Goal: Task Accomplishment & Management: Manage account settings

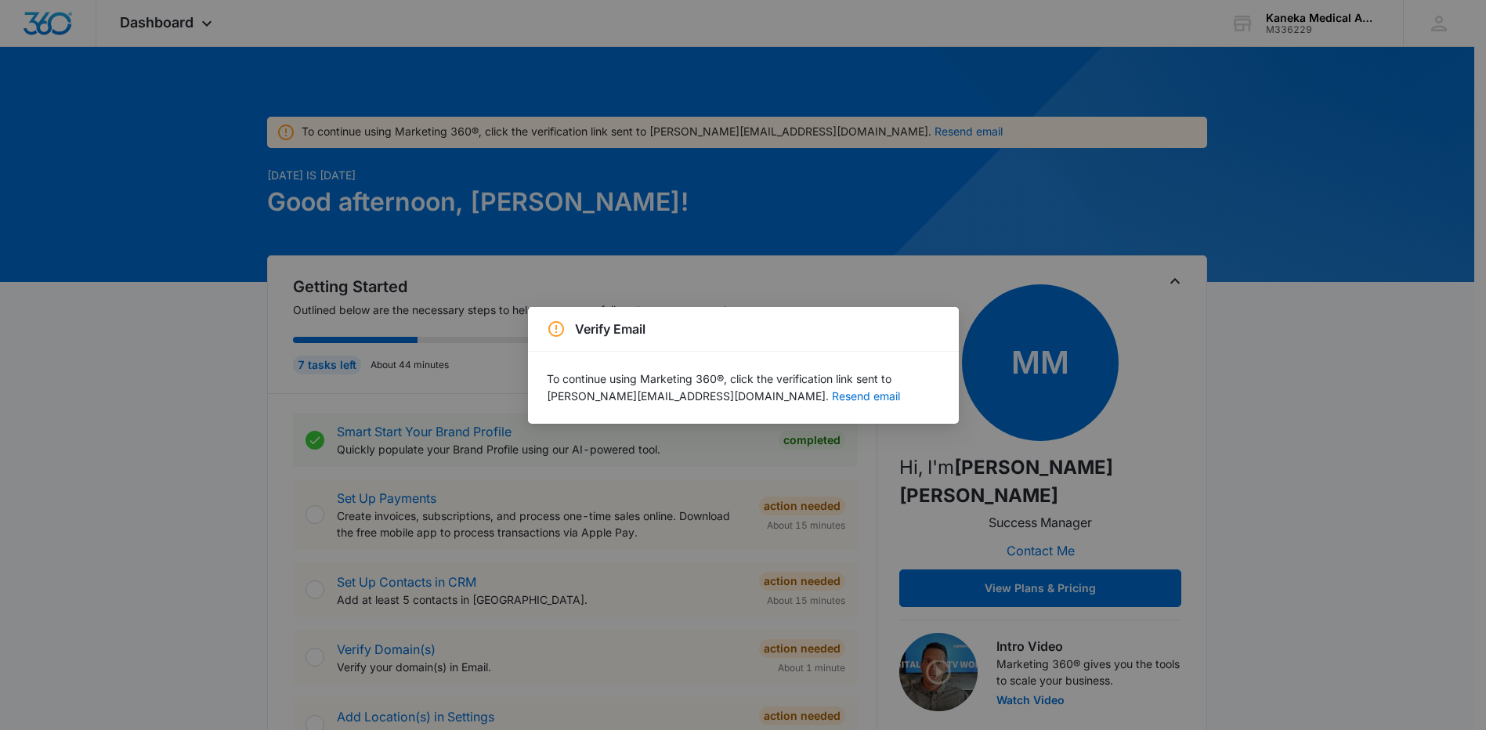
click at [602, 383] on p "To continue using Marketing 360®, click the verification link sent to jennifer.…" at bounding box center [743, 388] width 393 height 34
click at [832, 396] on button "Resend email" at bounding box center [866, 396] width 68 height 11
click at [629, 256] on div "Verify Email To continue using Marketing 360®, click the verification link sent…" at bounding box center [743, 365] width 1486 height 730
click at [911, 331] on div "Verify Email" at bounding box center [743, 329] width 393 height 19
click at [1007, 344] on div "Verify Email To continue using Marketing 360®, click the verification link sent…" at bounding box center [743, 365] width 1486 height 730
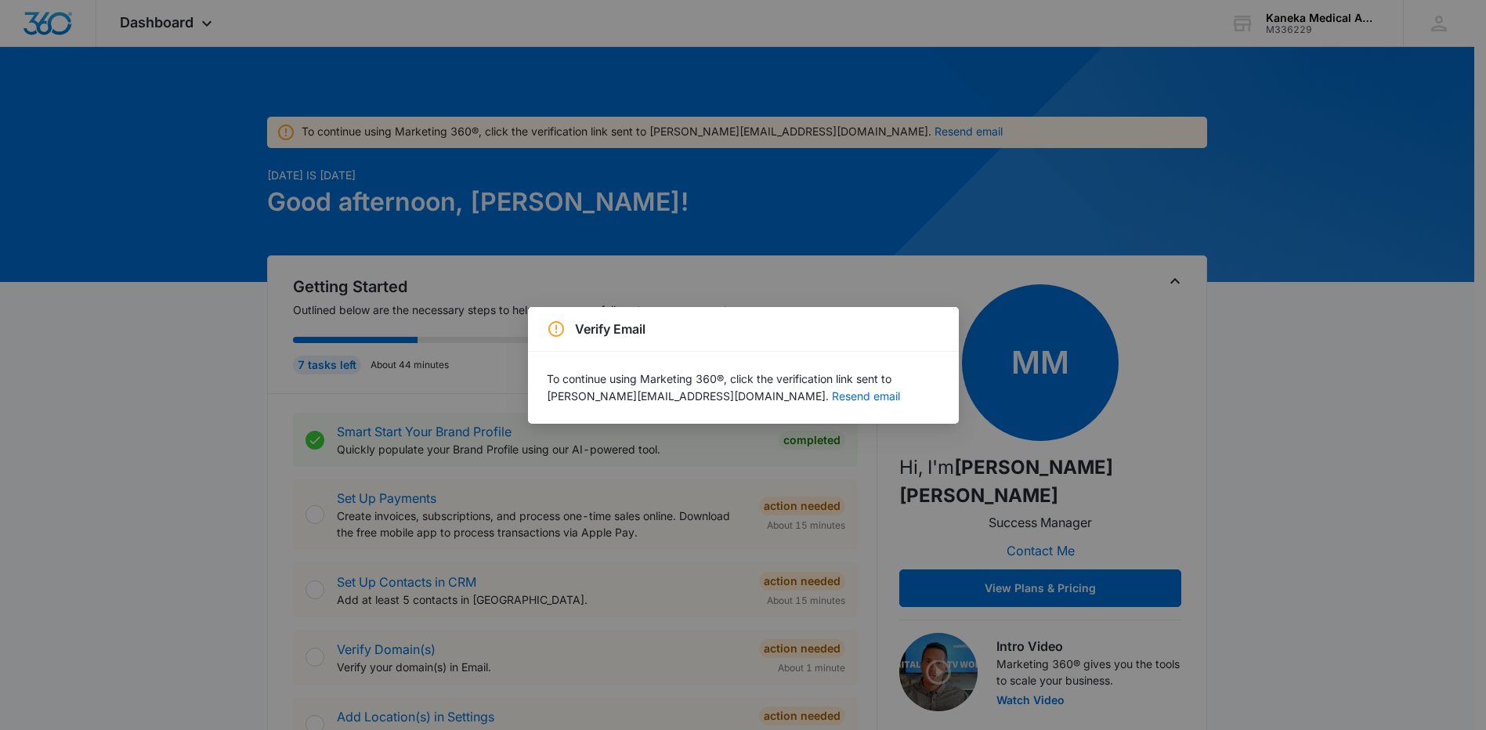
click at [940, 206] on div "Verify Email To continue using Marketing 360®, click the verification link sent…" at bounding box center [743, 365] width 1486 height 730
click at [444, 290] on div "Verify Email To continue using Marketing 360®, click the verification link sent…" at bounding box center [743, 365] width 1486 height 730
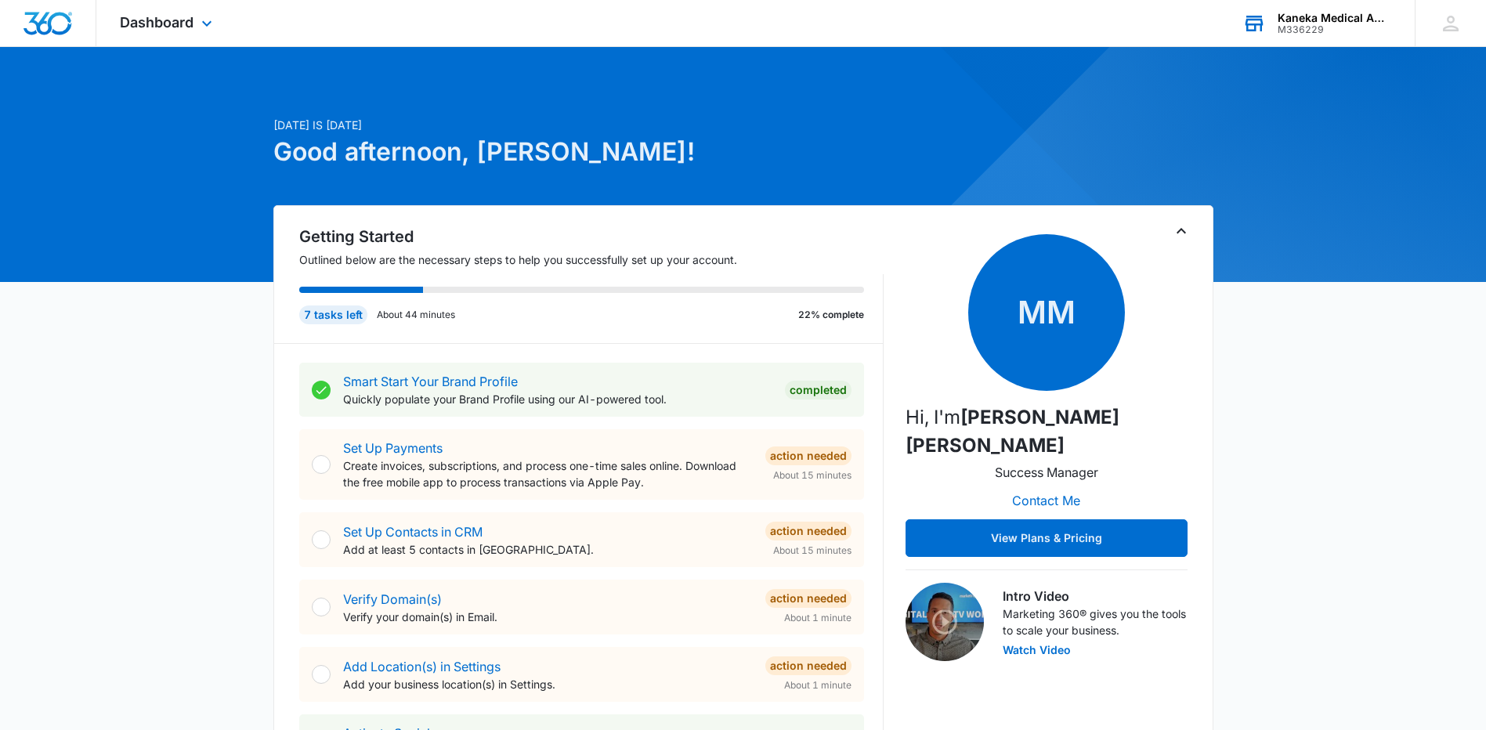
click at [1301, 26] on div "M336229" at bounding box center [1335, 29] width 114 height 11
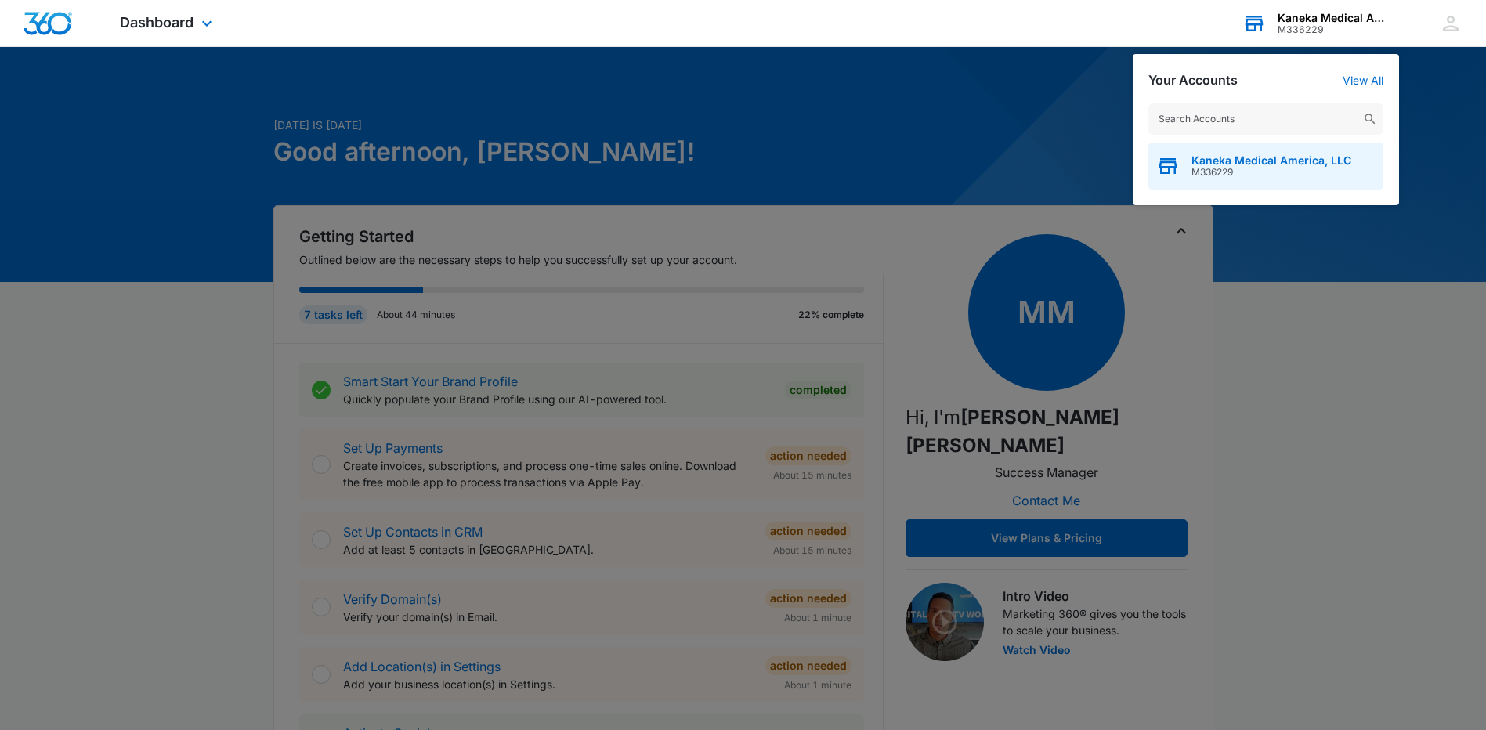
click at [1271, 170] on span "M336229" at bounding box center [1272, 172] width 160 height 11
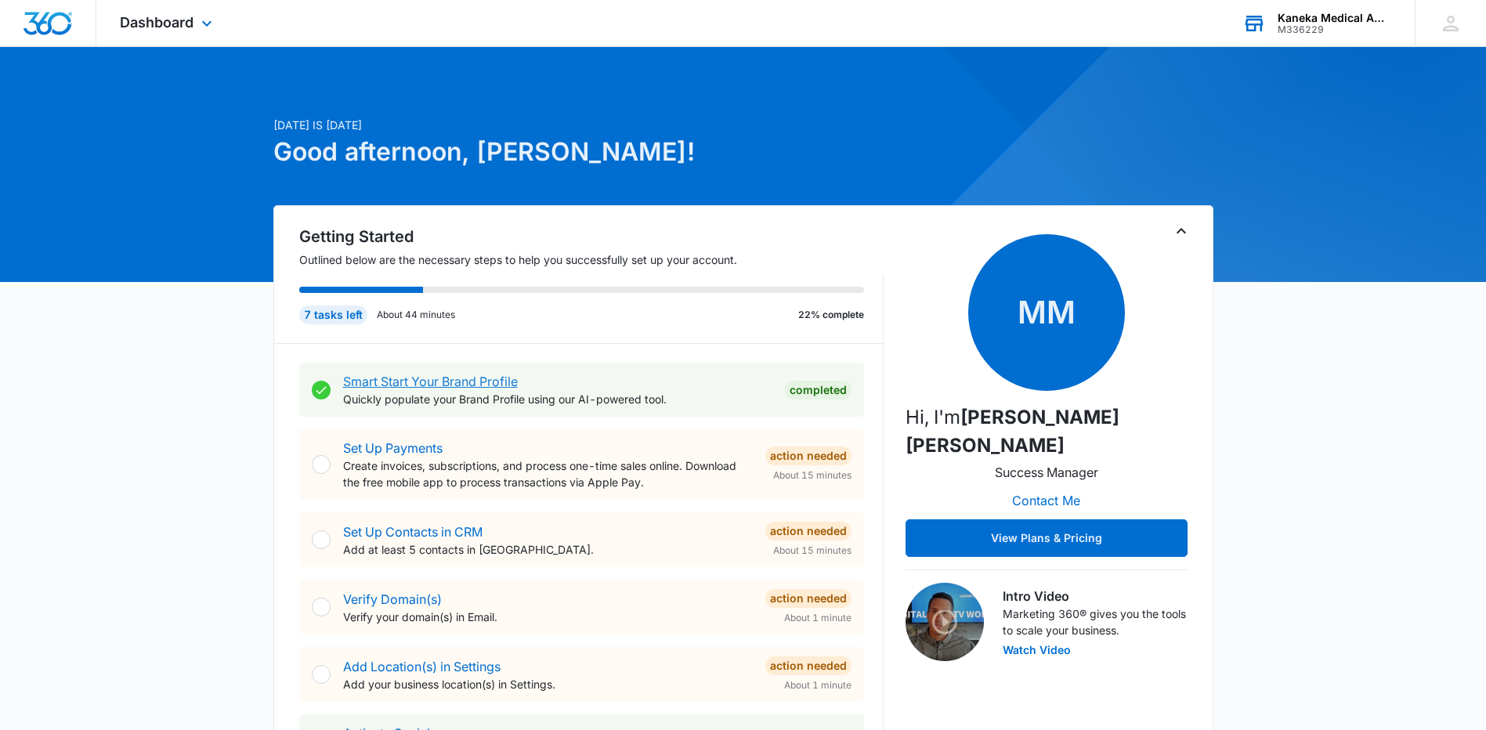
click at [464, 380] on link "Smart Start Your Brand Profile" at bounding box center [430, 382] width 175 height 16
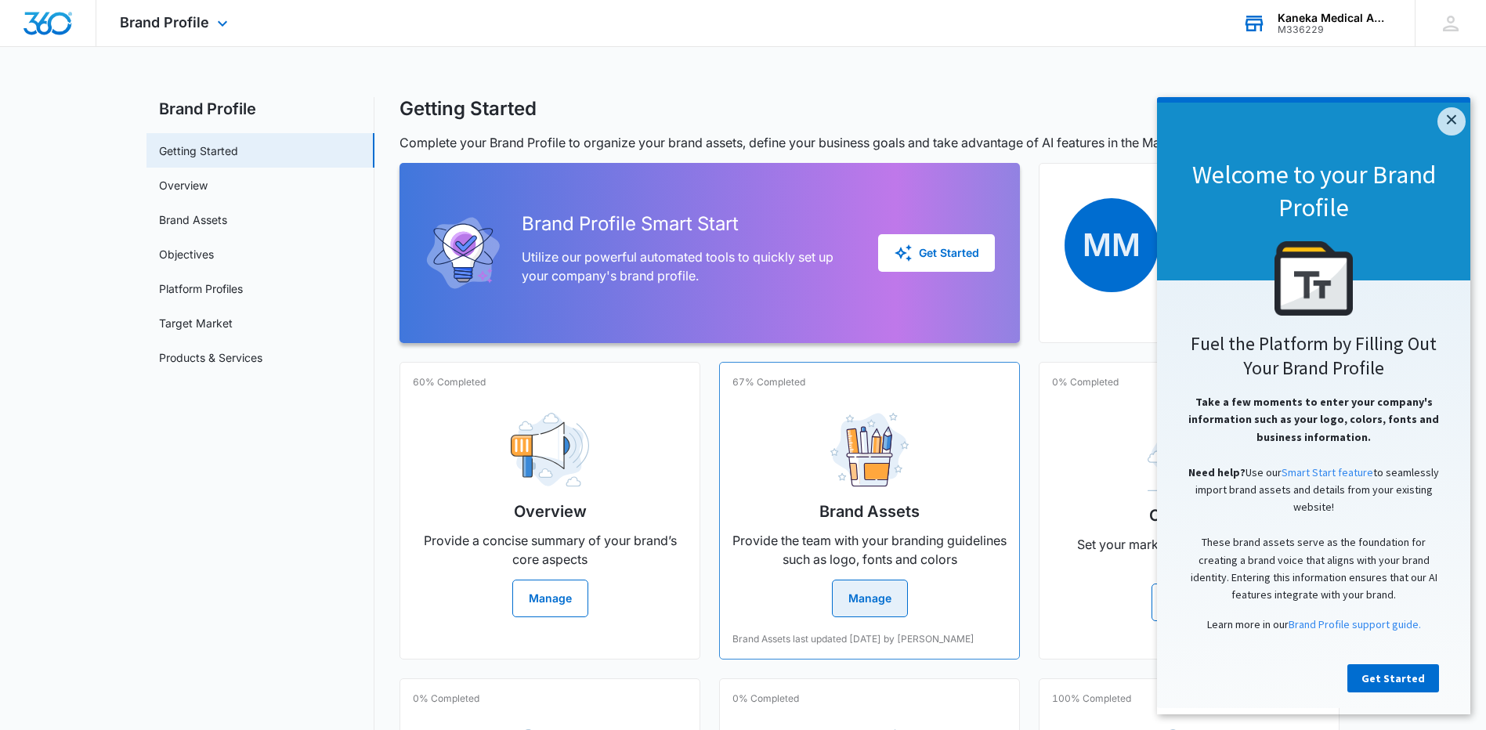
click at [854, 580] on button "Manage" at bounding box center [870, 599] width 76 height 38
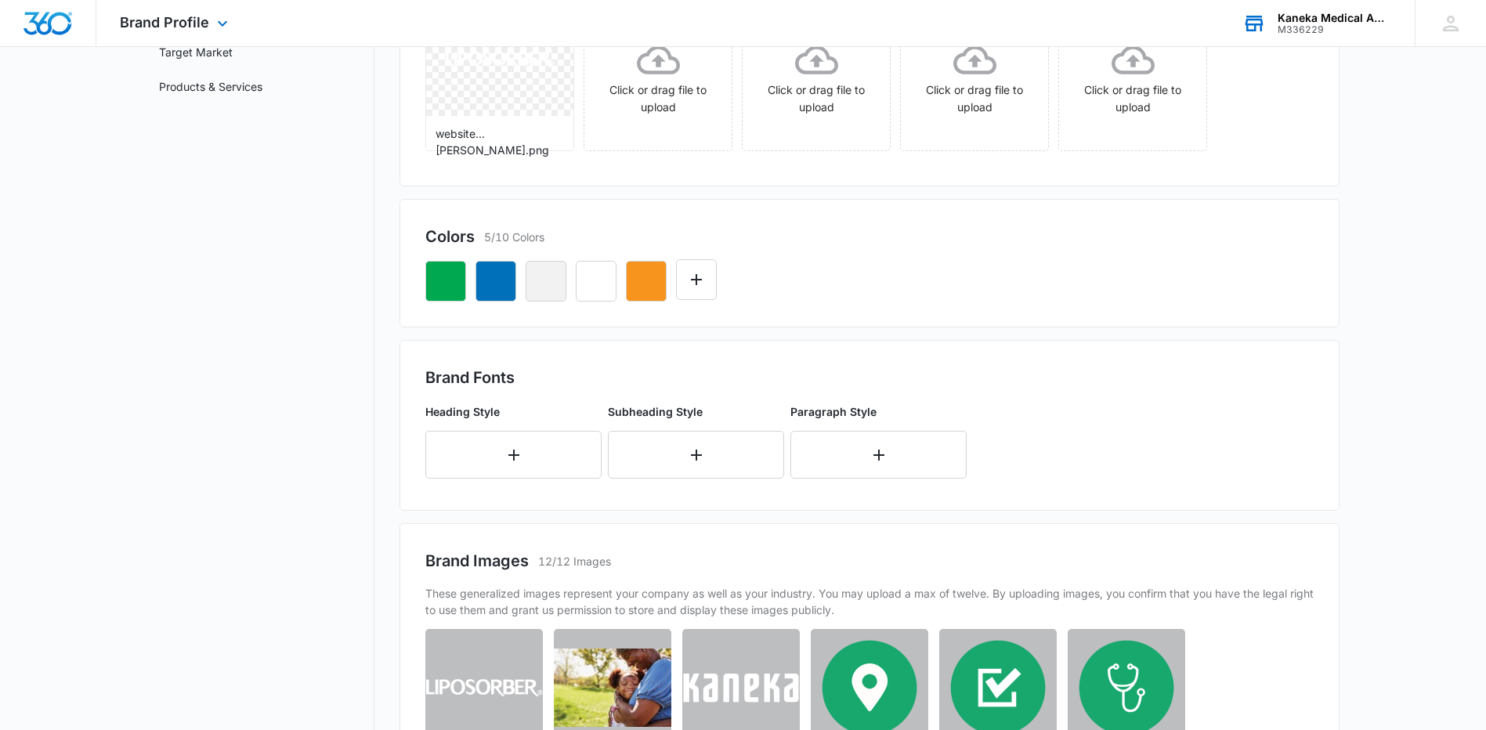
scroll to position [40, 0]
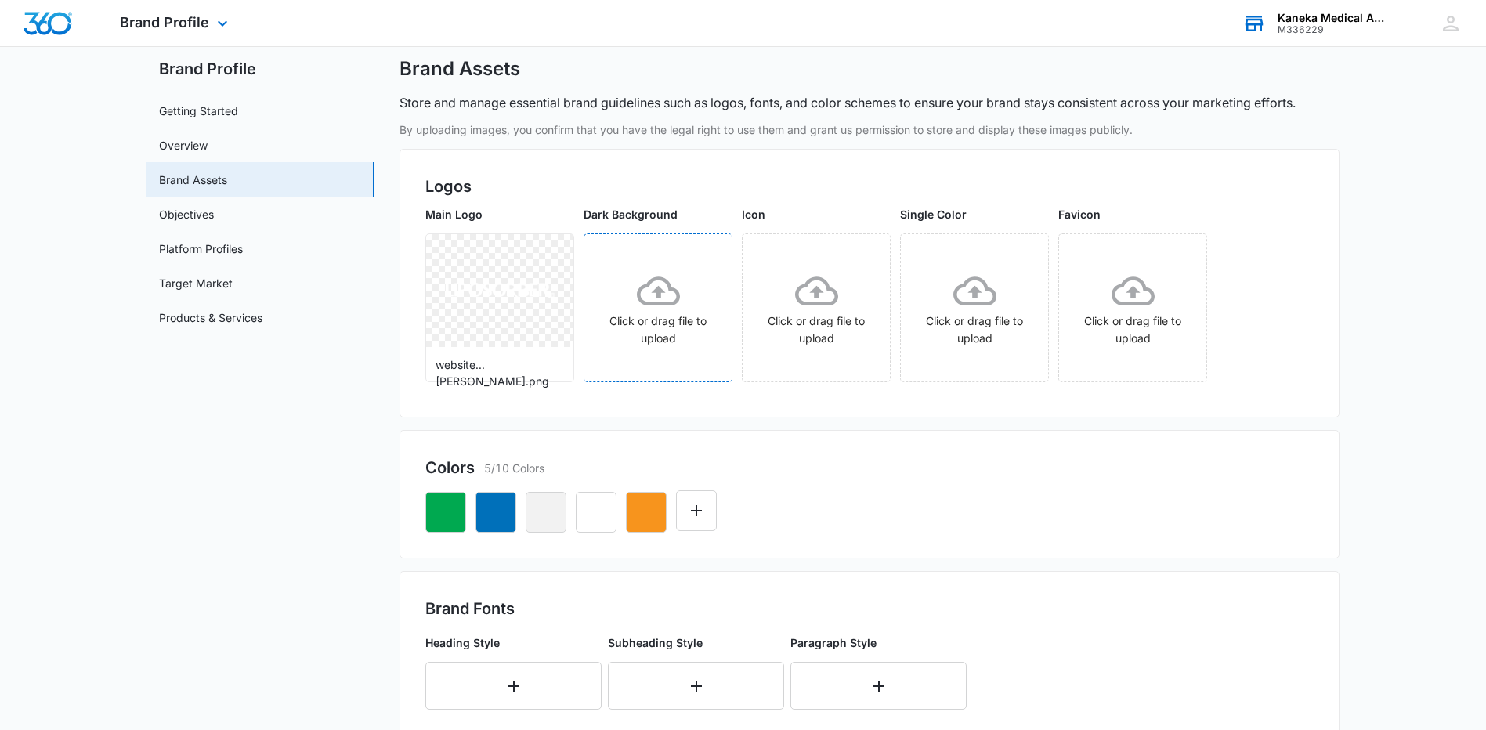
click at [610, 277] on div "Click or drag file to upload" at bounding box center [658, 309] width 147 height 78
click at [672, 320] on div "Click or drag file to upload" at bounding box center [658, 309] width 147 height 78
click at [771, 306] on div "Click or drag file to upload" at bounding box center [816, 309] width 147 height 78
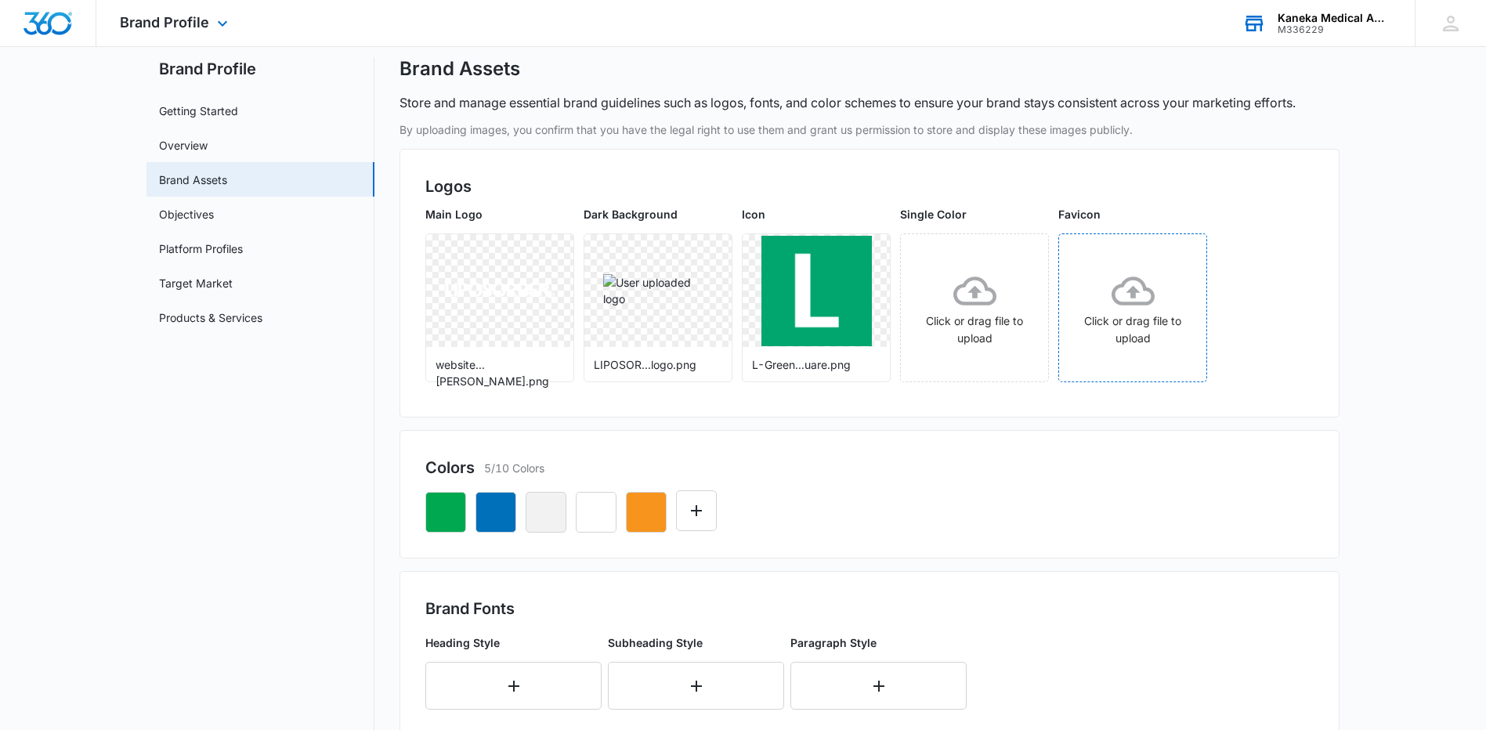
click at [1111, 319] on div "Click or drag file to upload" at bounding box center [1132, 309] width 147 height 78
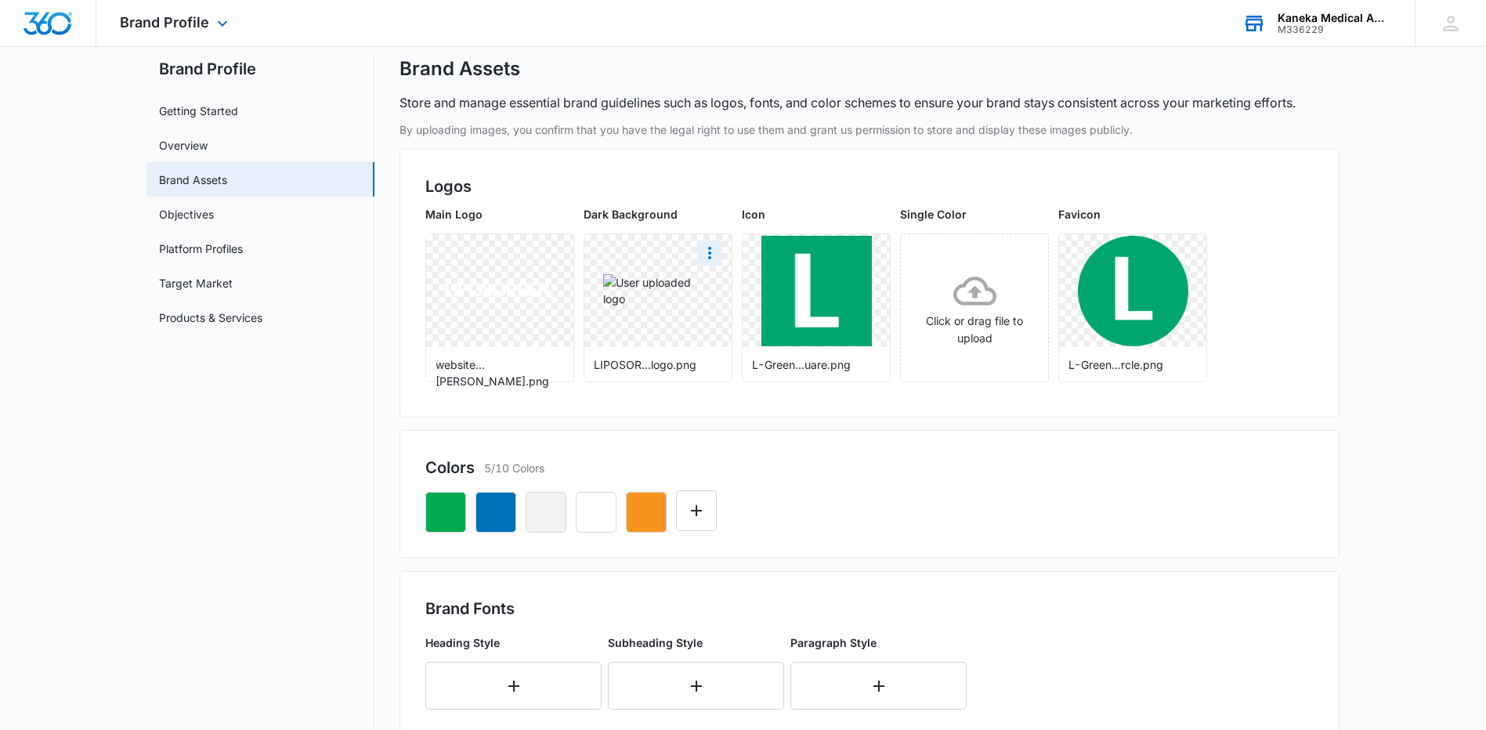
click at [642, 331] on div at bounding box center [658, 290] width 147 height 113
click at [646, 298] on img at bounding box center [658, 290] width 110 height 33
click at [700, 253] on button "More" at bounding box center [709, 253] width 25 height 25
click at [669, 274] on div "Download Delete" at bounding box center [658, 290] width 147 height 113
click at [672, 287] on img at bounding box center [658, 290] width 110 height 33
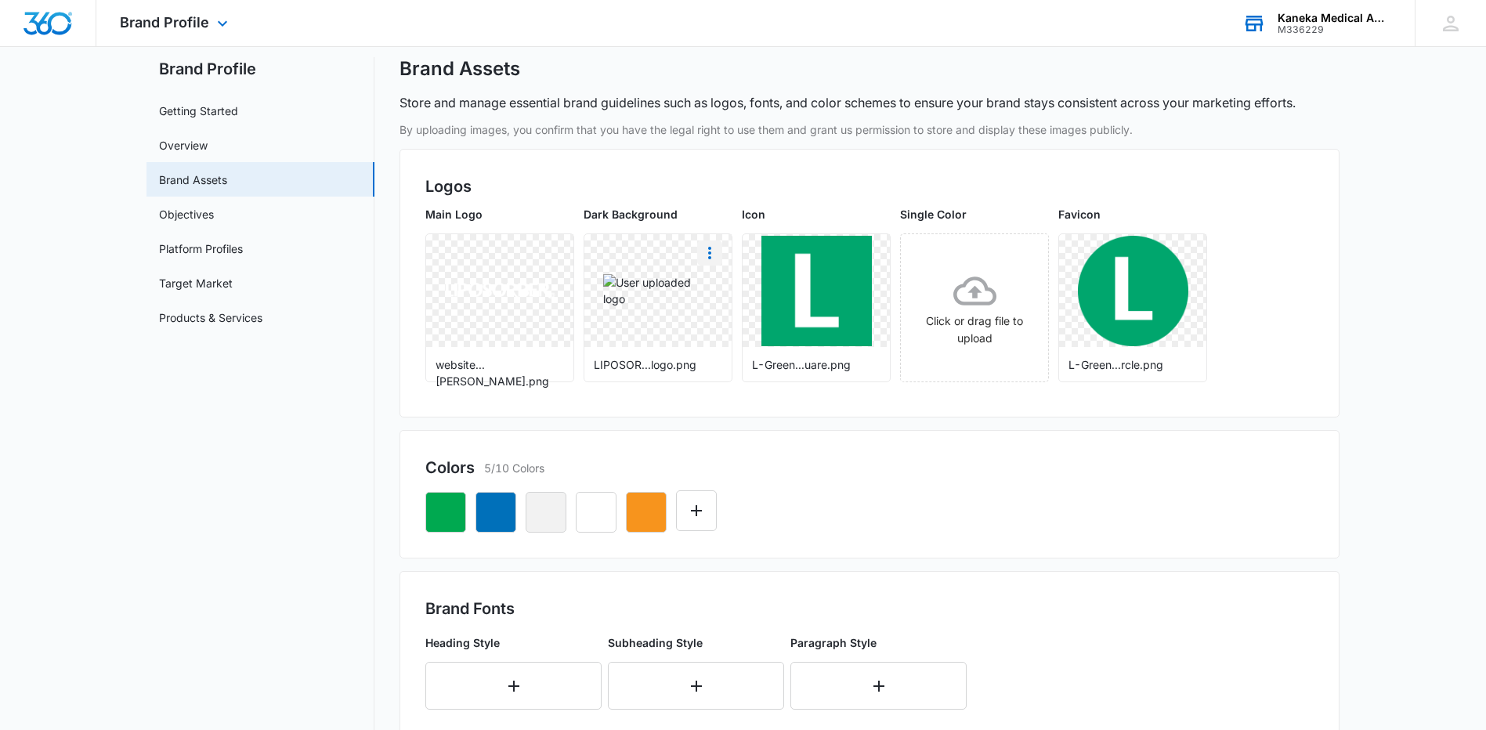
click at [716, 254] on icon "More" at bounding box center [710, 253] width 19 height 19
click at [719, 315] on div "Delete" at bounding box center [742, 320] width 51 height 11
click at [948, 295] on div "Click or drag file to upload" at bounding box center [974, 309] width 147 height 78
click at [650, 281] on icon at bounding box center [658, 291] width 43 height 29
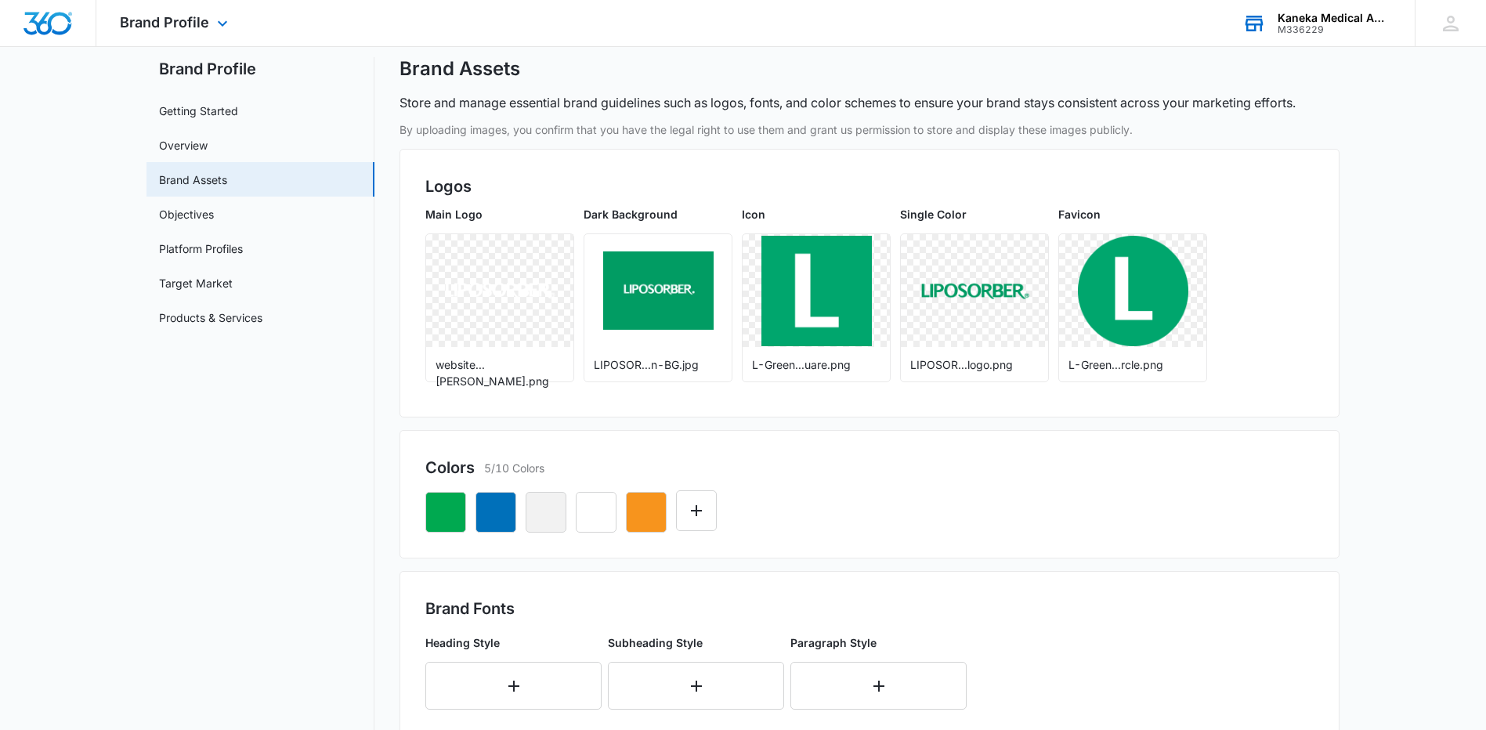
click at [1215, 346] on div "Main Logo website...[PERSON_NAME].png Dark Background LIPOSOR...n-BG.jpg Icon L…" at bounding box center [869, 299] width 889 height 186
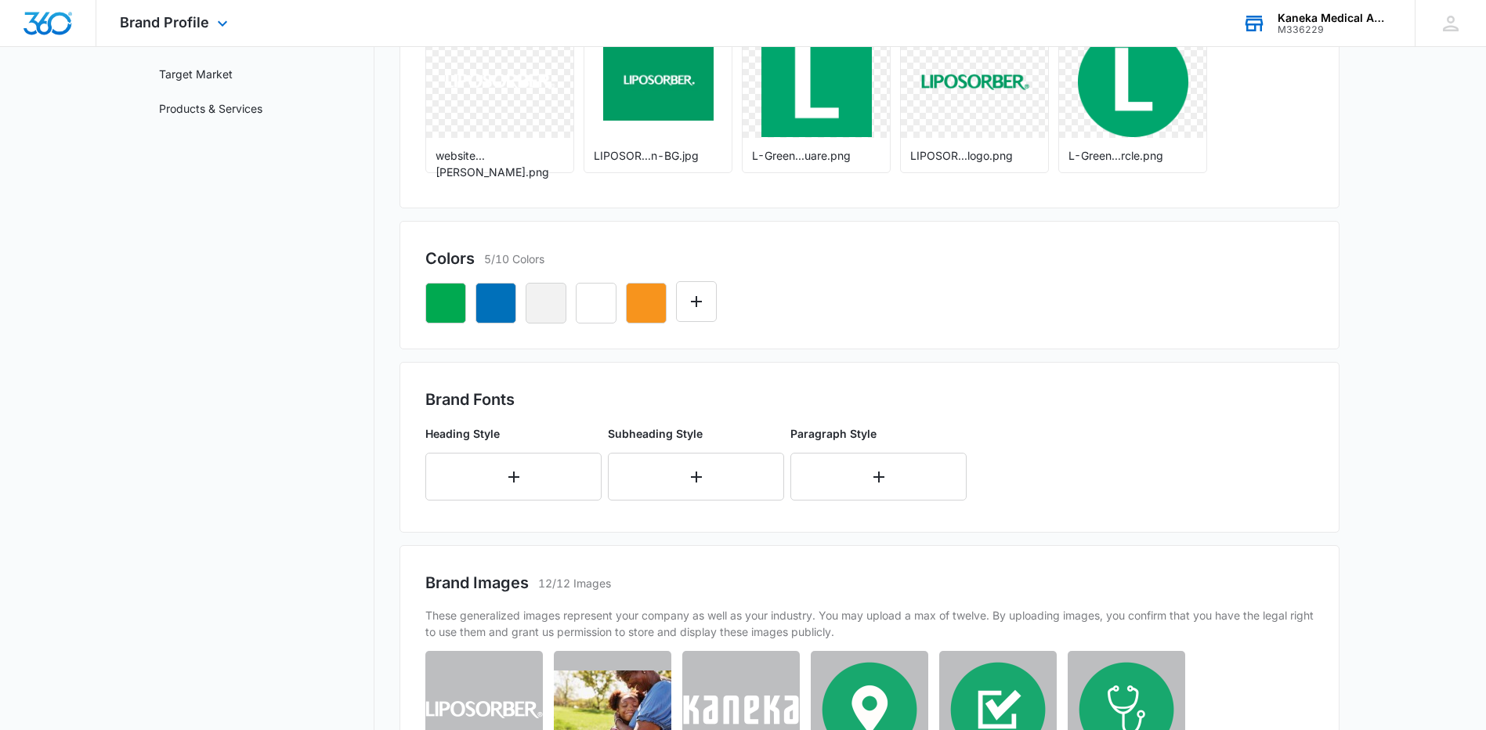
scroll to position [275, 0]
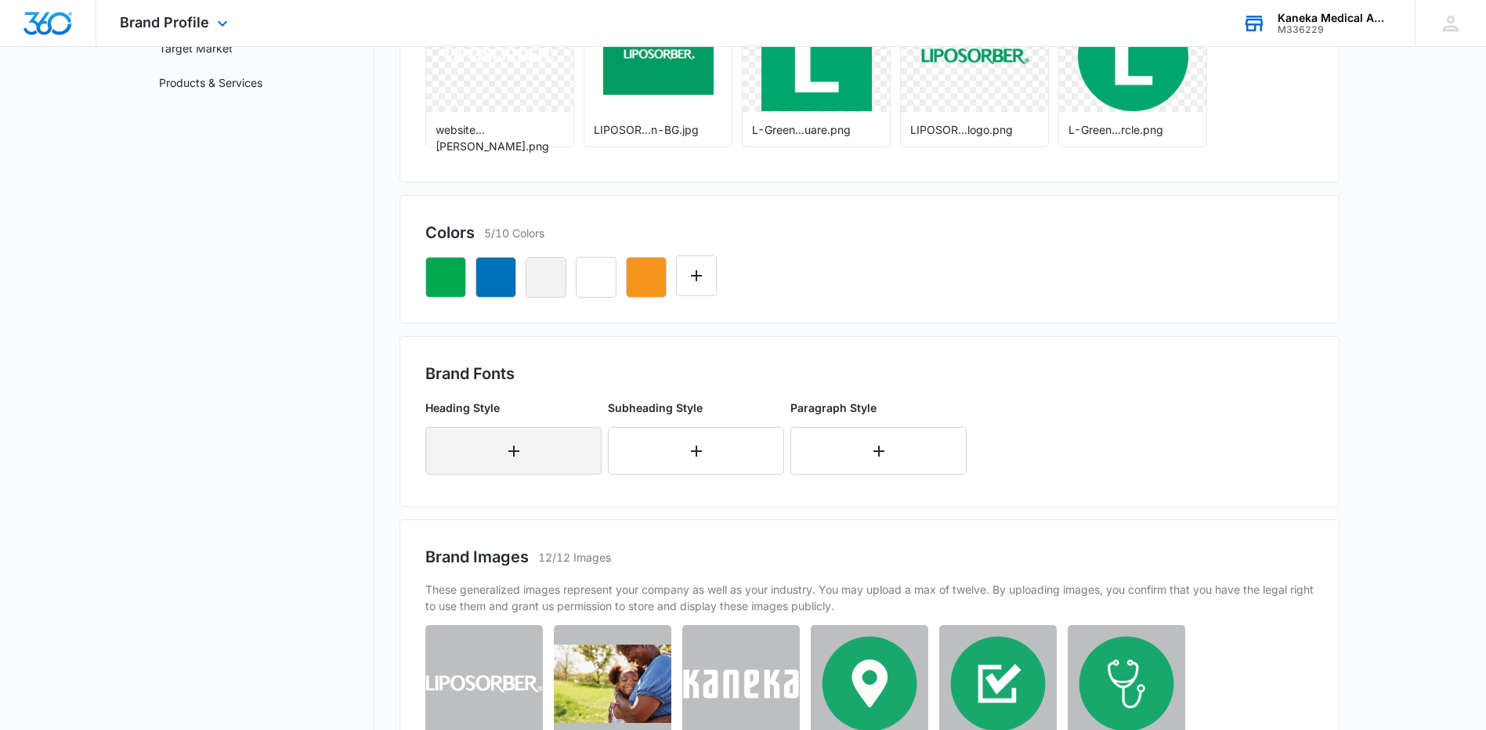
click at [494, 442] on button "button" at bounding box center [513, 451] width 176 height 48
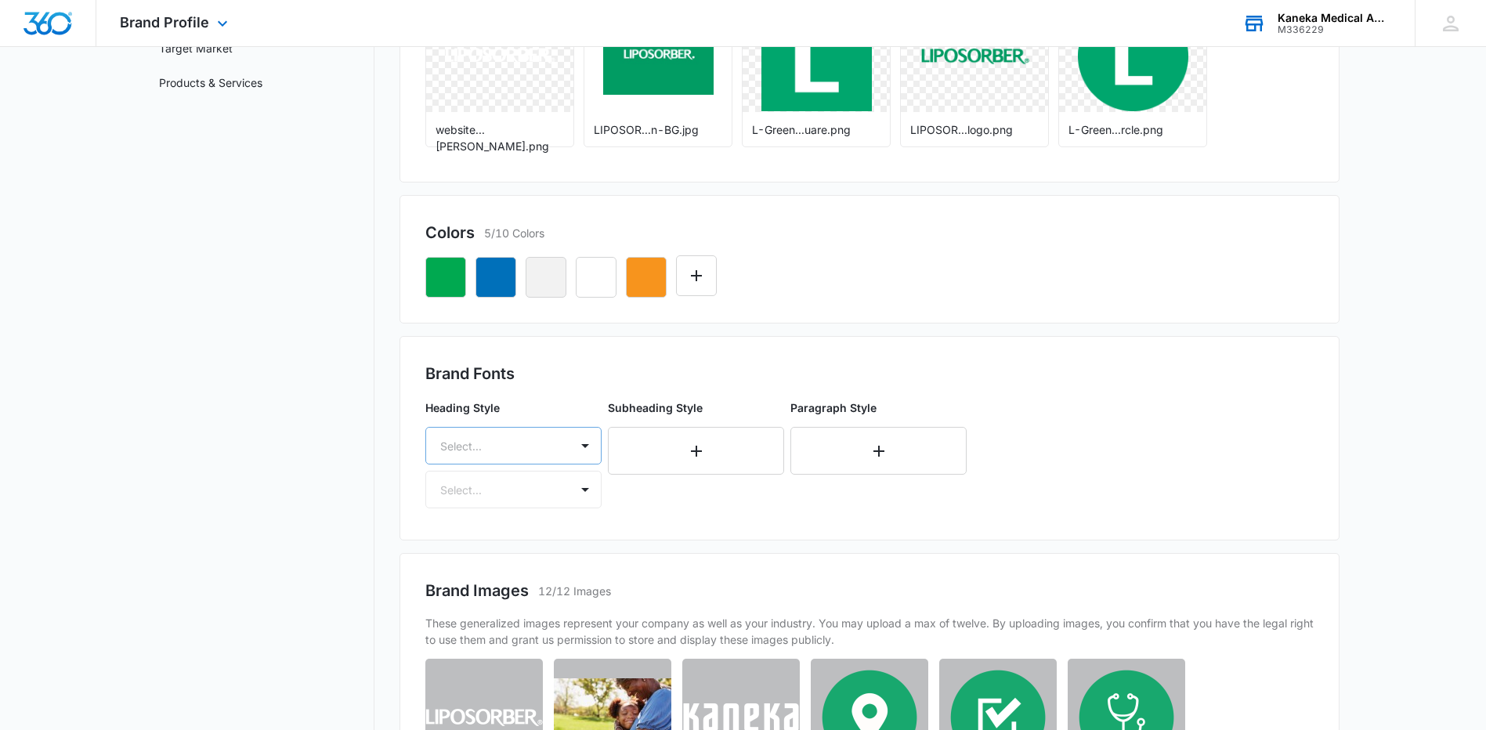
click at [496, 454] on div at bounding box center [494, 446] width 109 height 20
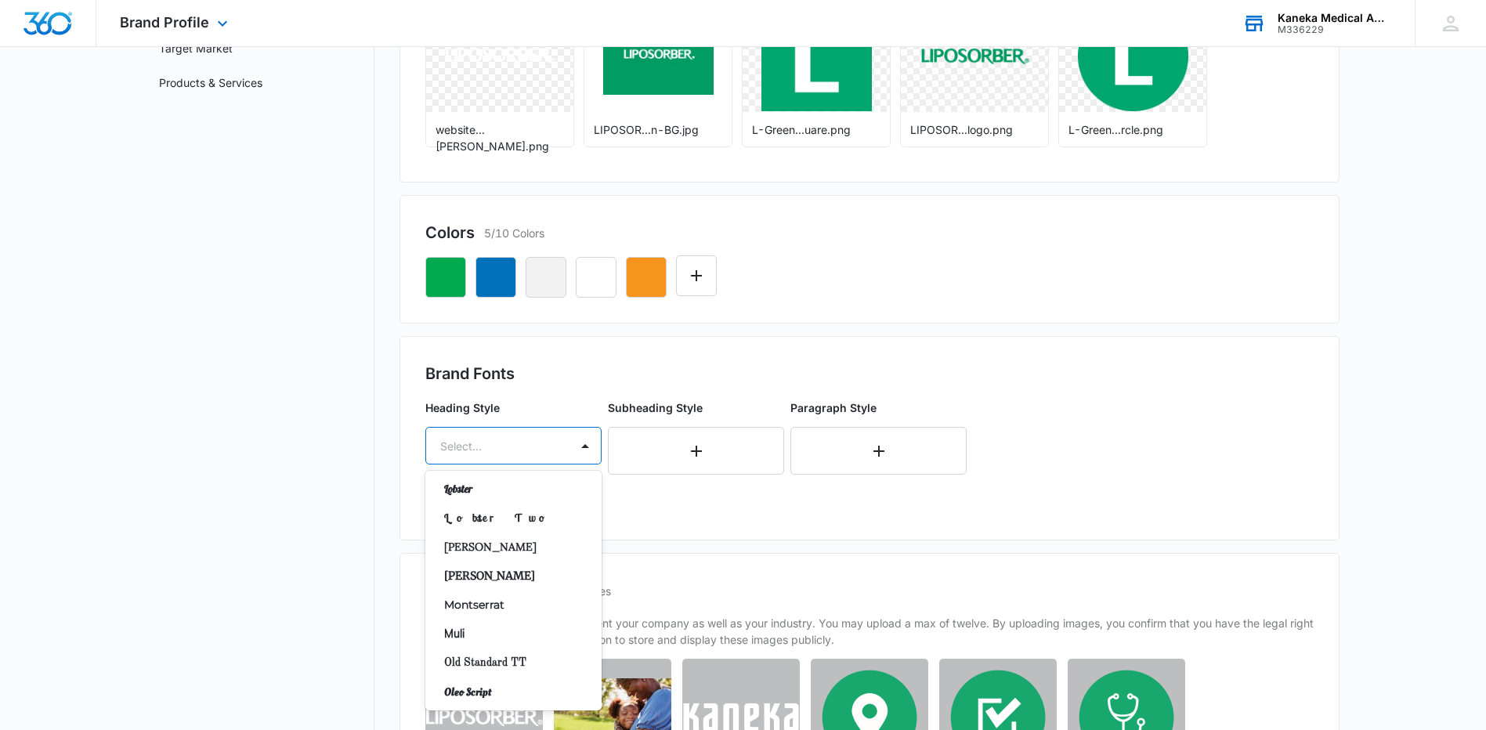
scroll to position [627, 0]
click at [472, 571] on p "Montserrat" at bounding box center [512, 570] width 136 height 16
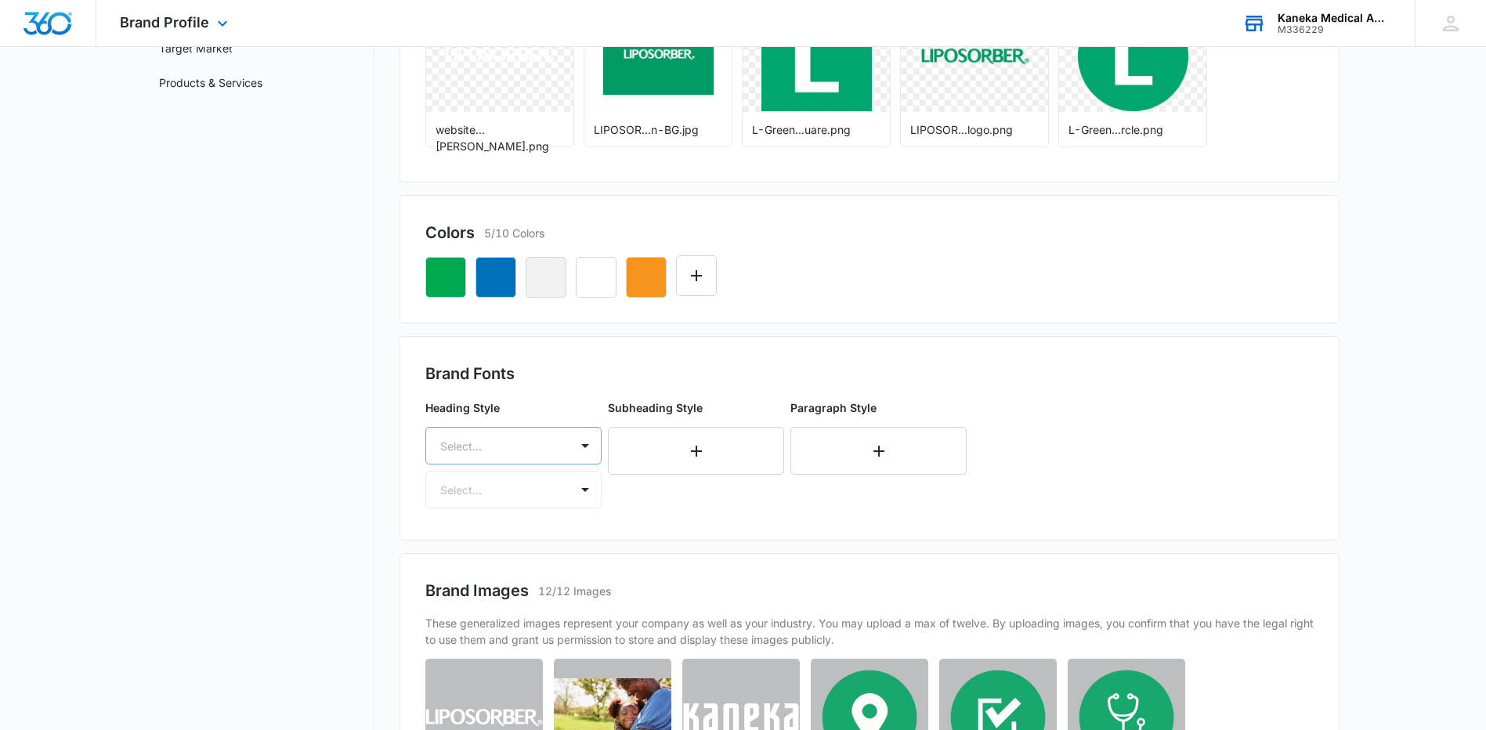
click at [561, 457] on div "Select..." at bounding box center [497, 446] width 143 height 35
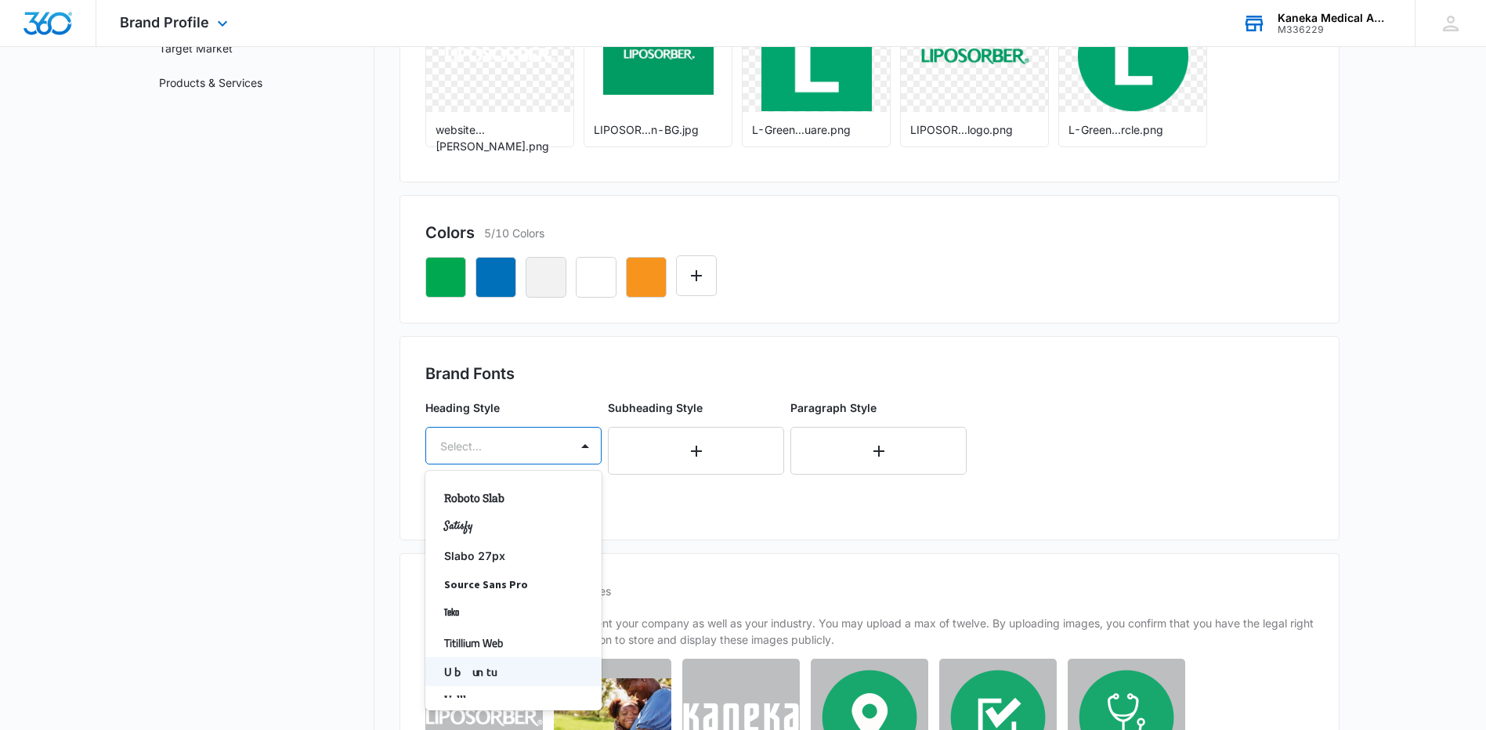
scroll to position [1084, 0]
click at [482, 528] on div "Raleway" at bounding box center [513, 518] width 176 height 29
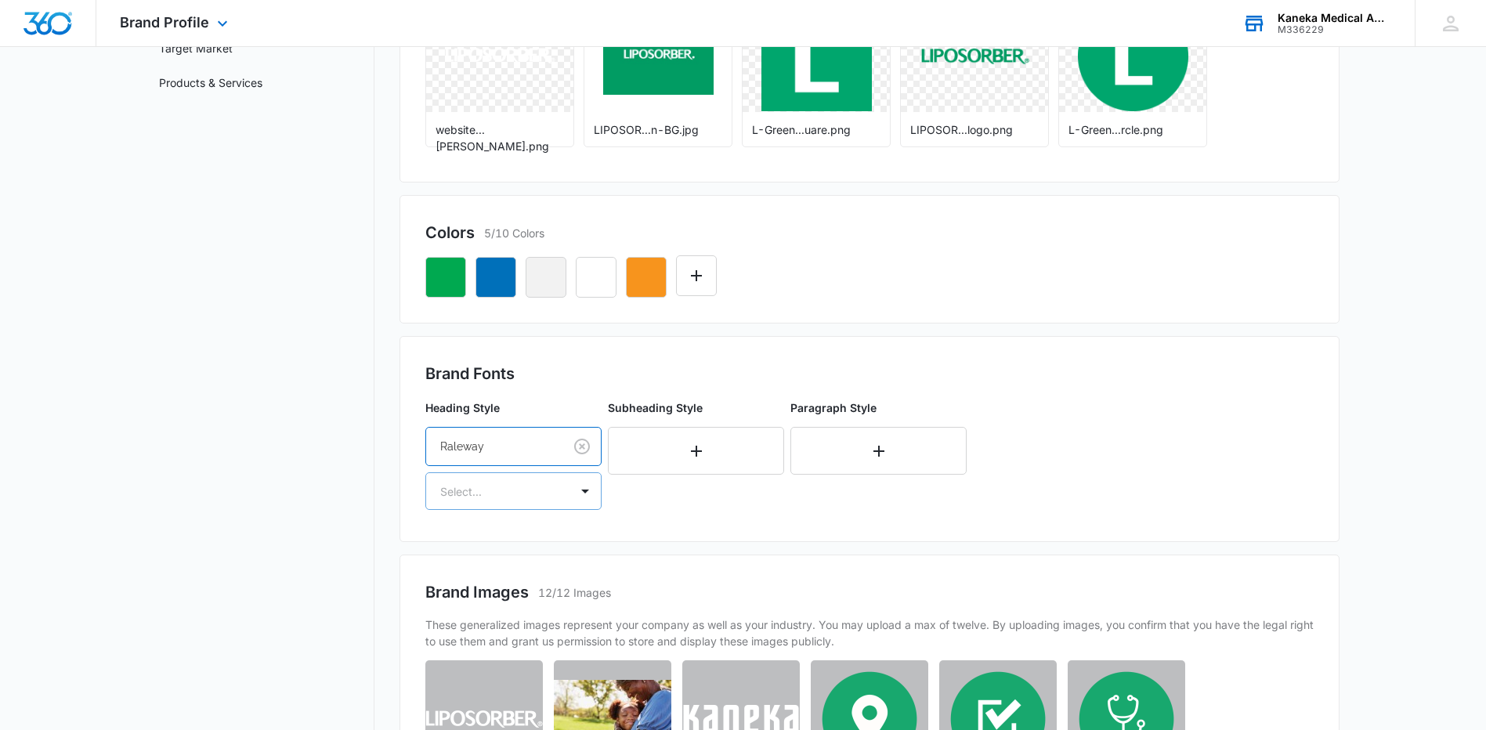
click at [483, 491] on div at bounding box center [494, 492] width 109 height 20
click at [498, 568] on p "Bold" at bounding box center [512, 575] width 136 height 16
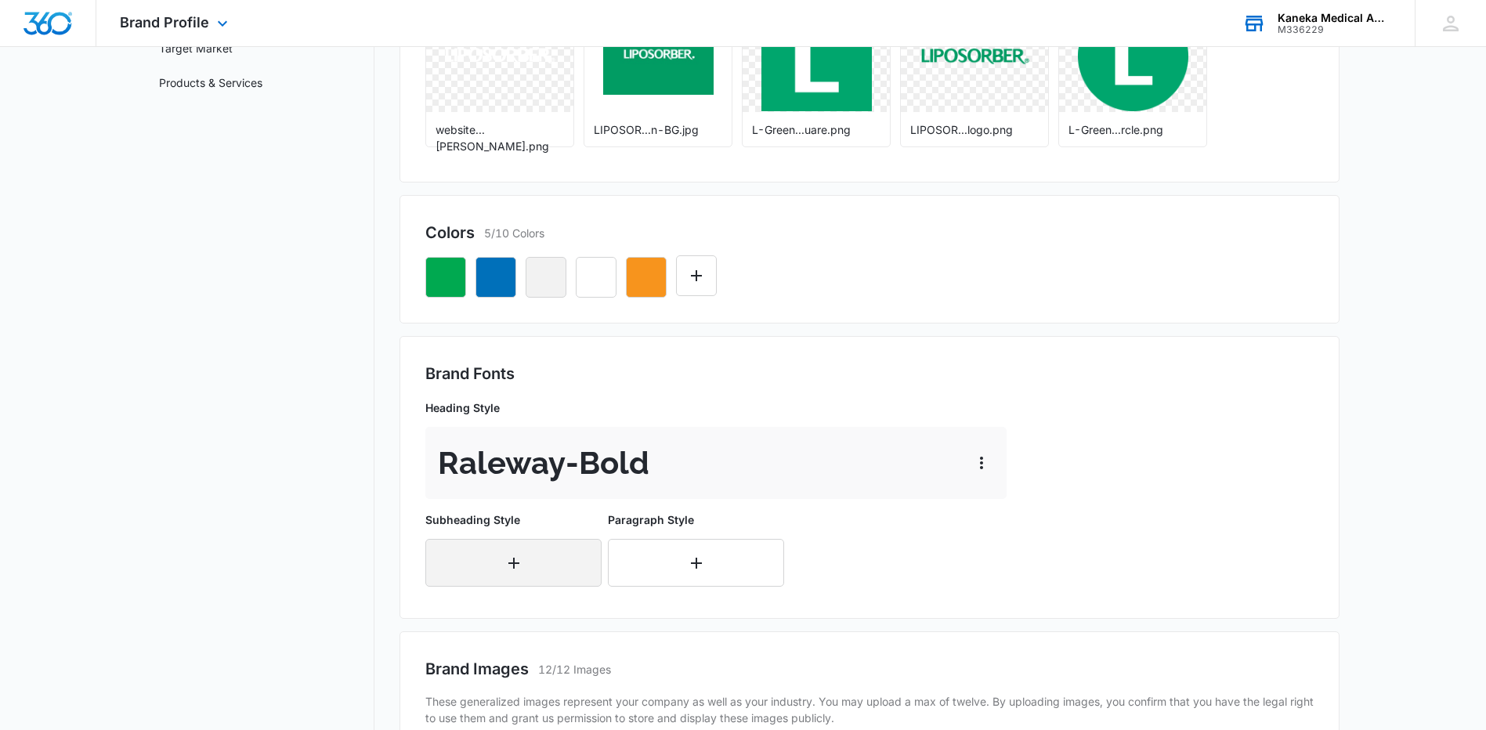
click at [538, 563] on button "button" at bounding box center [513, 563] width 176 height 48
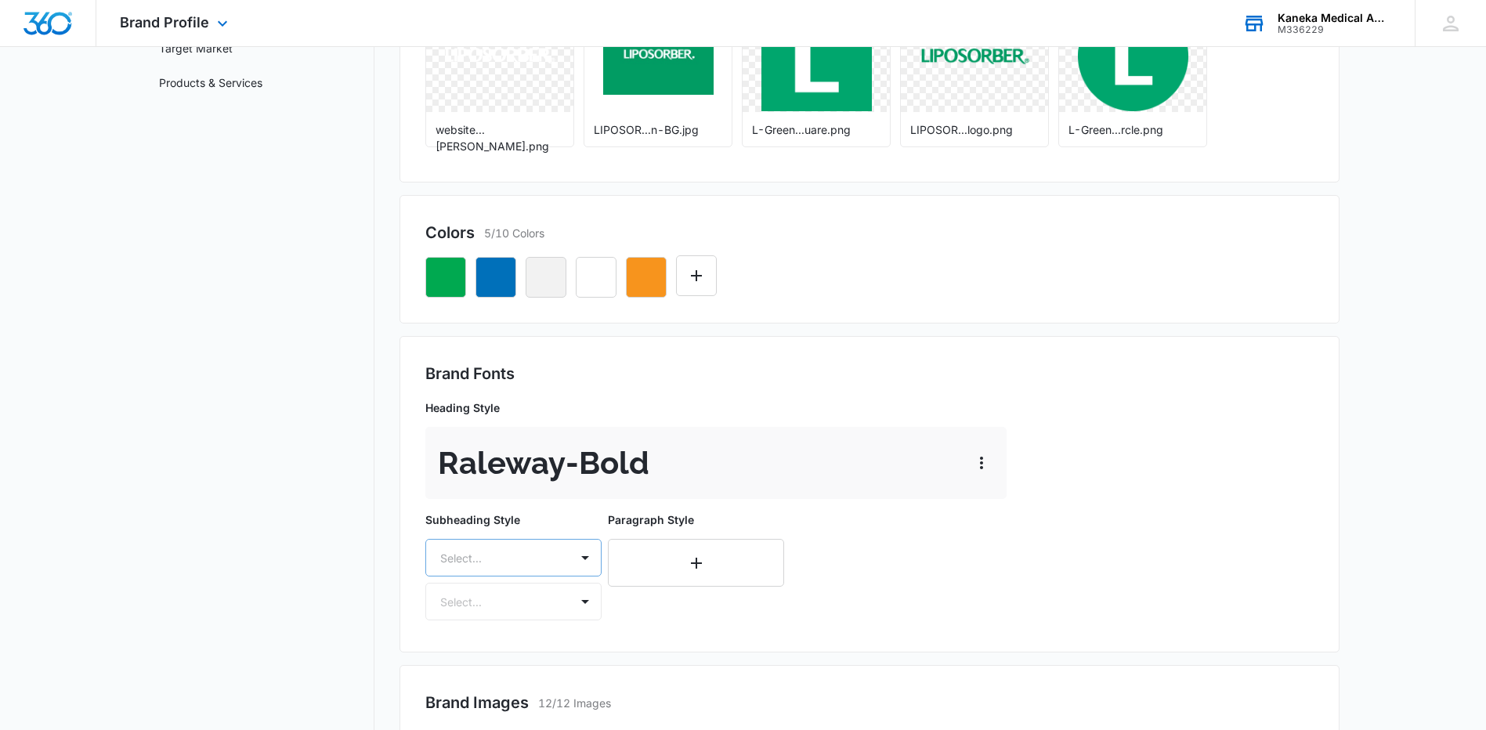
scroll to position [374, 0]
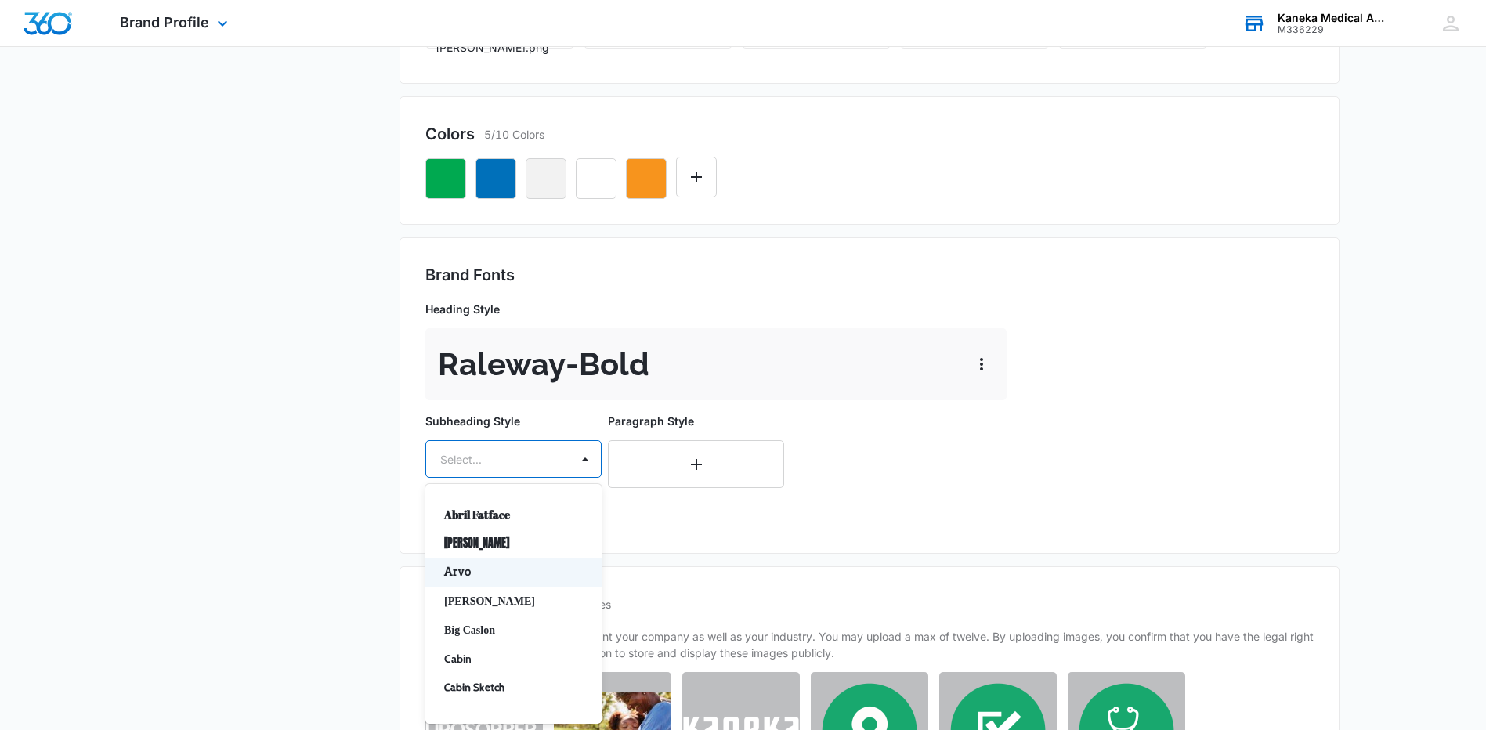
click at [476, 478] on div "50 results available. Use Up and Down to choose options, press Enter to select …" at bounding box center [513, 459] width 176 height 38
click at [480, 648] on div "Montserrat" at bounding box center [513, 661] width 176 height 29
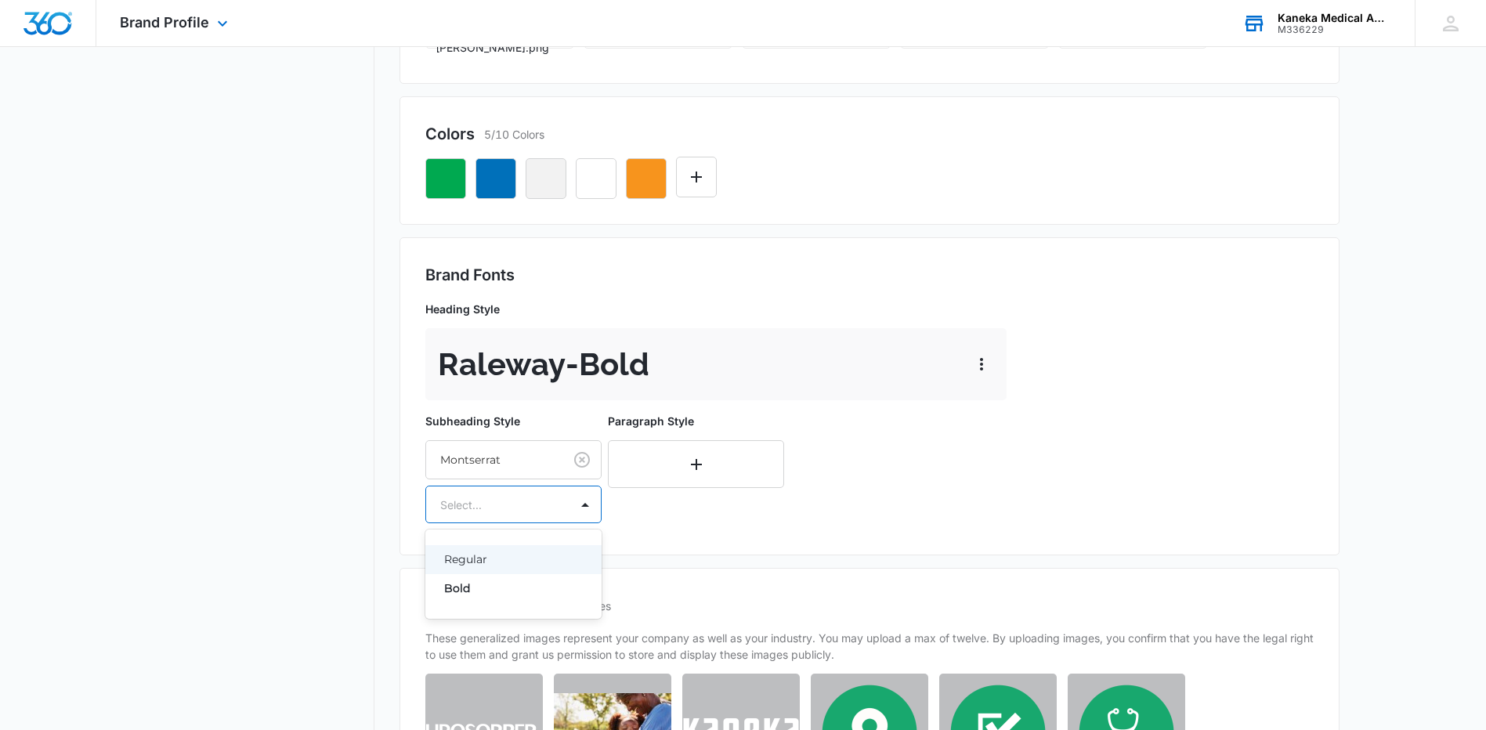
click at [487, 495] on div at bounding box center [494, 505] width 109 height 20
click at [491, 554] on p "Regular" at bounding box center [512, 560] width 136 height 16
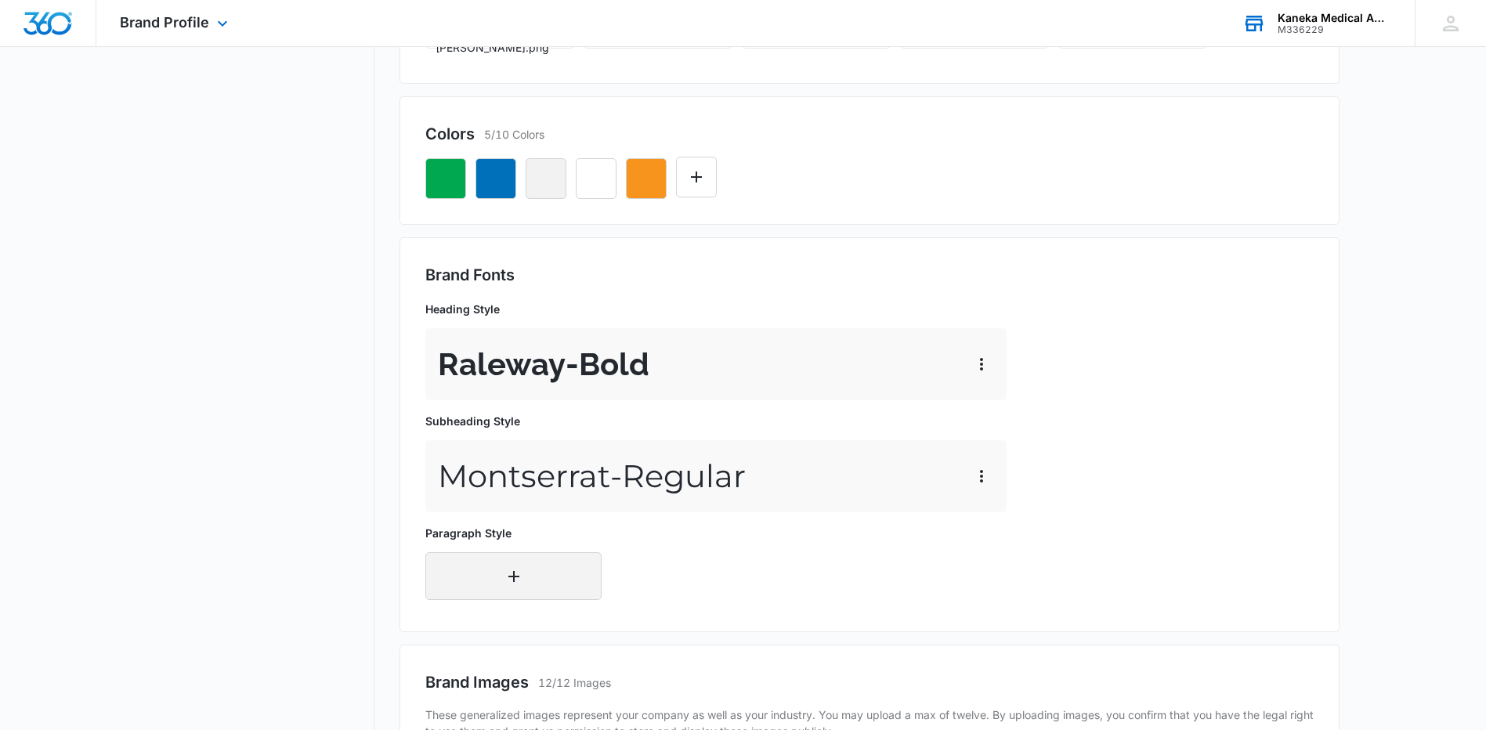
click at [560, 566] on button "button" at bounding box center [513, 576] width 176 height 48
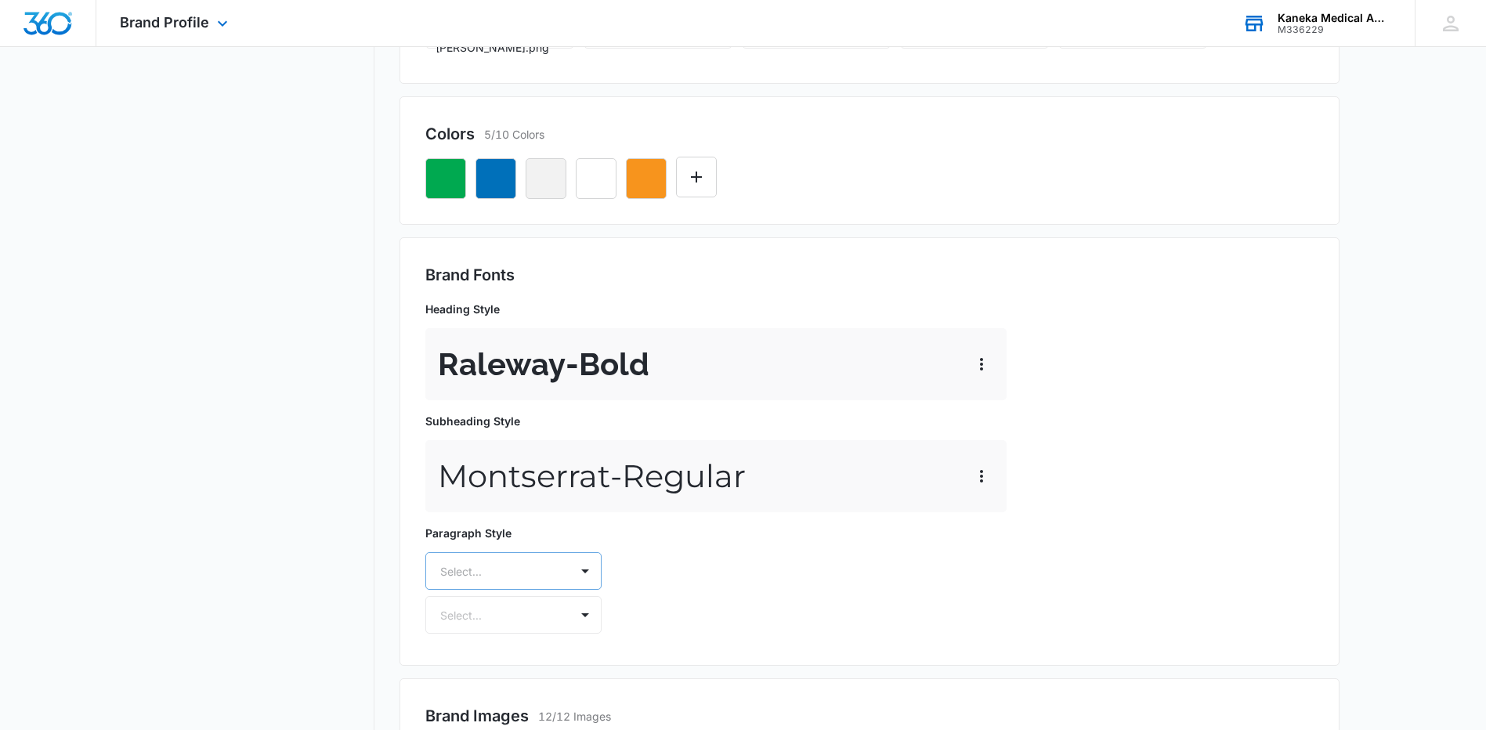
scroll to position [486, 0]
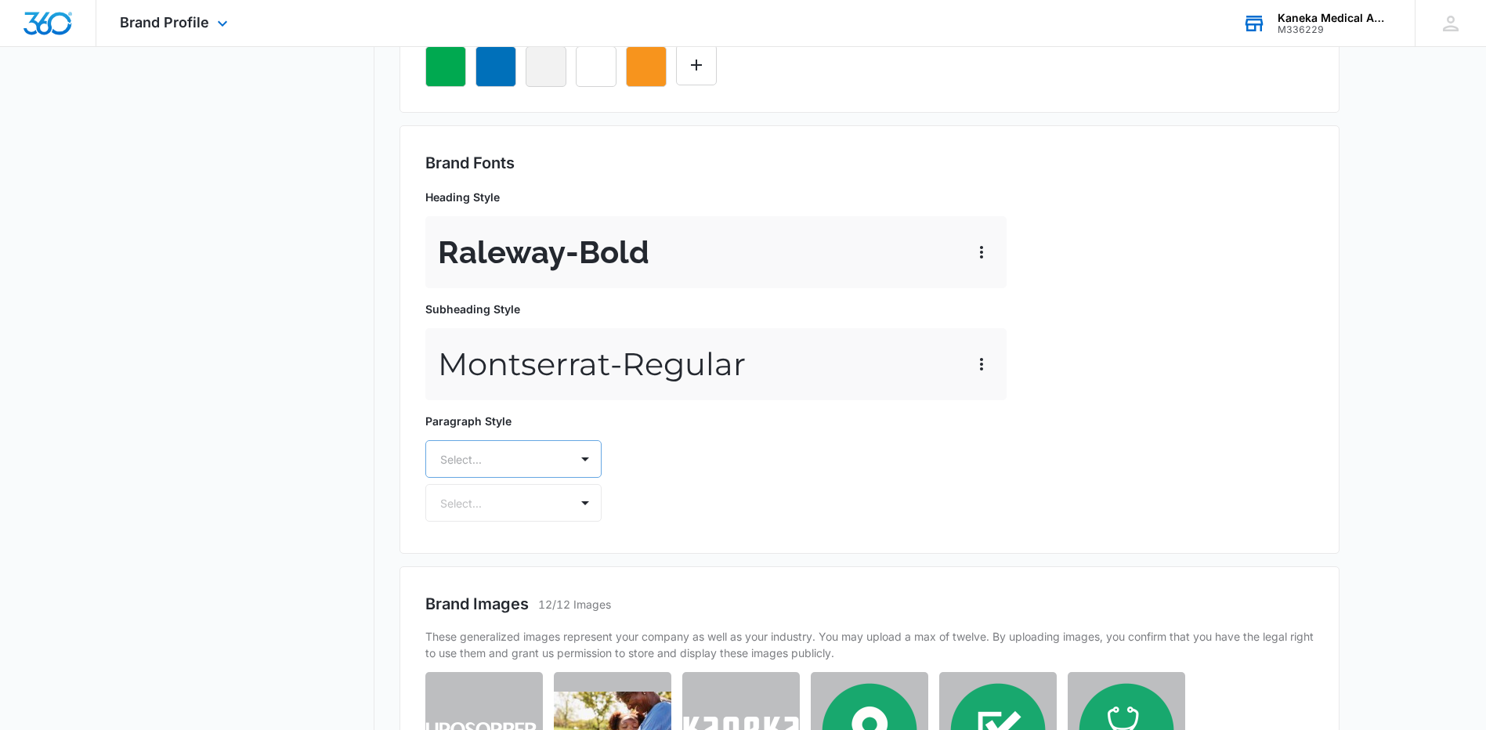
click at [531, 478] on div "Select..." at bounding box center [513, 459] width 176 height 38
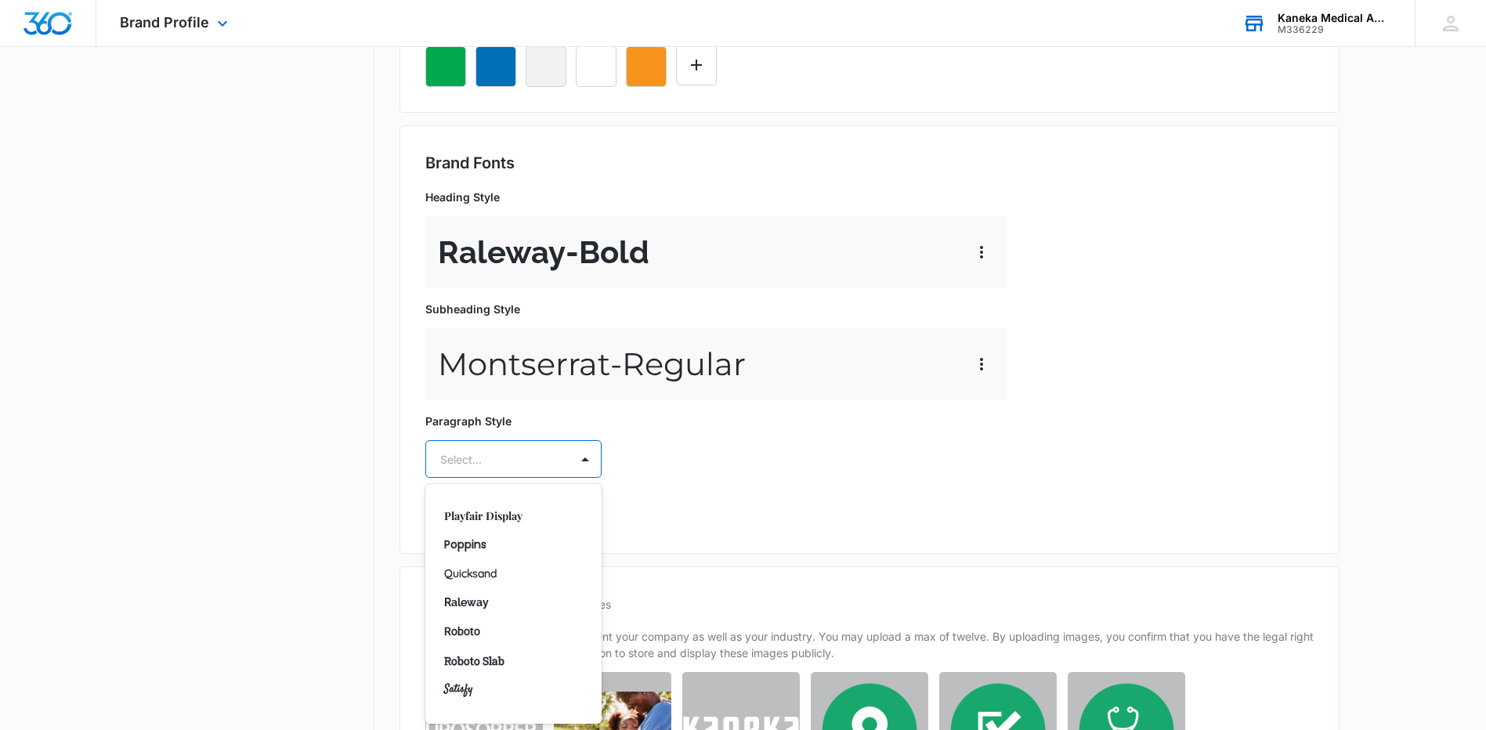
scroll to position [1019, 0]
click at [442, 632] on div "Roboto" at bounding box center [513, 626] width 176 height 29
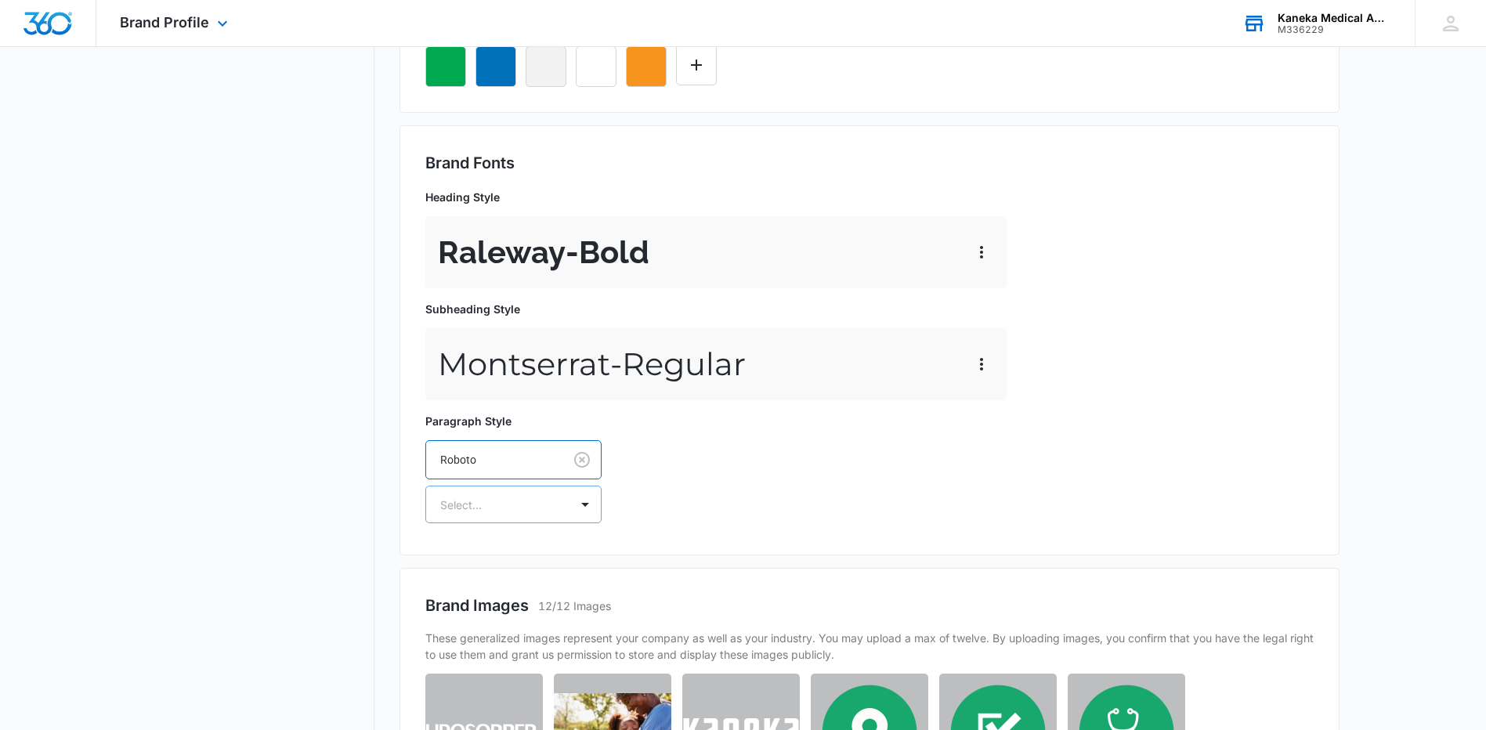
click at [473, 516] on div "Select..." at bounding box center [497, 504] width 143 height 35
click at [469, 558] on p "Regular" at bounding box center [512, 560] width 136 height 16
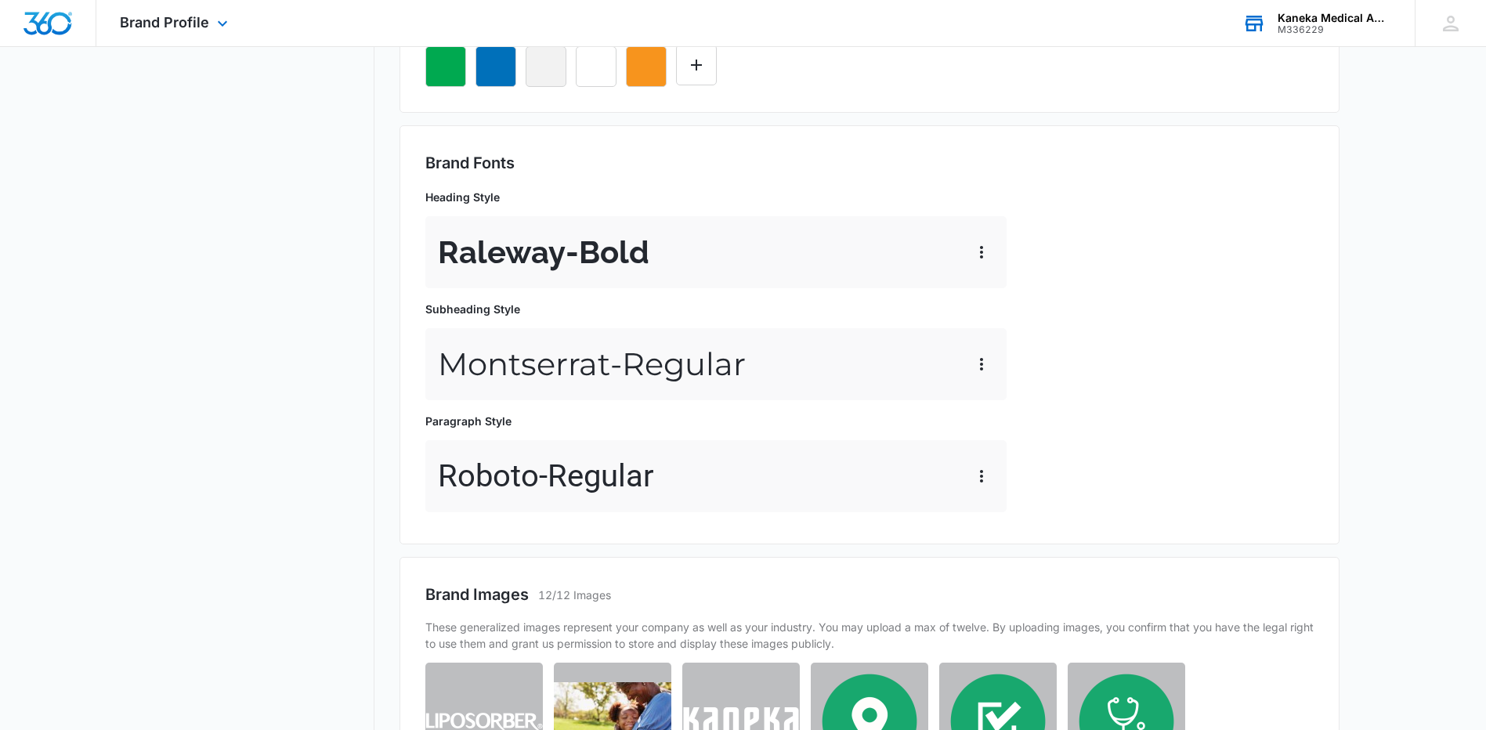
click at [725, 474] on div "Roboto - Regular" at bounding box center [715, 476] width 581 height 72
click at [578, 489] on p "Roboto - Regular" at bounding box center [546, 476] width 216 height 47
click at [987, 469] on icon "button" at bounding box center [981, 476] width 19 height 19
click at [1010, 515] on div "Edit" at bounding box center [1005, 520] width 33 height 11
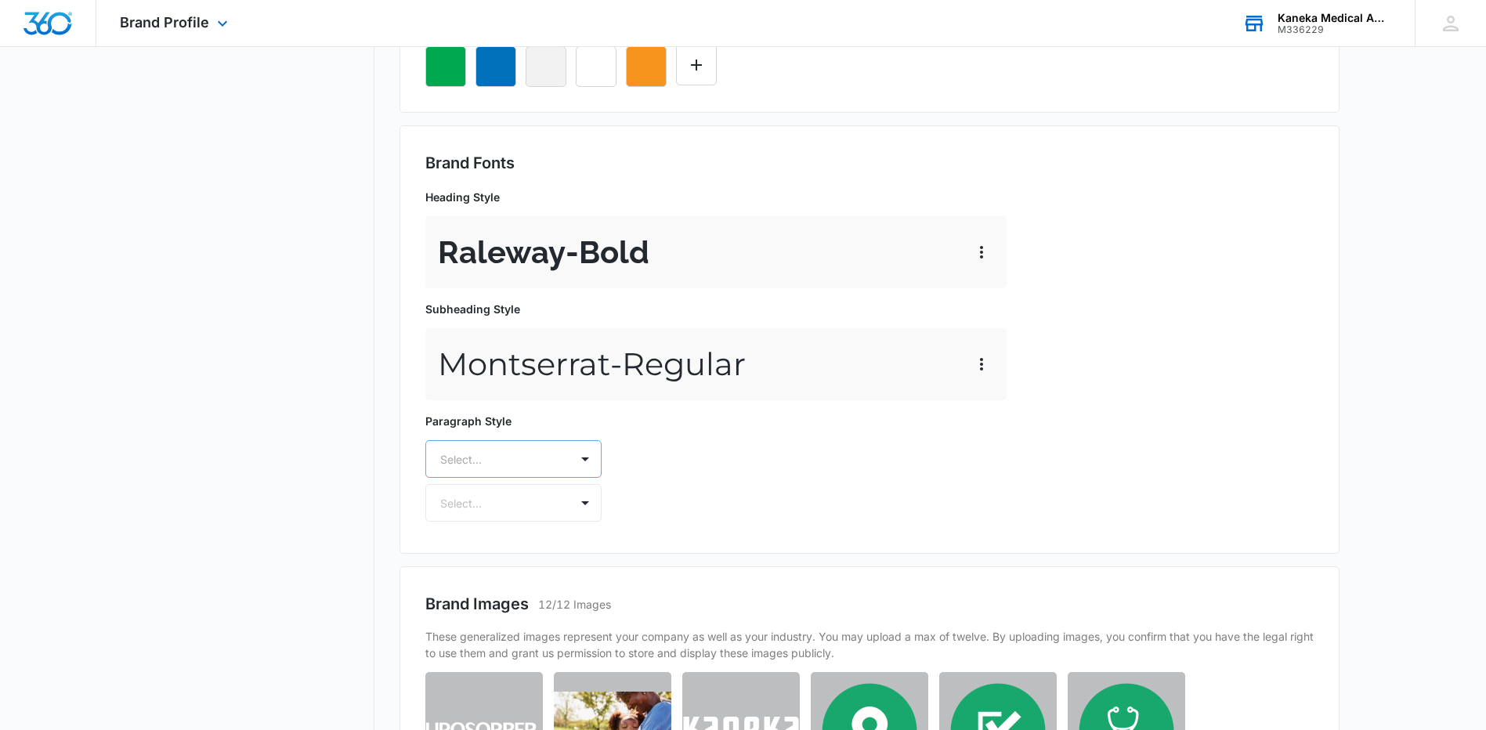
click at [530, 465] on div at bounding box center [494, 460] width 109 height 20
type input "avenir"
click at [818, 518] on div "Heading Style Raleway - Bold Subheading Style Montserrat - Regular Paragraph St…" at bounding box center [719, 356] width 588 height 346
click at [717, 244] on div "Raleway - Bold" at bounding box center [715, 252] width 581 height 72
click at [593, 454] on div at bounding box center [585, 459] width 25 height 25
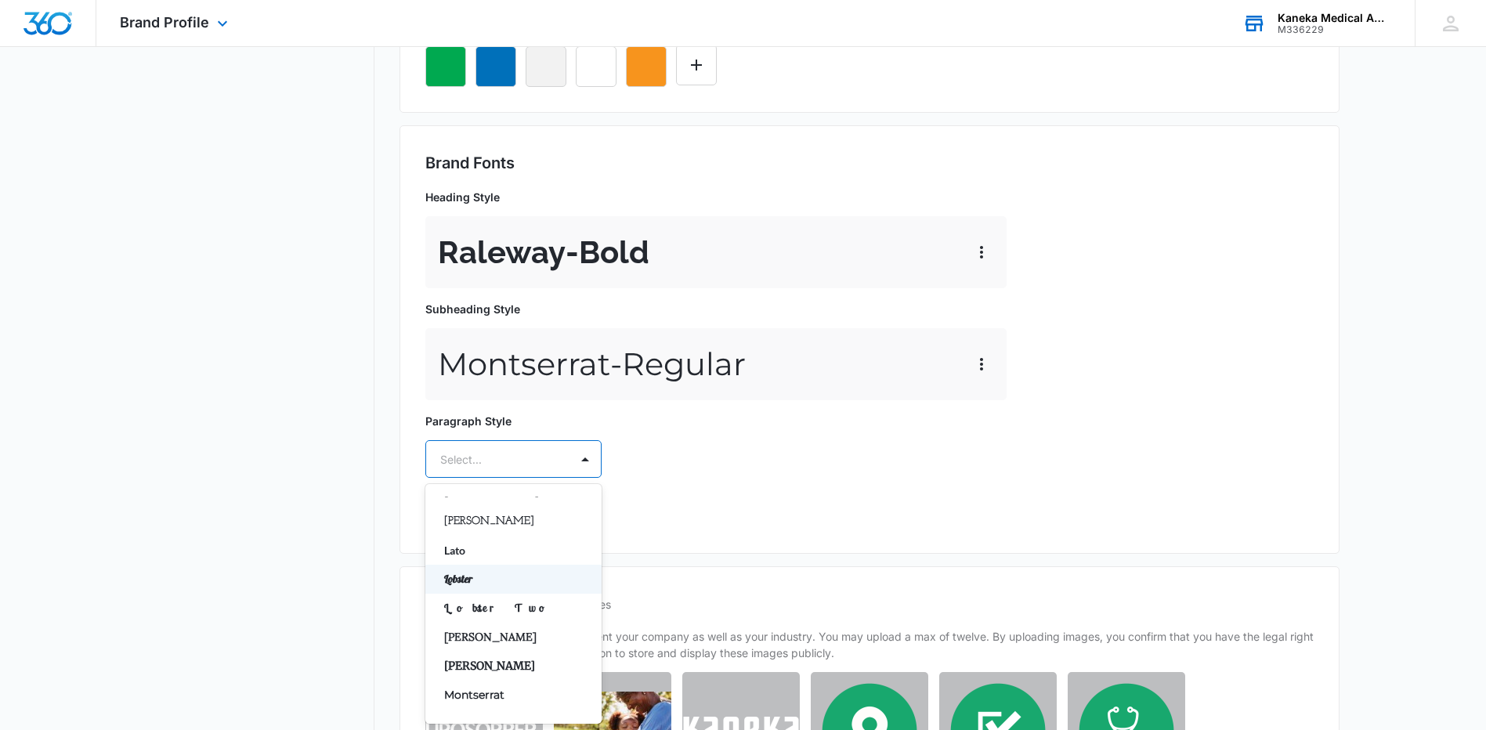
scroll to position [536, 0]
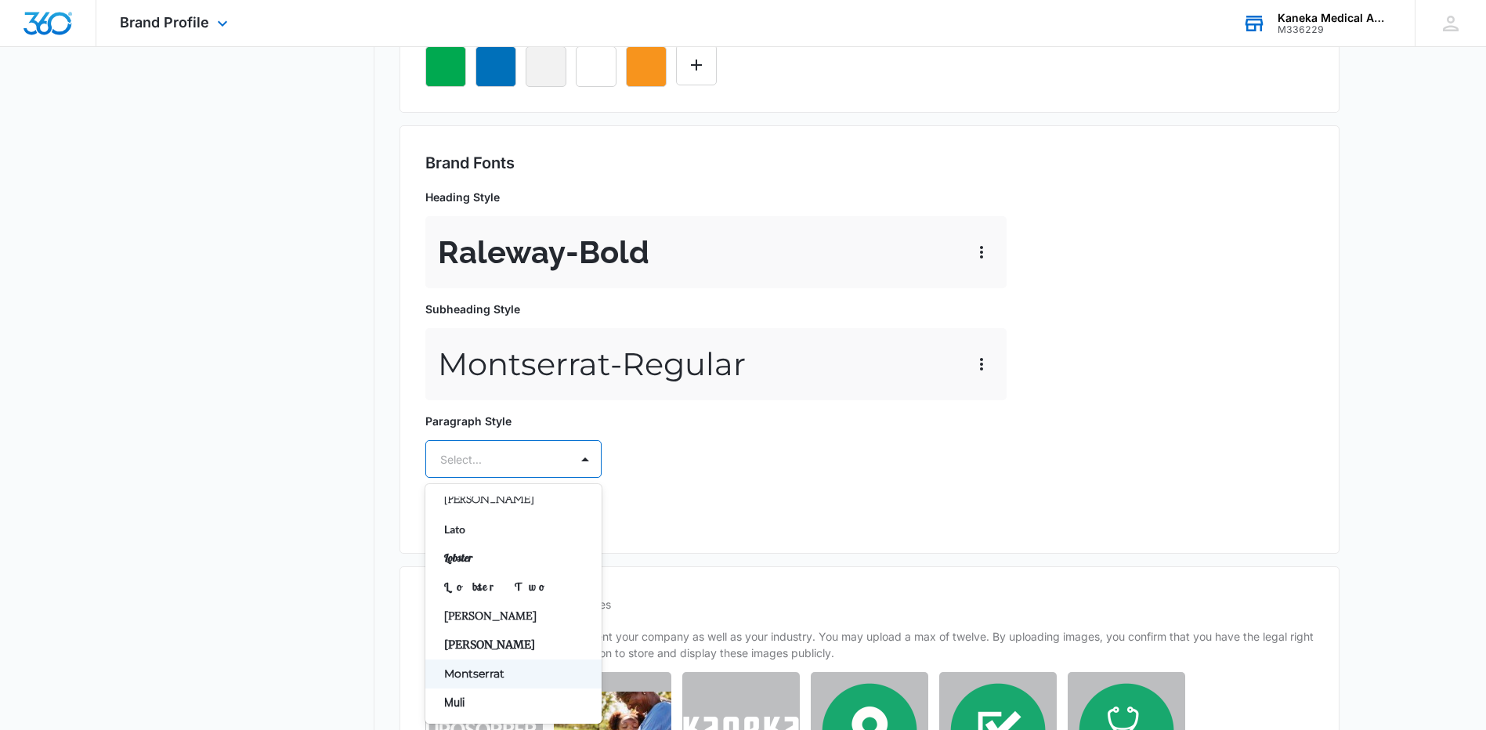
click at [470, 672] on p "Montserrat" at bounding box center [512, 674] width 136 height 16
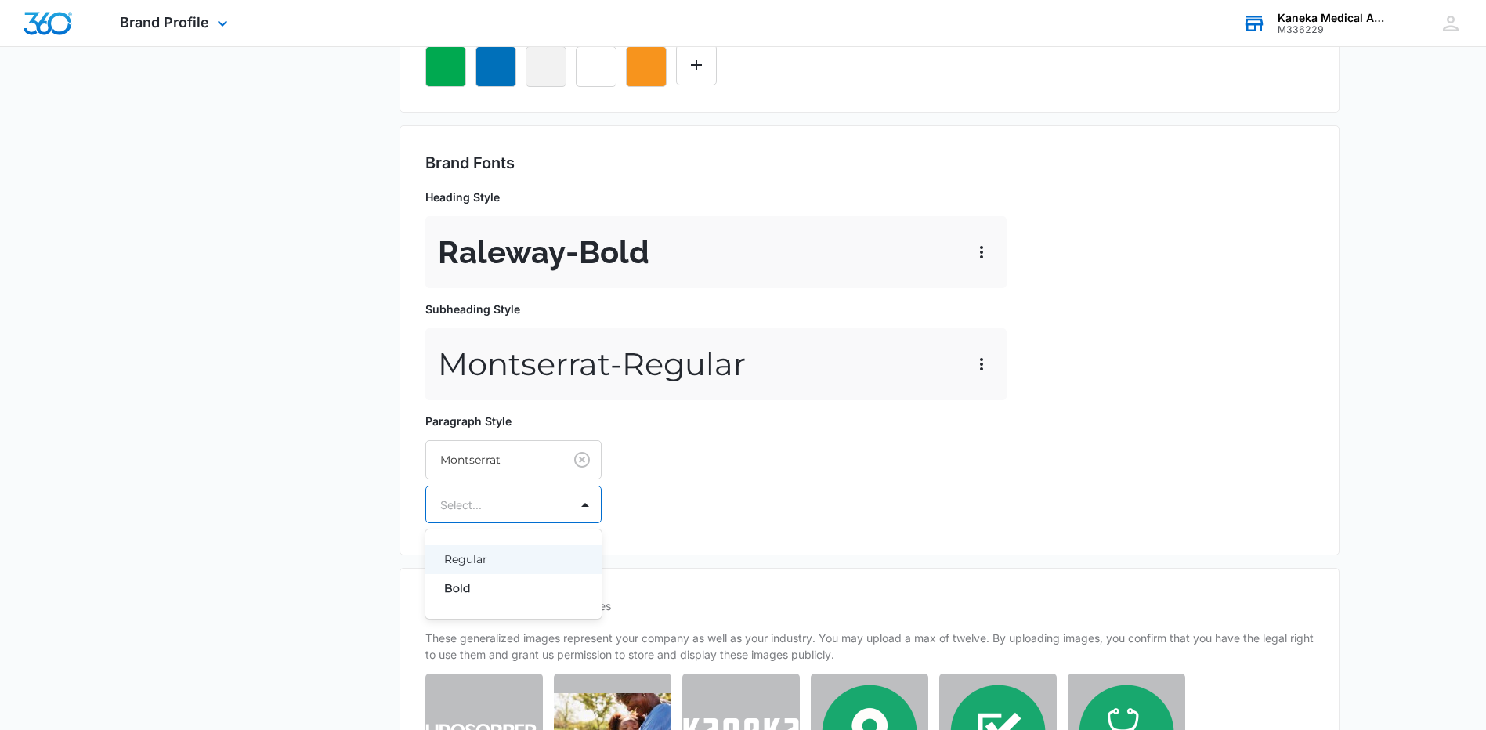
click at [505, 501] on div at bounding box center [494, 505] width 109 height 20
click at [466, 561] on p "Regular" at bounding box center [512, 560] width 136 height 16
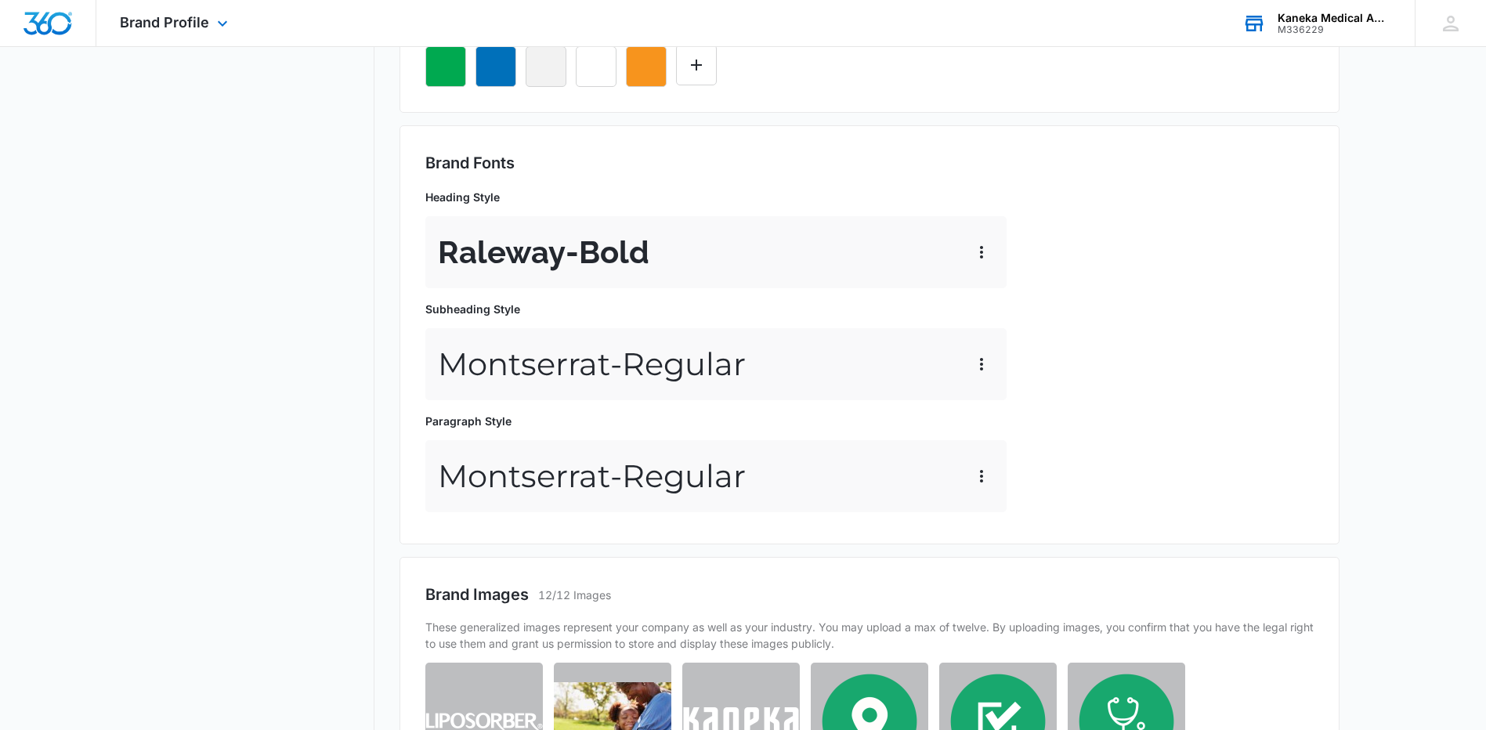
click at [776, 361] on div "Montserrat - Regular" at bounding box center [715, 364] width 581 height 72
click at [983, 360] on icon "button" at bounding box center [981, 364] width 19 height 19
click at [1006, 431] on div "Delete" at bounding box center [1005, 431] width 33 height 11
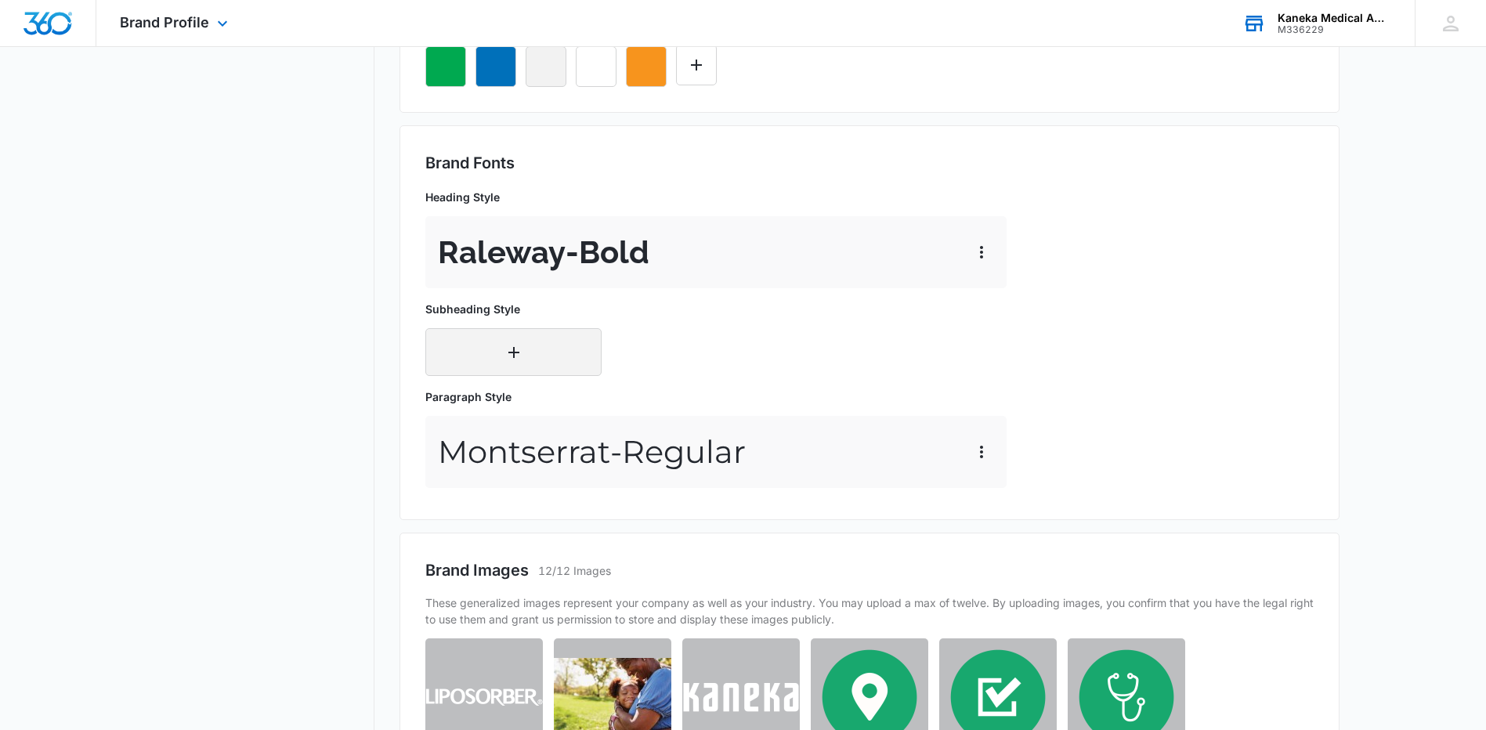
click at [521, 354] on icon "button" at bounding box center [514, 352] width 19 height 19
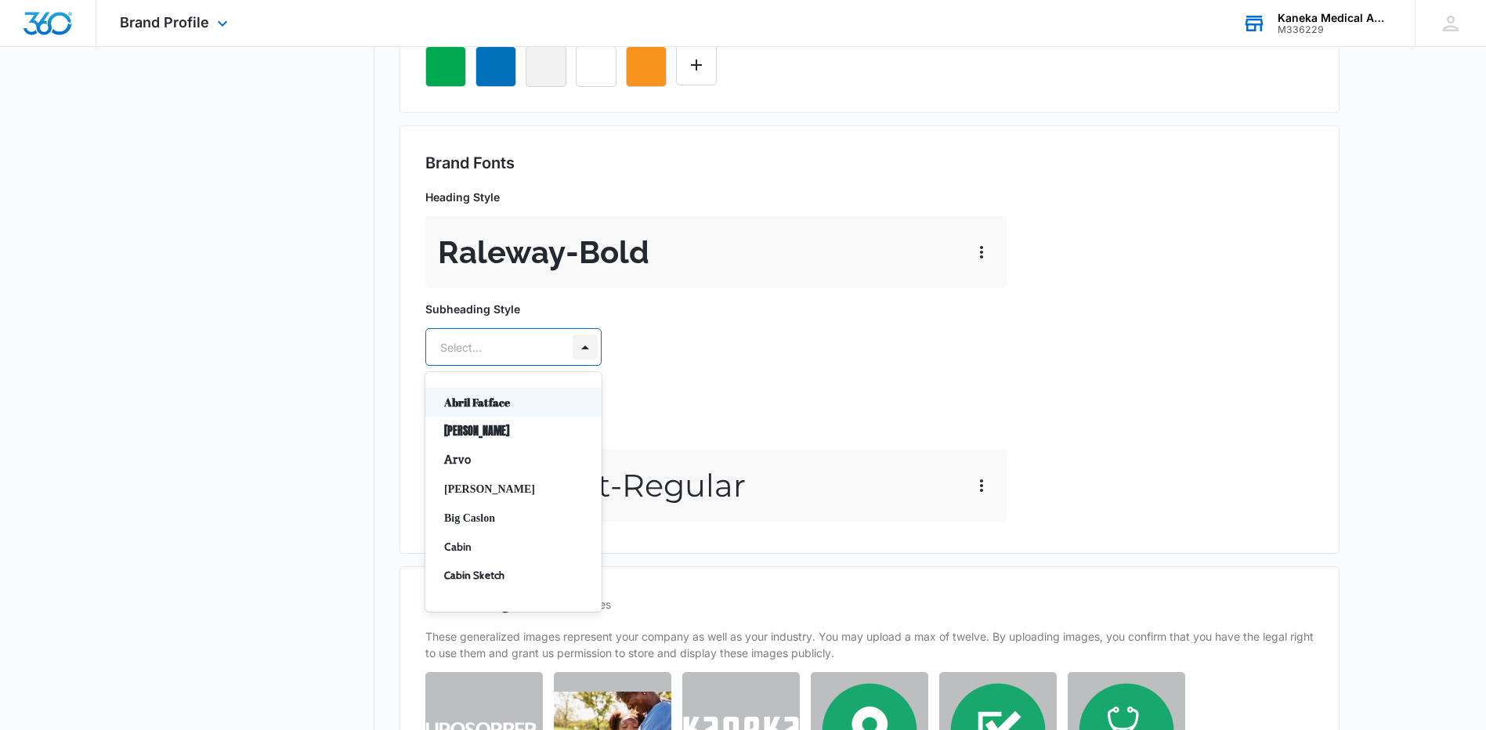
click at [591, 352] on div at bounding box center [585, 347] width 25 height 25
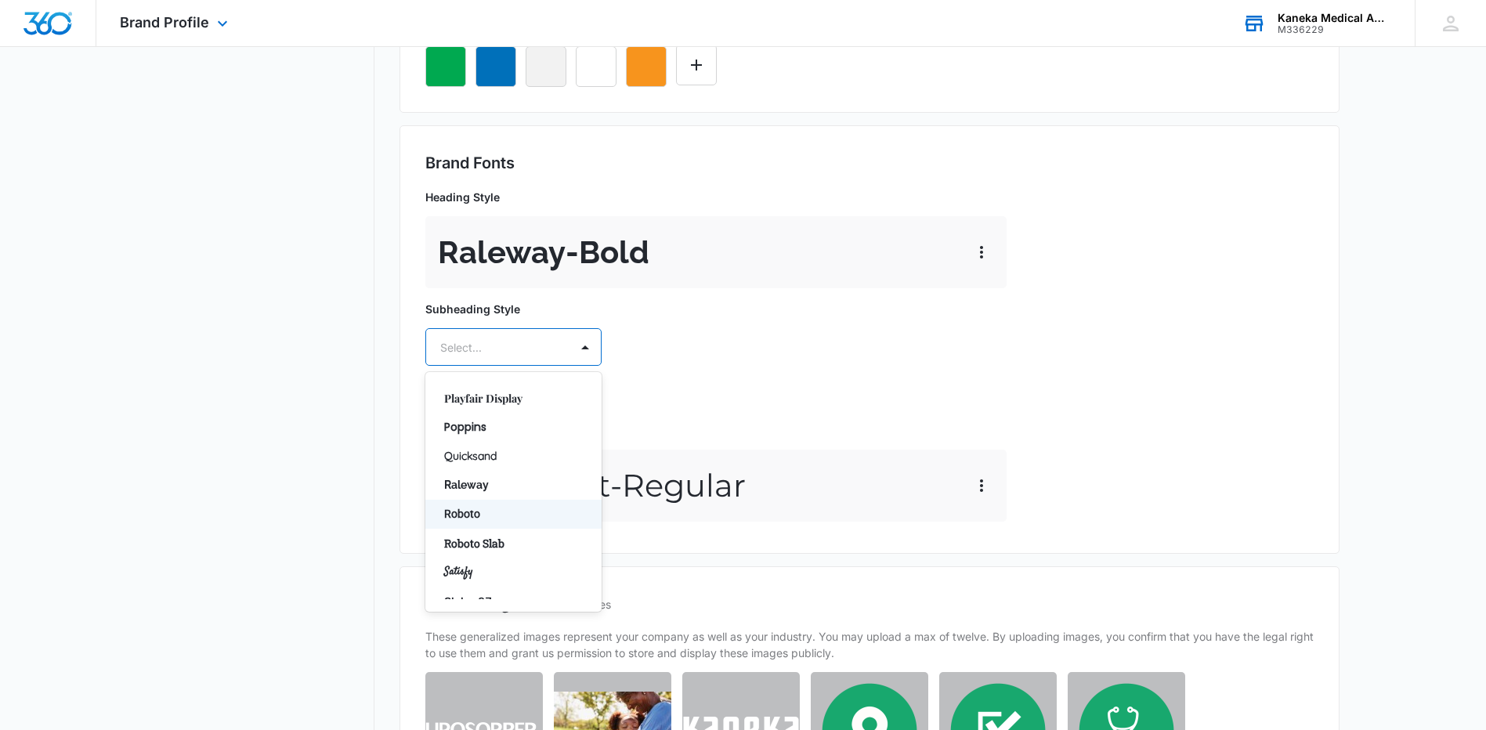
click at [468, 508] on p "Roboto" at bounding box center [512, 514] width 136 height 16
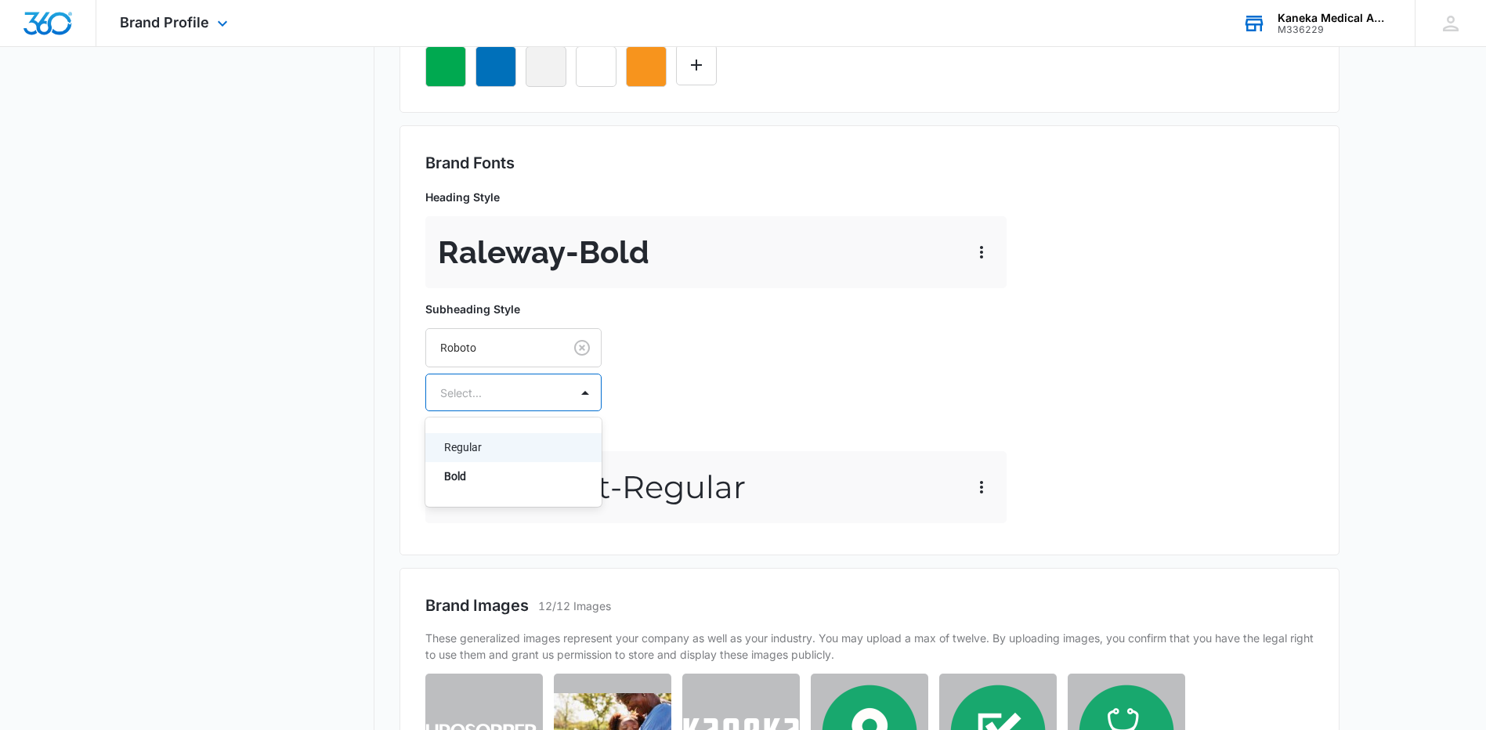
click at [477, 386] on div at bounding box center [494, 393] width 109 height 20
click at [455, 450] on p "Regular" at bounding box center [512, 448] width 136 height 16
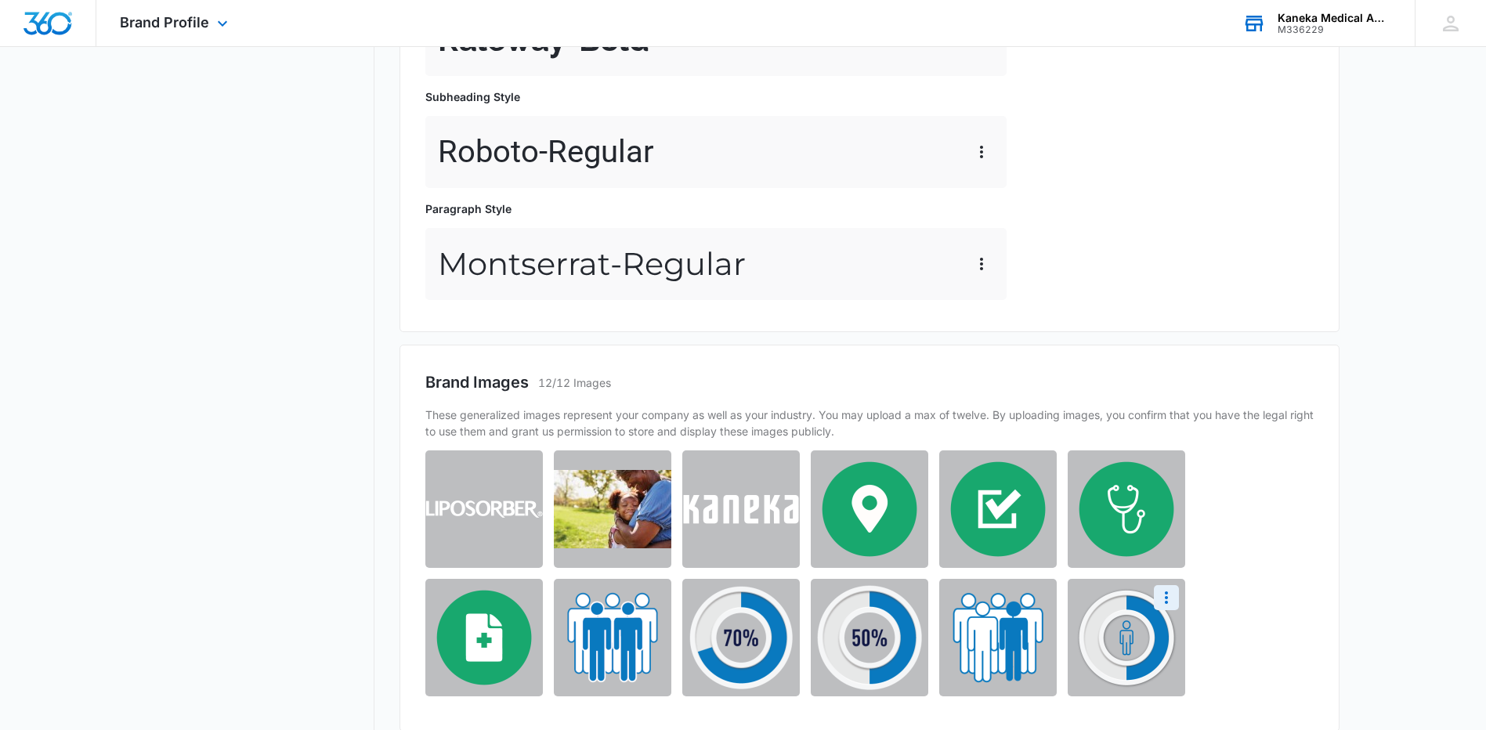
scroll to position [680, 0]
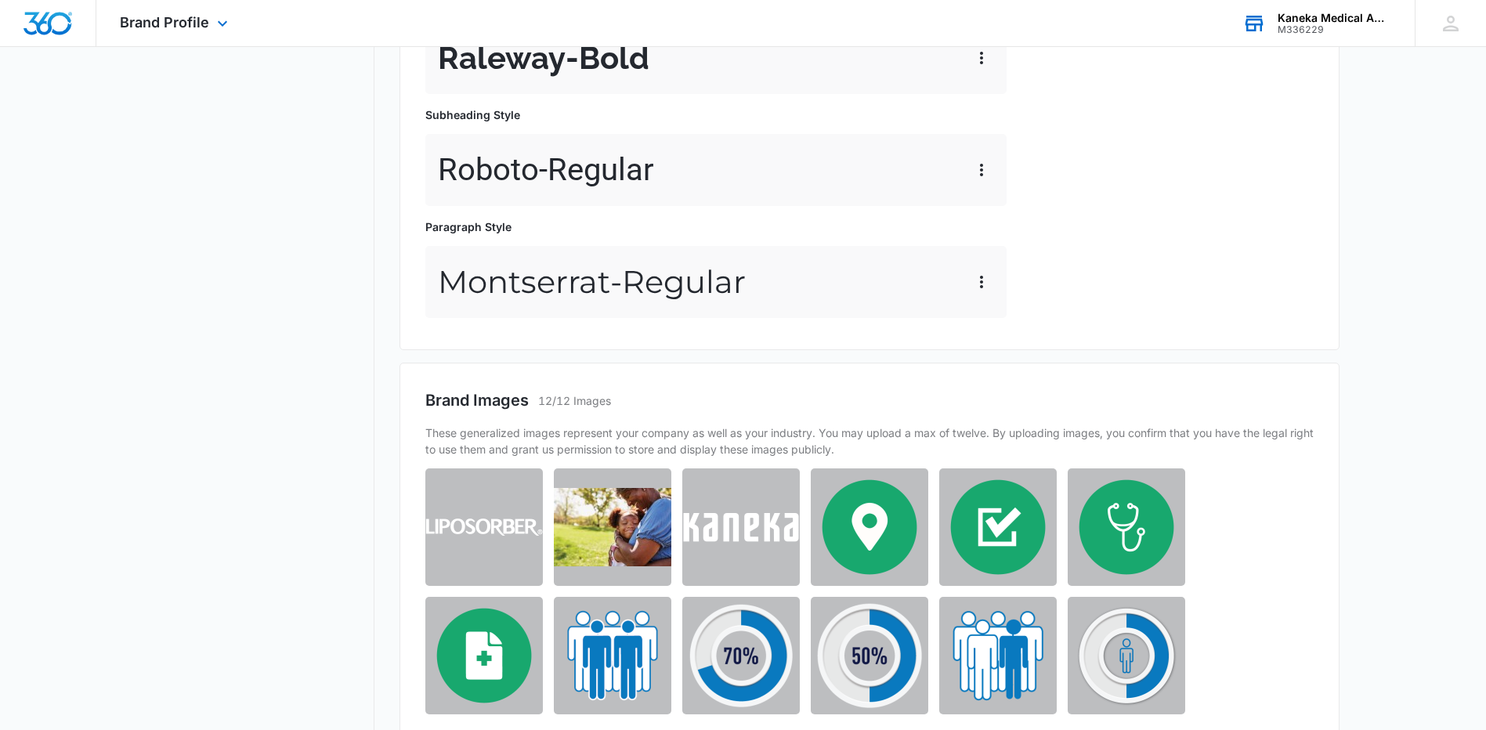
click at [1232, 668] on div "Click or drag file to upload" at bounding box center [864, 592] width 879 height 246
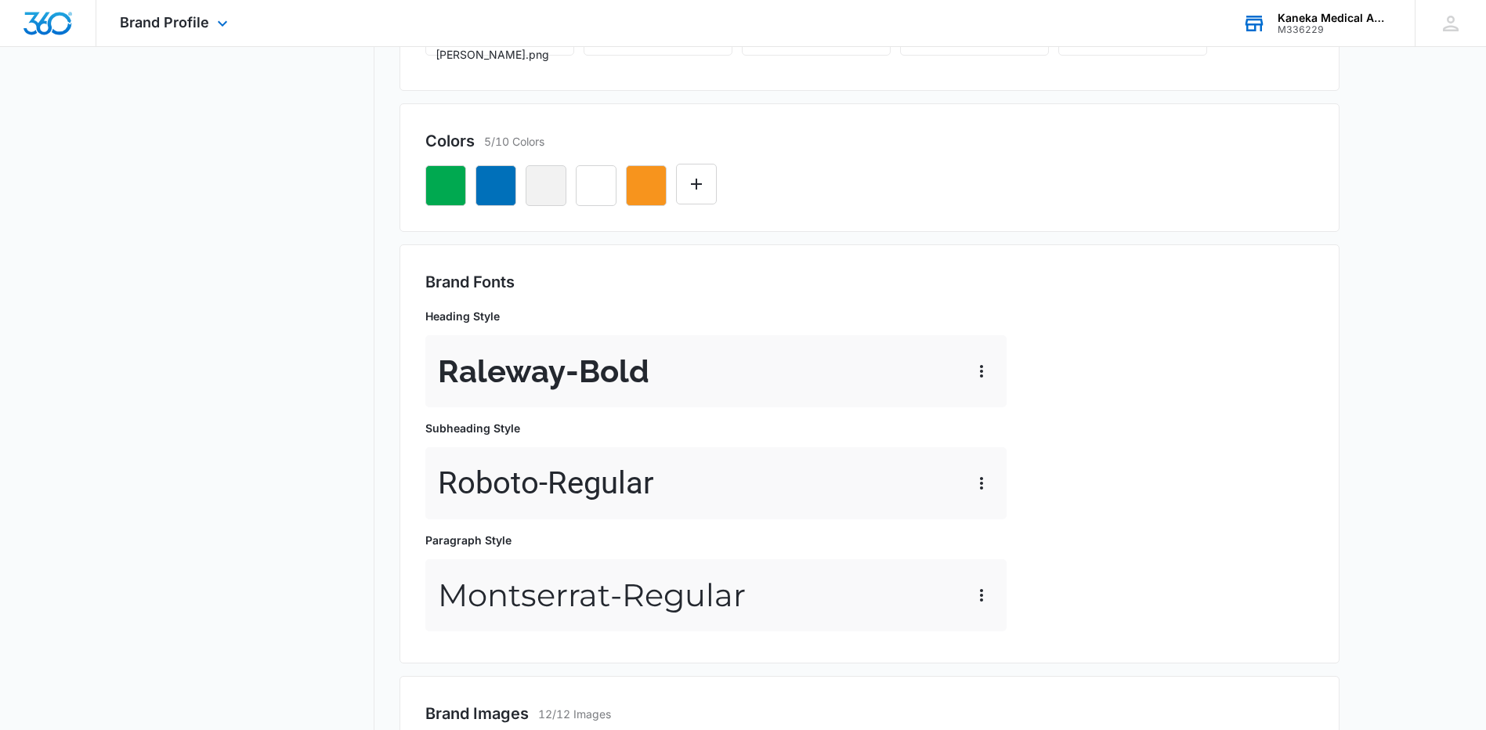
scroll to position [0, 0]
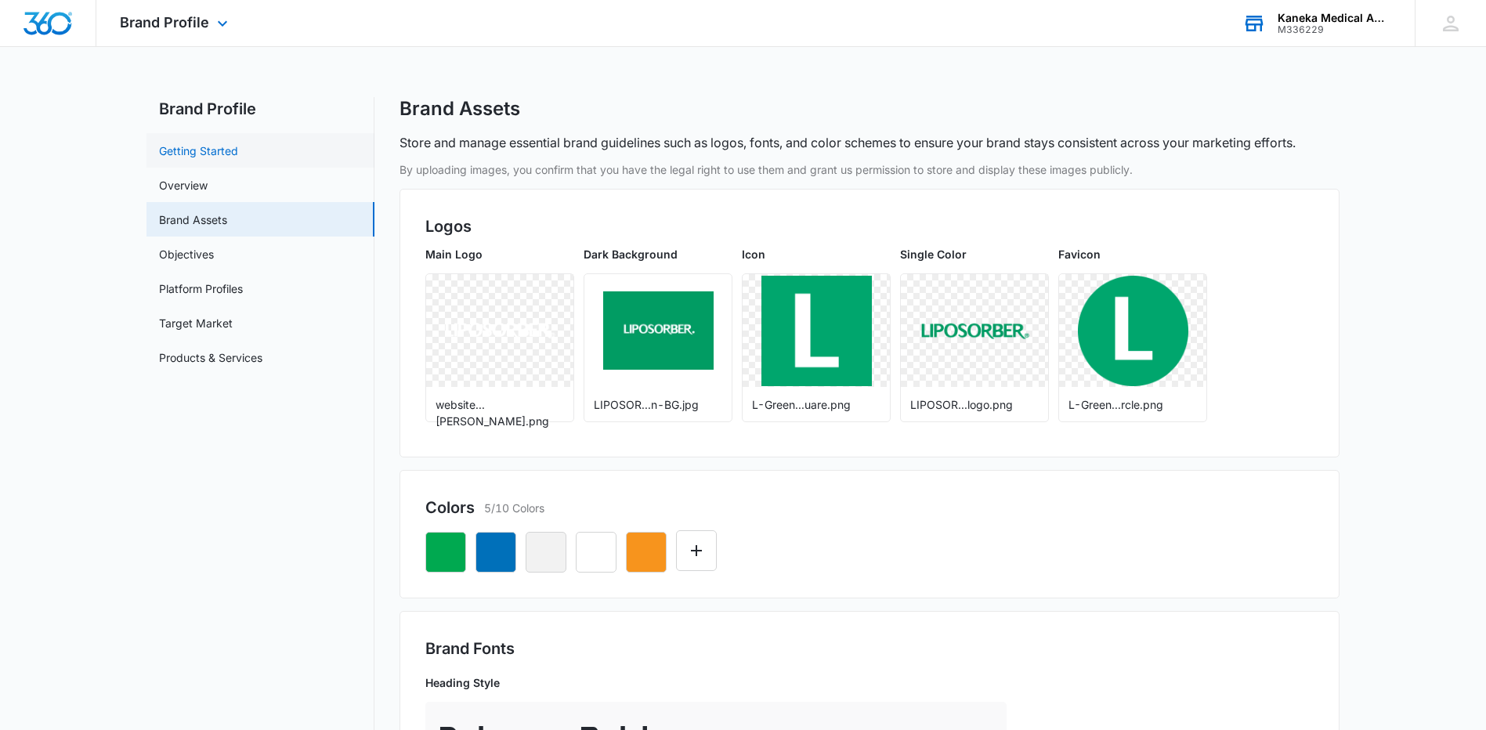
click at [177, 155] on link "Getting Started" at bounding box center [198, 151] width 79 height 16
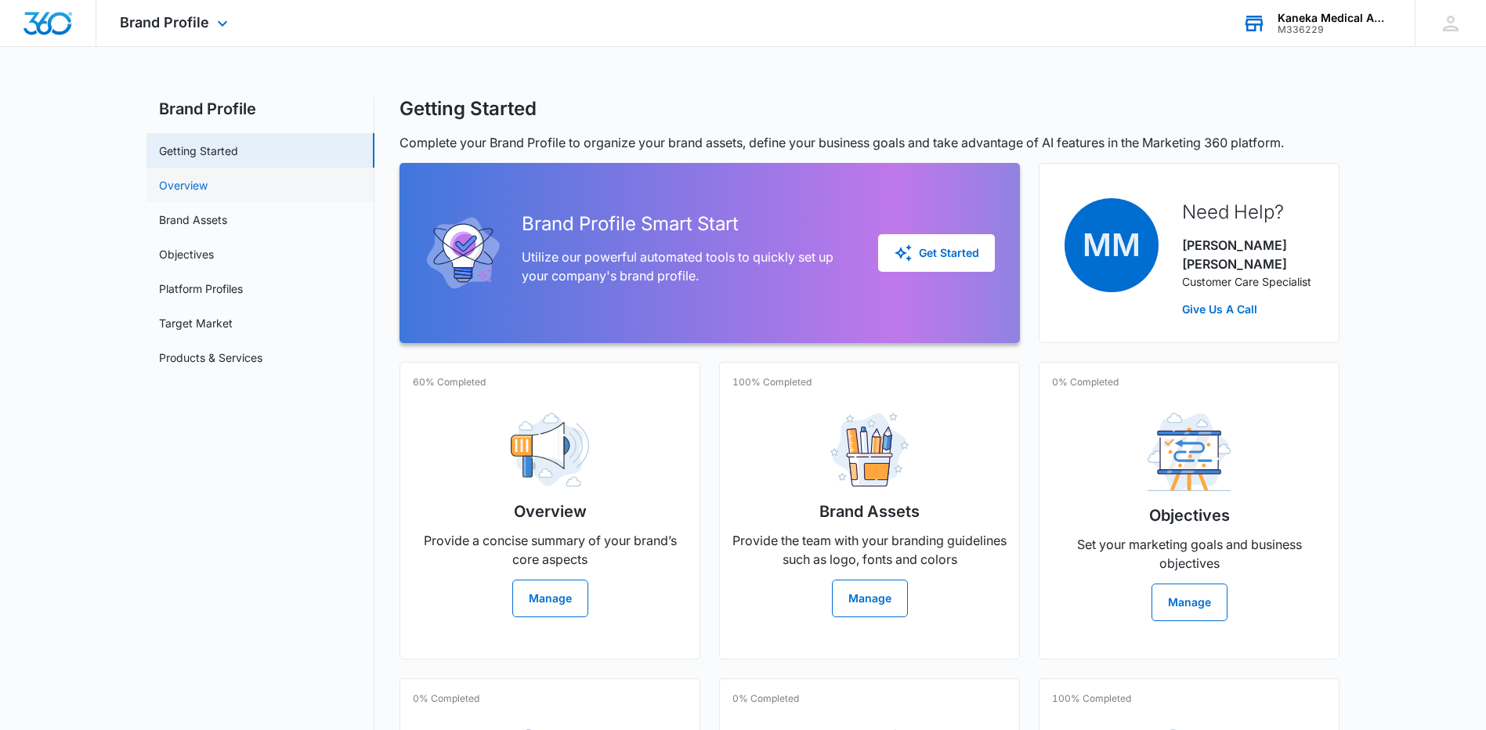
click at [176, 177] on link "Overview" at bounding box center [183, 185] width 49 height 16
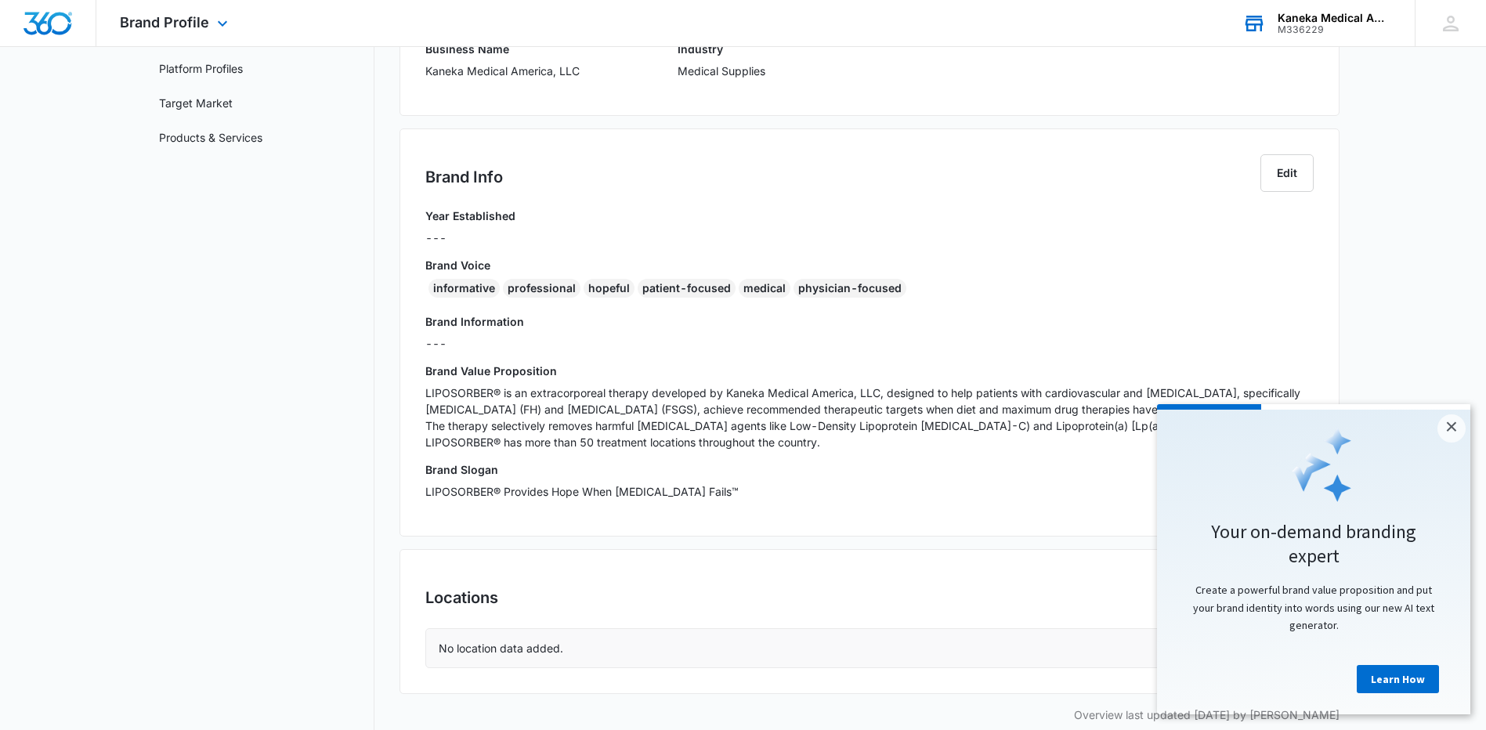
scroll to position [243, 0]
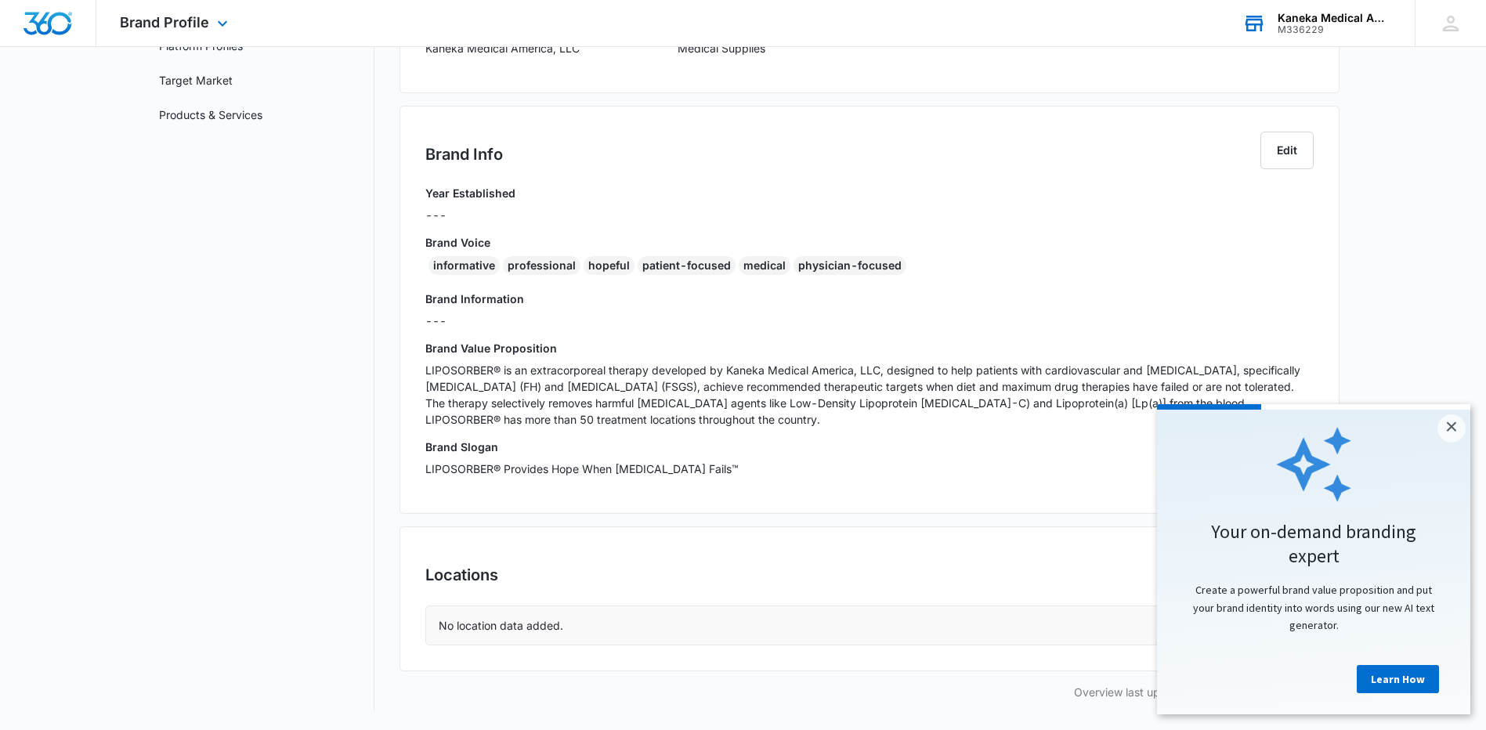
click at [521, 627] on p "No location data added." at bounding box center [501, 625] width 125 height 16
click at [560, 622] on p "No location data added." at bounding box center [501, 625] width 125 height 16
click at [1457, 425] on link "×" at bounding box center [1452, 429] width 28 height 28
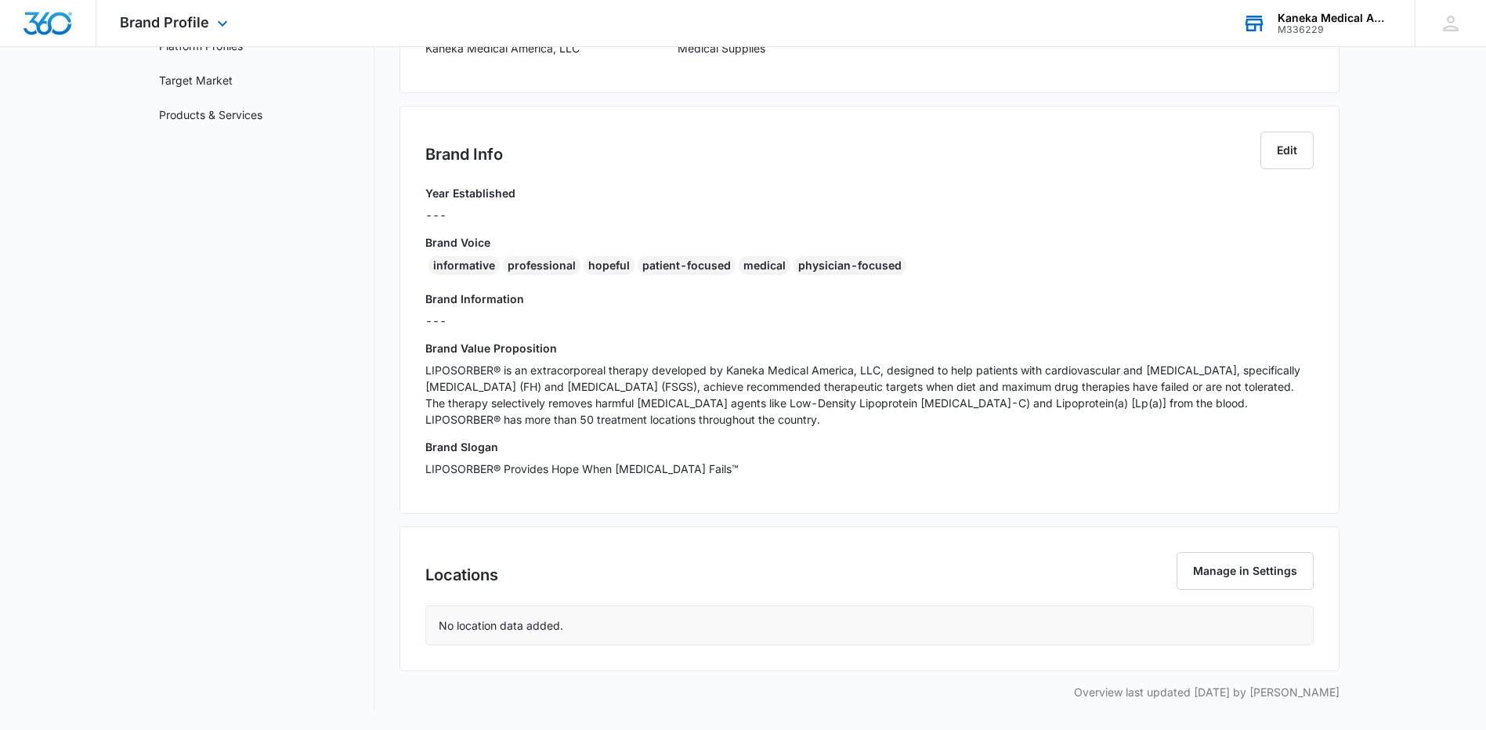
click at [1190, 623] on div "No location data added." at bounding box center [869, 625] width 887 height 38
click at [1226, 585] on button "Manage in Settings" at bounding box center [1245, 571] width 137 height 38
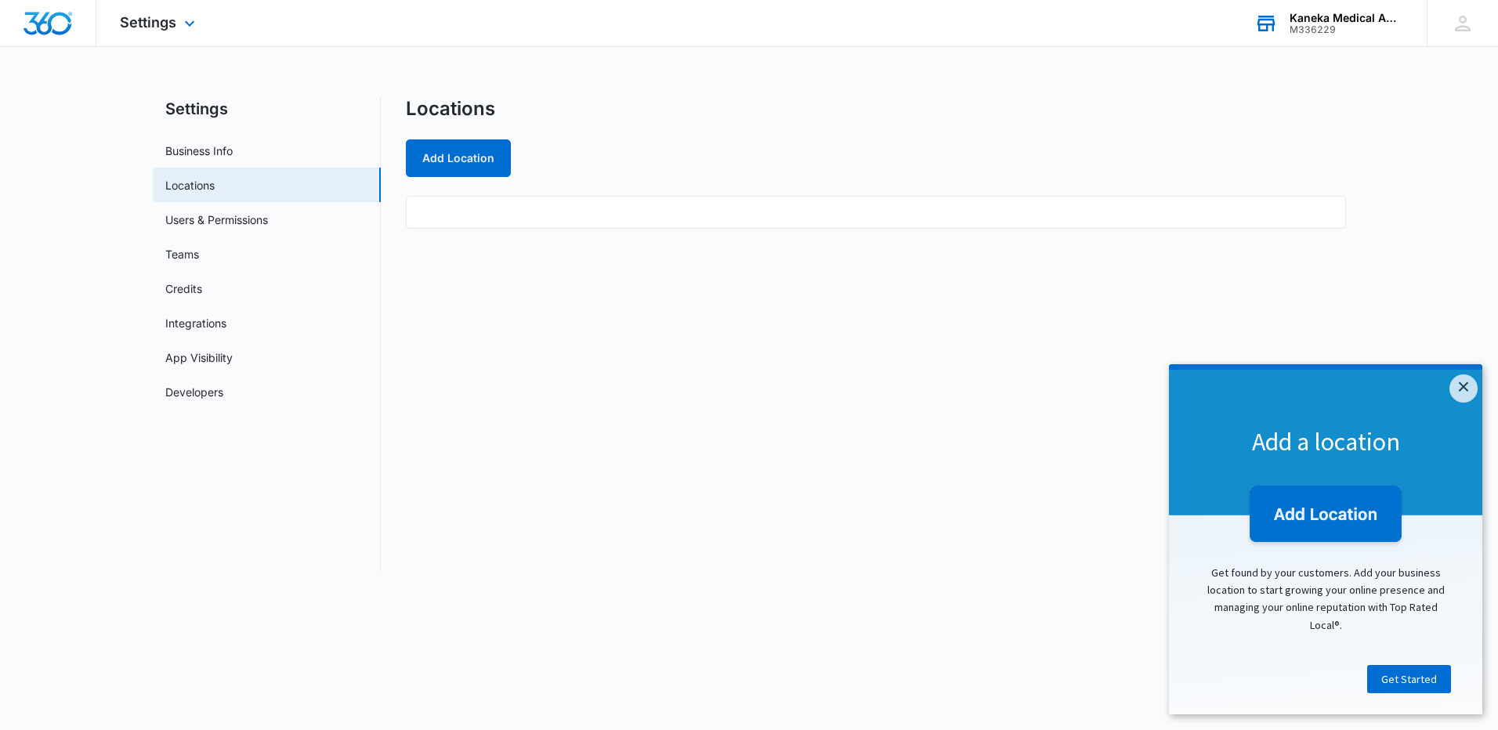
click at [473, 223] on ul at bounding box center [876, 212] width 940 height 33
click at [451, 155] on button "Add Location" at bounding box center [458, 158] width 105 height 38
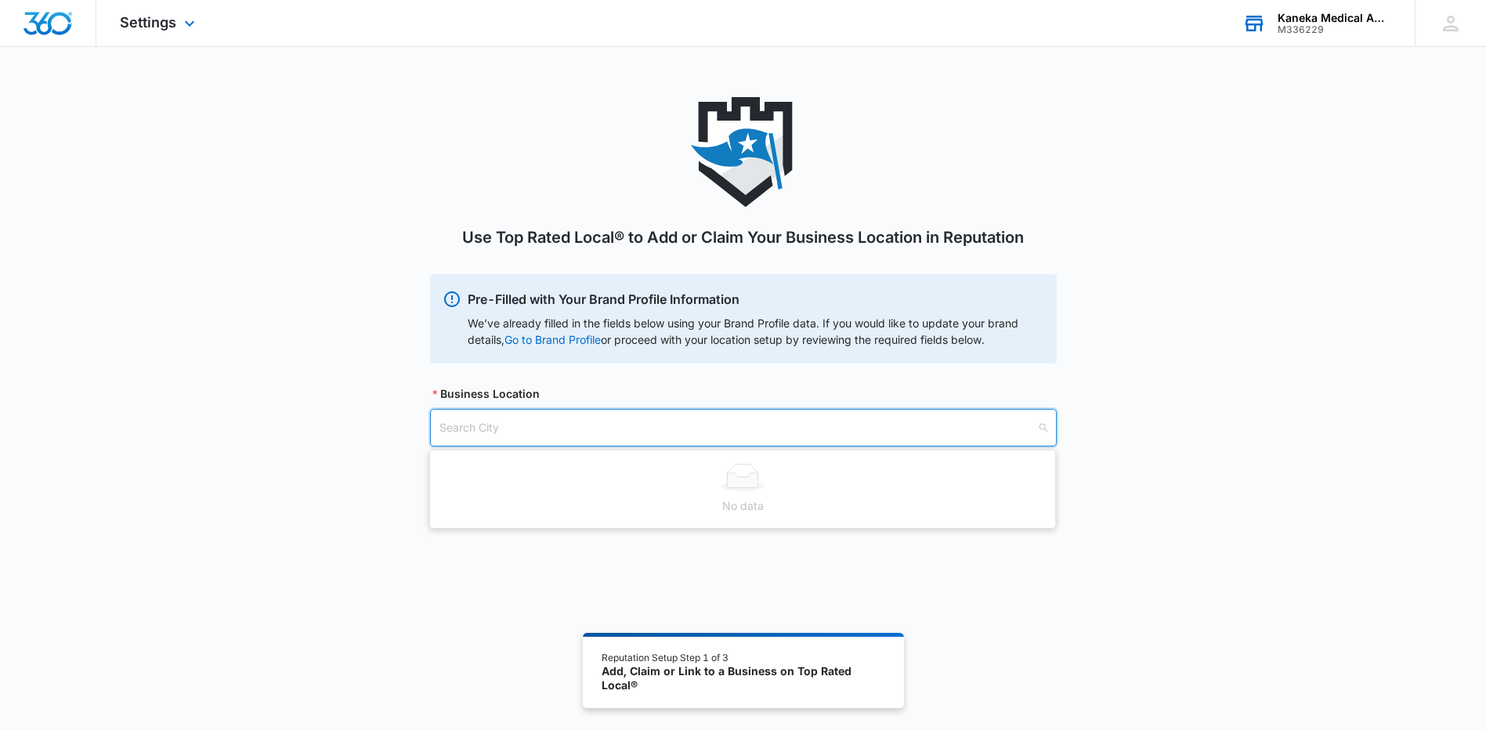
click at [455, 422] on input "search" at bounding box center [738, 428] width 597 height 36
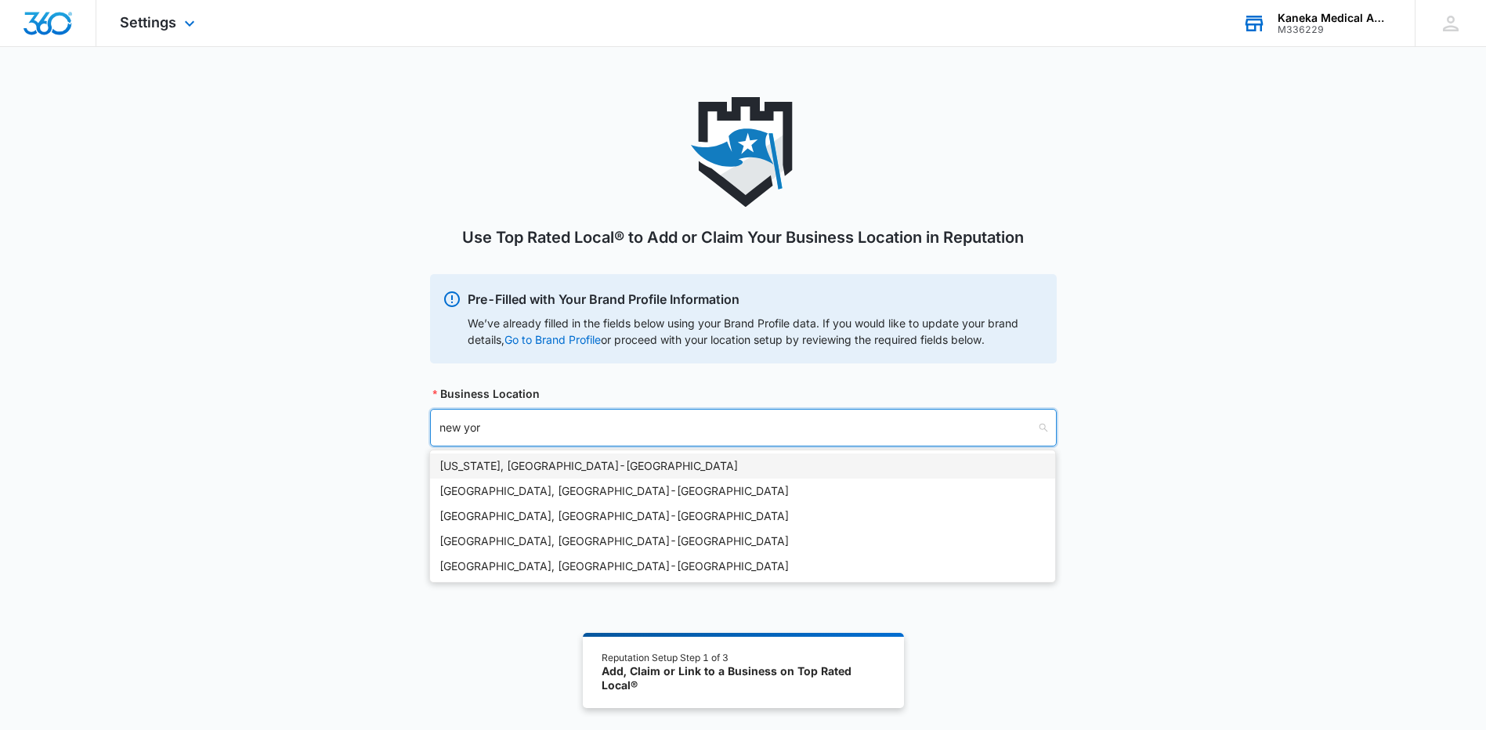
type input "[US_STATE]"
click at [473, 464] on div "[US_STATE], [GEOGRAPHIC_DATA] - [GEOGRAPHIC_DATA]" at bounding box center [743, 466] width 606 height 17
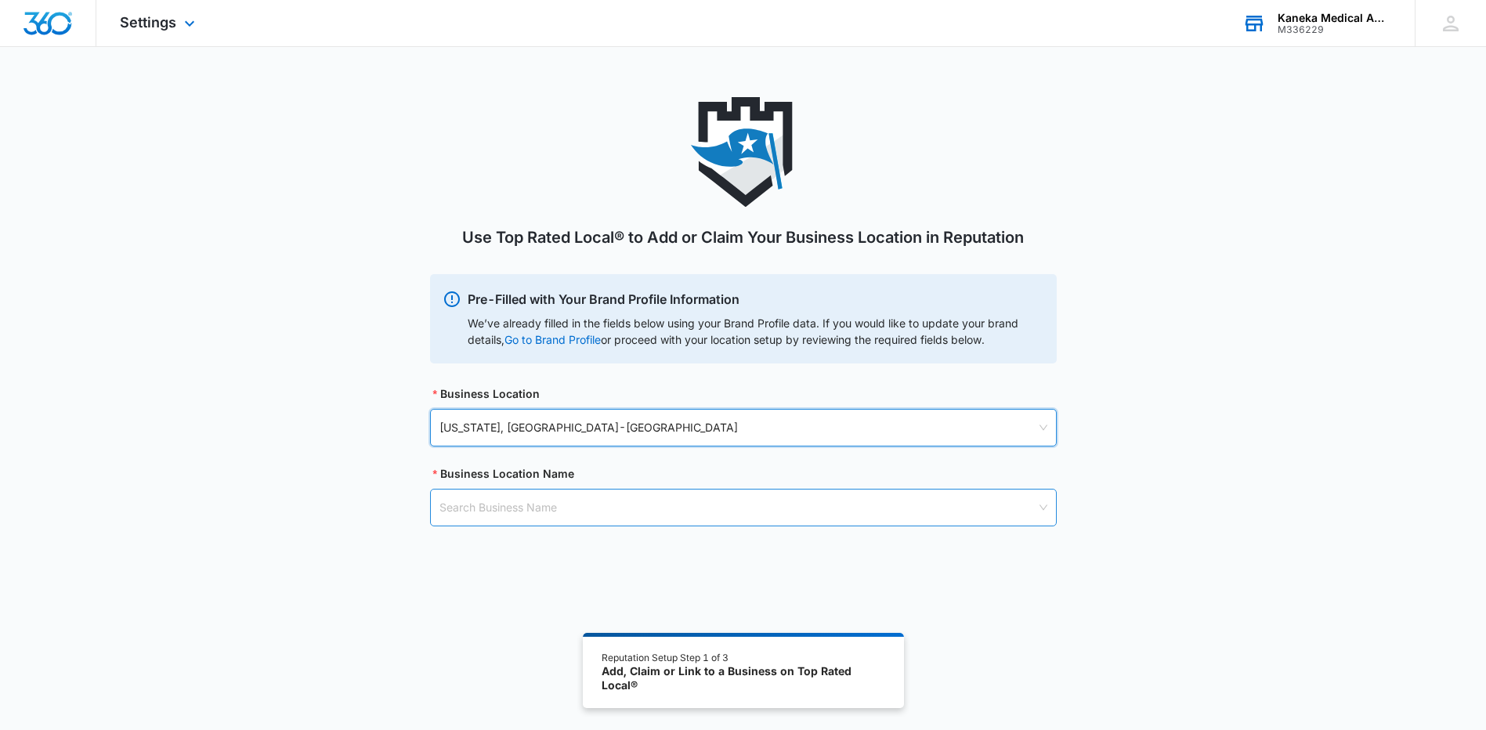
click at [445, 517] on input "search" at bounding box center [738, 508] width 597 height 36
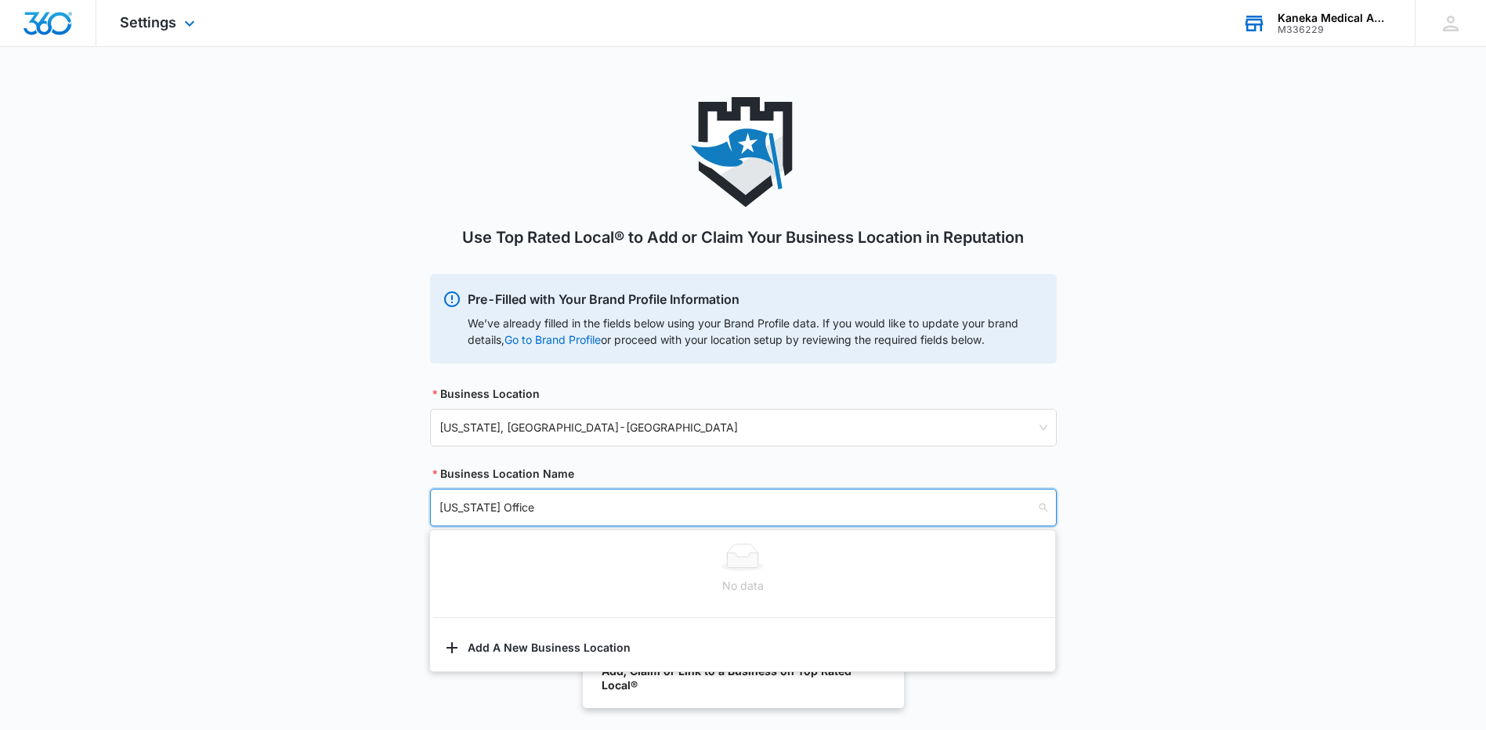
type input "[US_STATE] Office"
click at [370, 527] on div "Use Top Rated Local® to Add or Claim Your Business Location in Reputation Pre-F…" at bounding box center [743, 330] width 1486 height 467
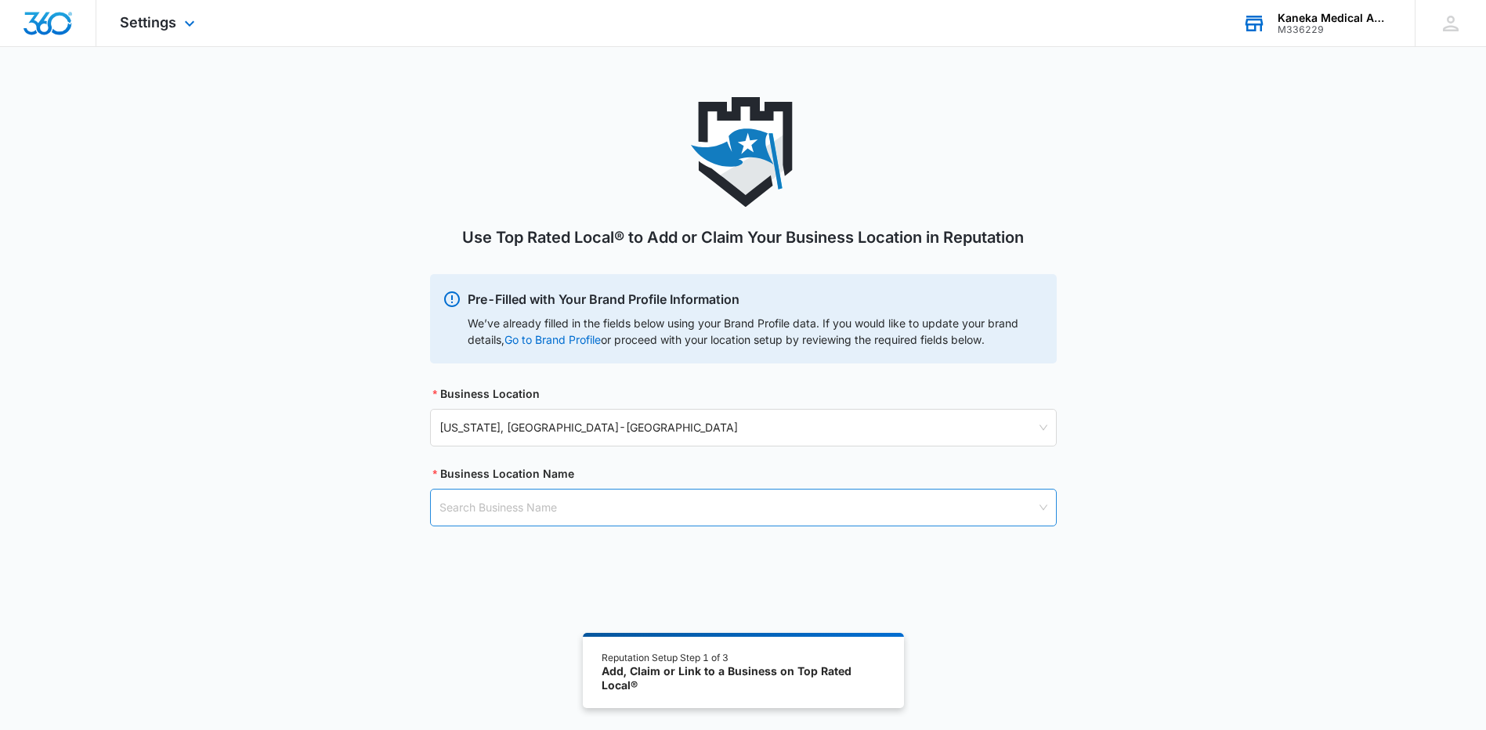
click at [437, 517] on div "Search Business Name" at bounding box center [743, 508] width 627 height 38
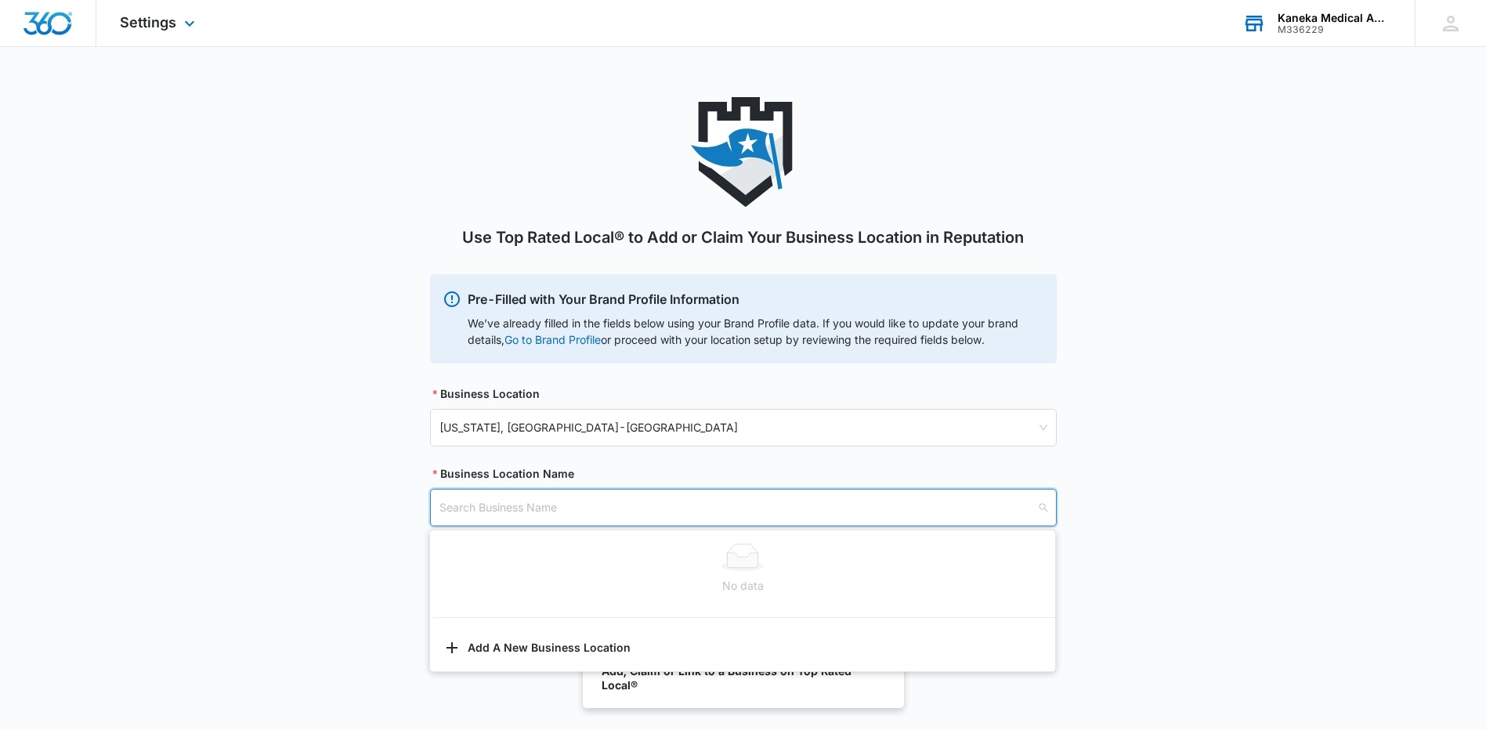
click at [444, 510] on input "search" at bounding box center [738, 508] width 597 height 36
type input "K"
click at [342, 406] on div "Use Top Rated Local® to Add or Claim Your Business Location in Reputation Pre-F…" at bounding box center [743, 330] width 1486 height 467
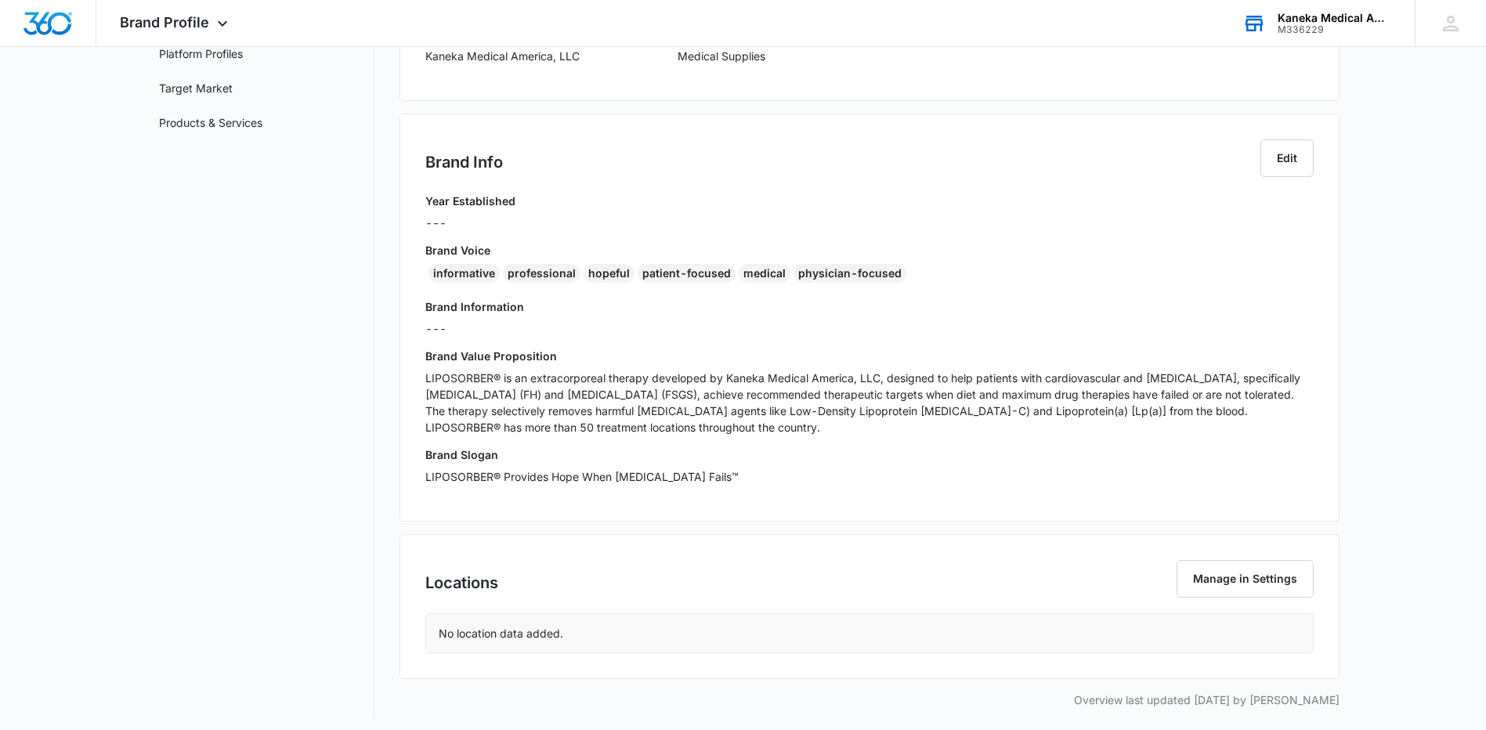
scroll to position [243, 0]
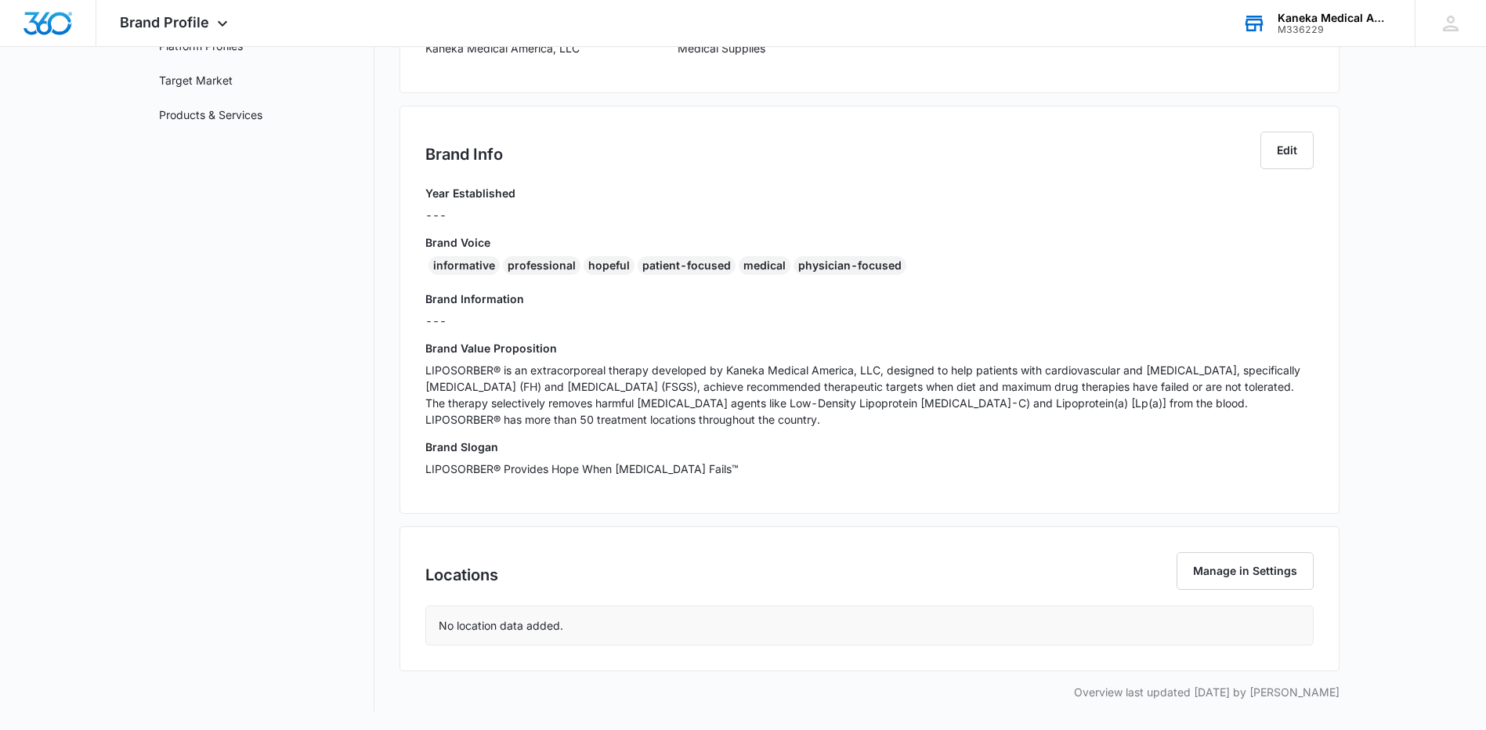
click at [331, 419] on nav "Brand Profile Getting Started Overview Brand Assets Objectives Platform Profile…" at bounding box center [261, 282] width 228 height 857
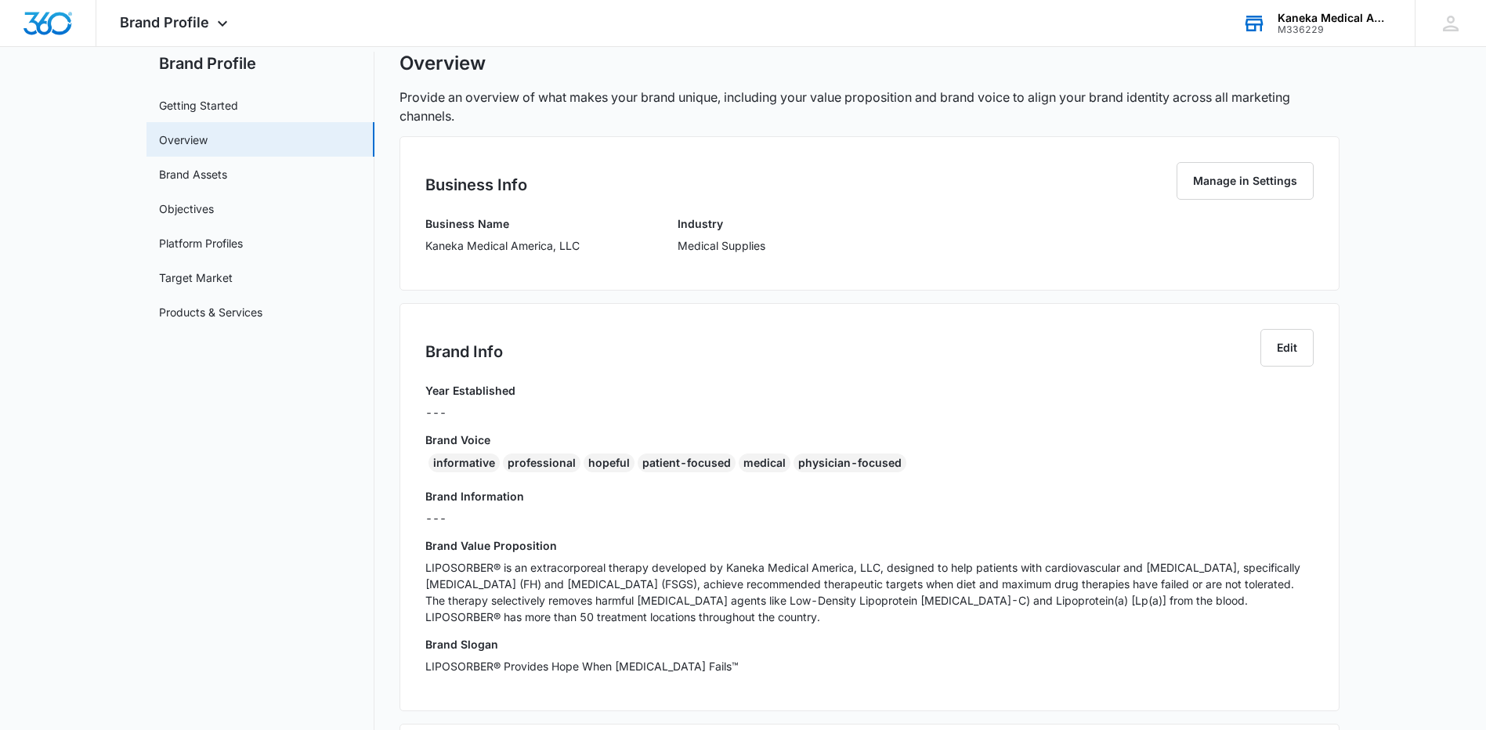
scroll to position [0, 0]
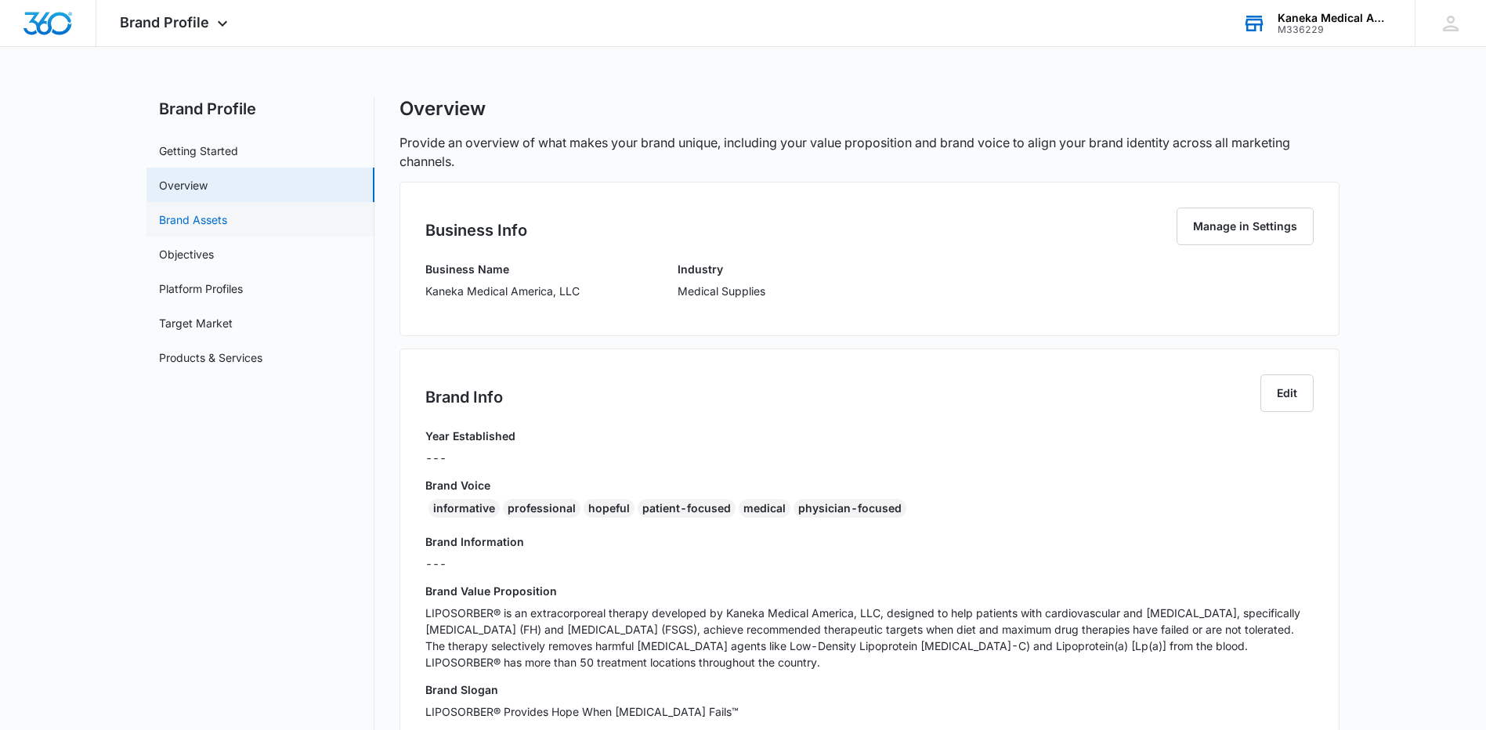
click at [190, 212] on link "Brand Assets" at bounding box center [193, 220] width 68 height 16
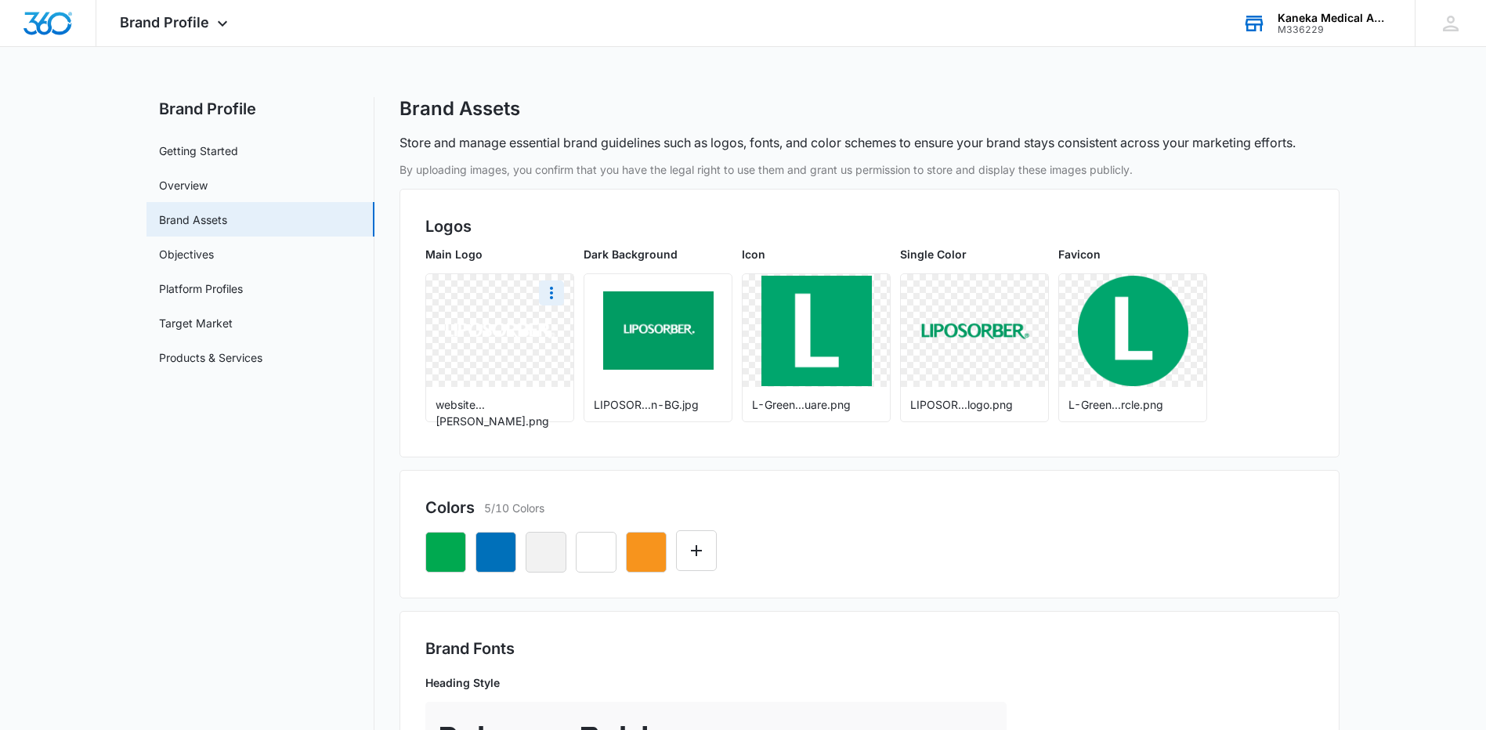
click at [501, 348] on div at bounding box center [499, 330] width 147 height 113
click at [564, 292] on div at bounding box center [499, 330] width 147 height 113
click at [554, 291] on icon "More" at bounding box center [551, 293] width 19 height 19
click at [565, 364] on div "Delete" at bounding box center [584, 360] width 51 height 11
click at [520, 329] on icon at bounding box center [500, 331] width 43 height 43
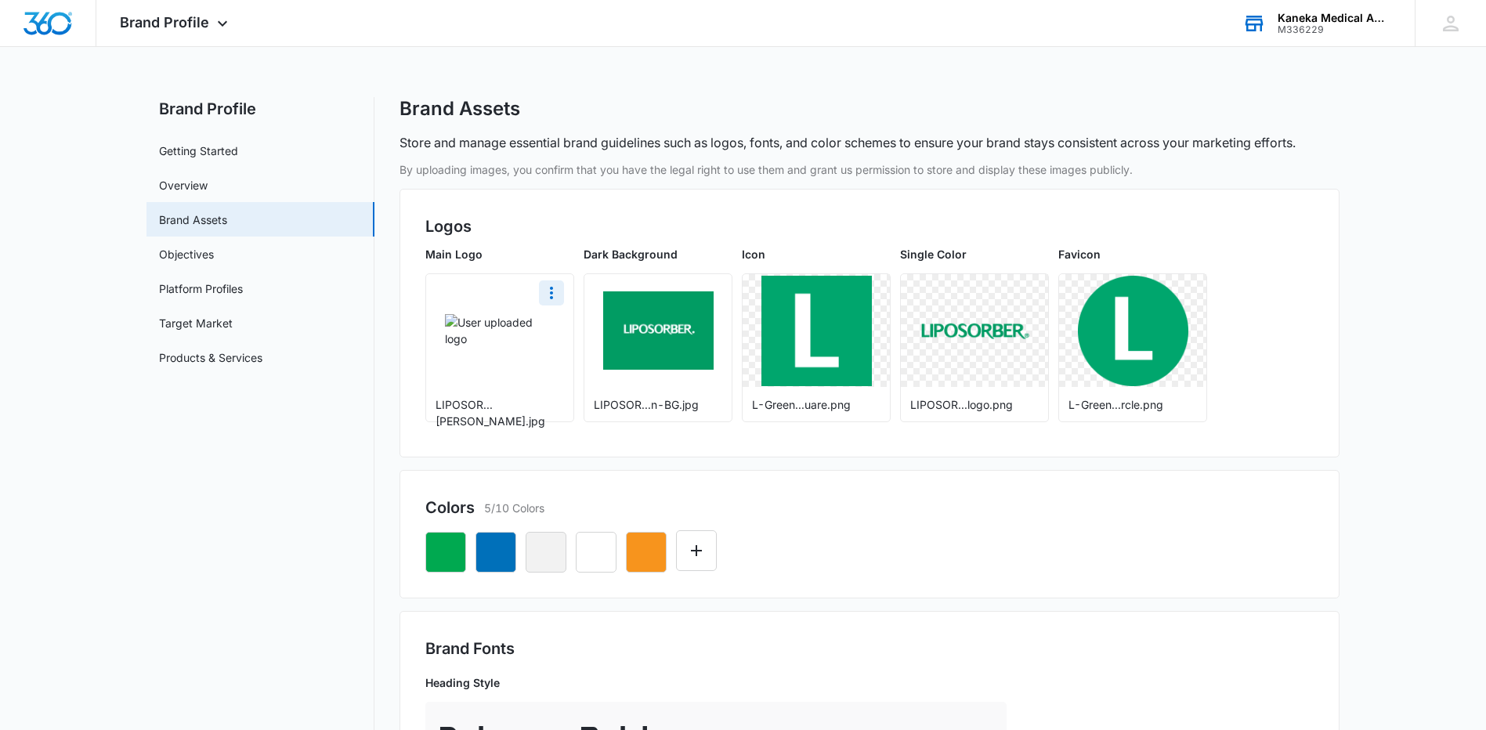
click at [526, 323] on img at bounding box center [500, 330] width 110 height 33
click at [559, 273] on div "Main Logo LIPOSOR...[PERSON_NAME].jpg" at bounding box center [499, 334] width 149 height 176
click at [552, 293] on icon "More" at bounding box center [551, 293] width 3 height 13
click at [572, 360] on div "Delete" at bounding box center [584, 360] width 51 height 11
click at [516, 343] on icon at bounding box center [500, 331] width 43 height 29
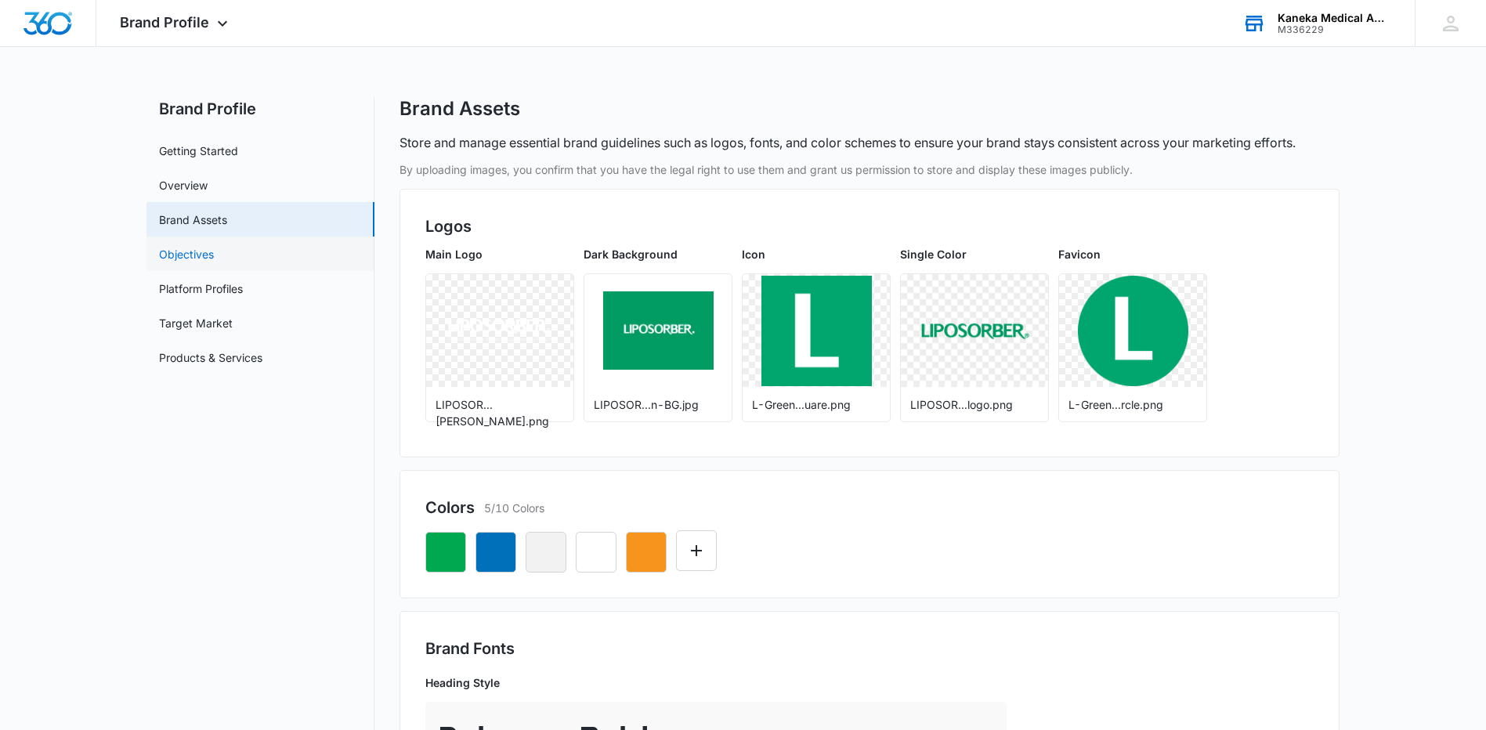
click at [161, 258] on link "Objectives" at bounding box center [186, 254] width 55 height 16
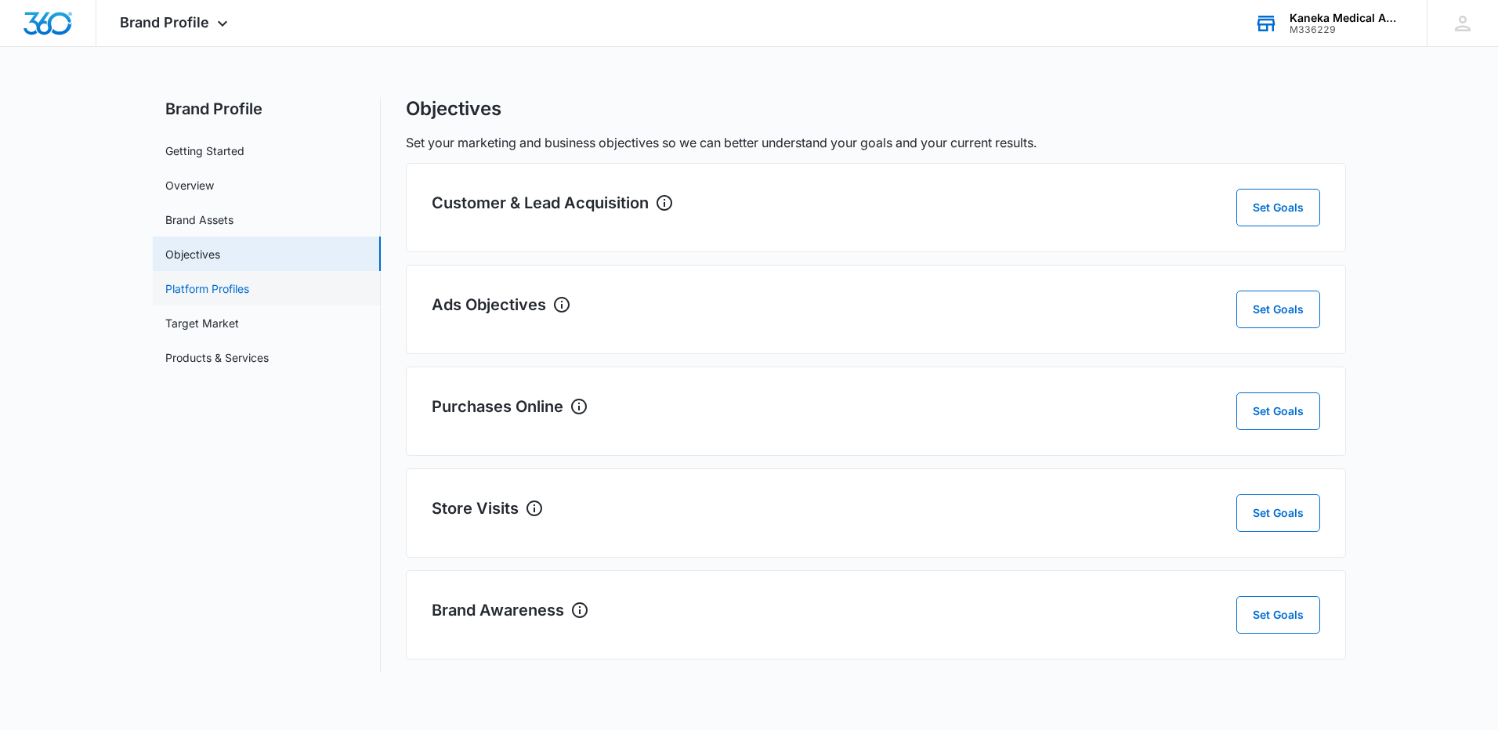
click at [186, 296] on link "Platform Profiles" at bounding box center [207, 289] width 84 height 16
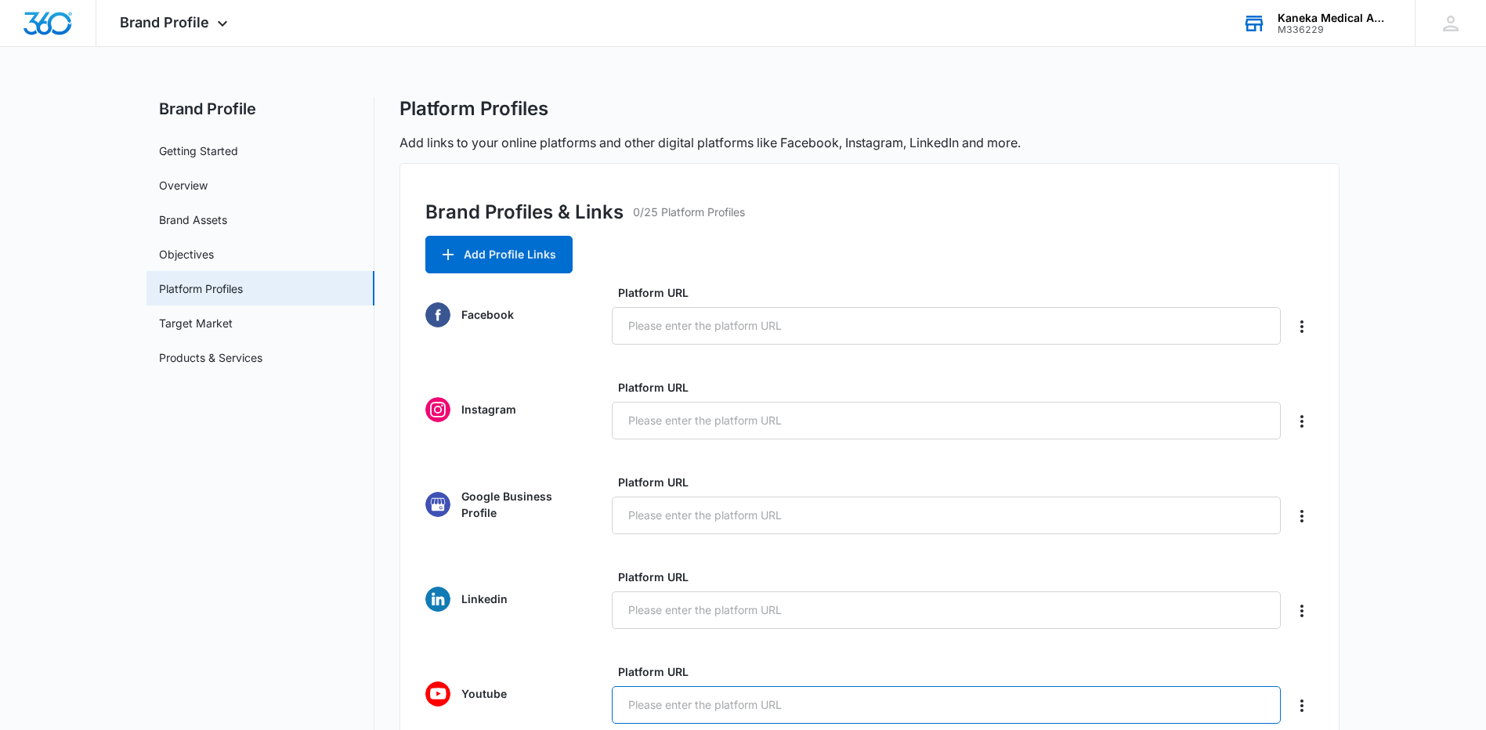
click at [659, 712] on input "Platform URL" at bounding box center [946, 705] width 669 height 38
paste input "[URL][DOMAIN_NAME]"
type input "[URL][DOMAIN_NAME]"
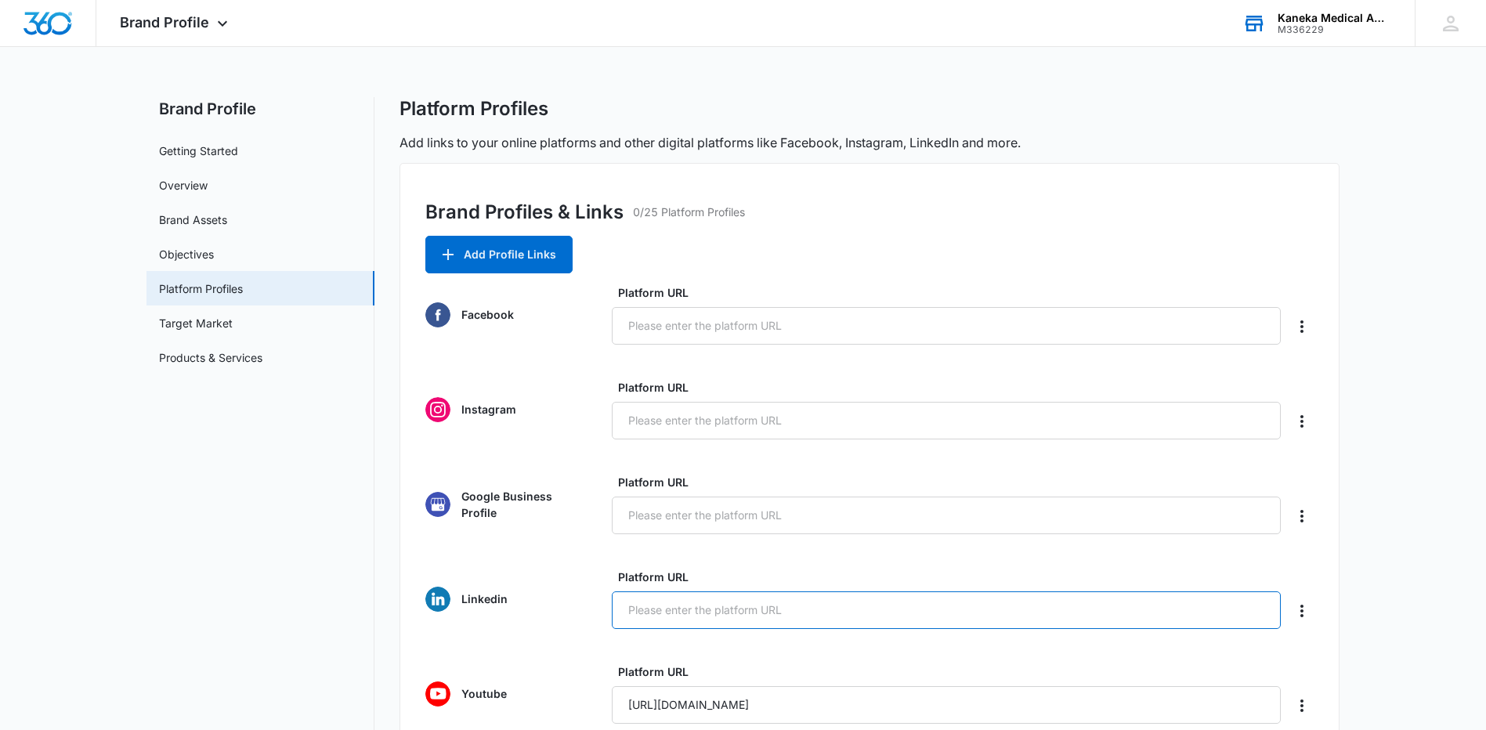
click at [670, 606] on input "Platform URL" at bounding box center [946, 611] width 669 height 38
paste input "[URL][DOMAIN_NAME]"
type input "[URL][DOMAIN_NAME]"
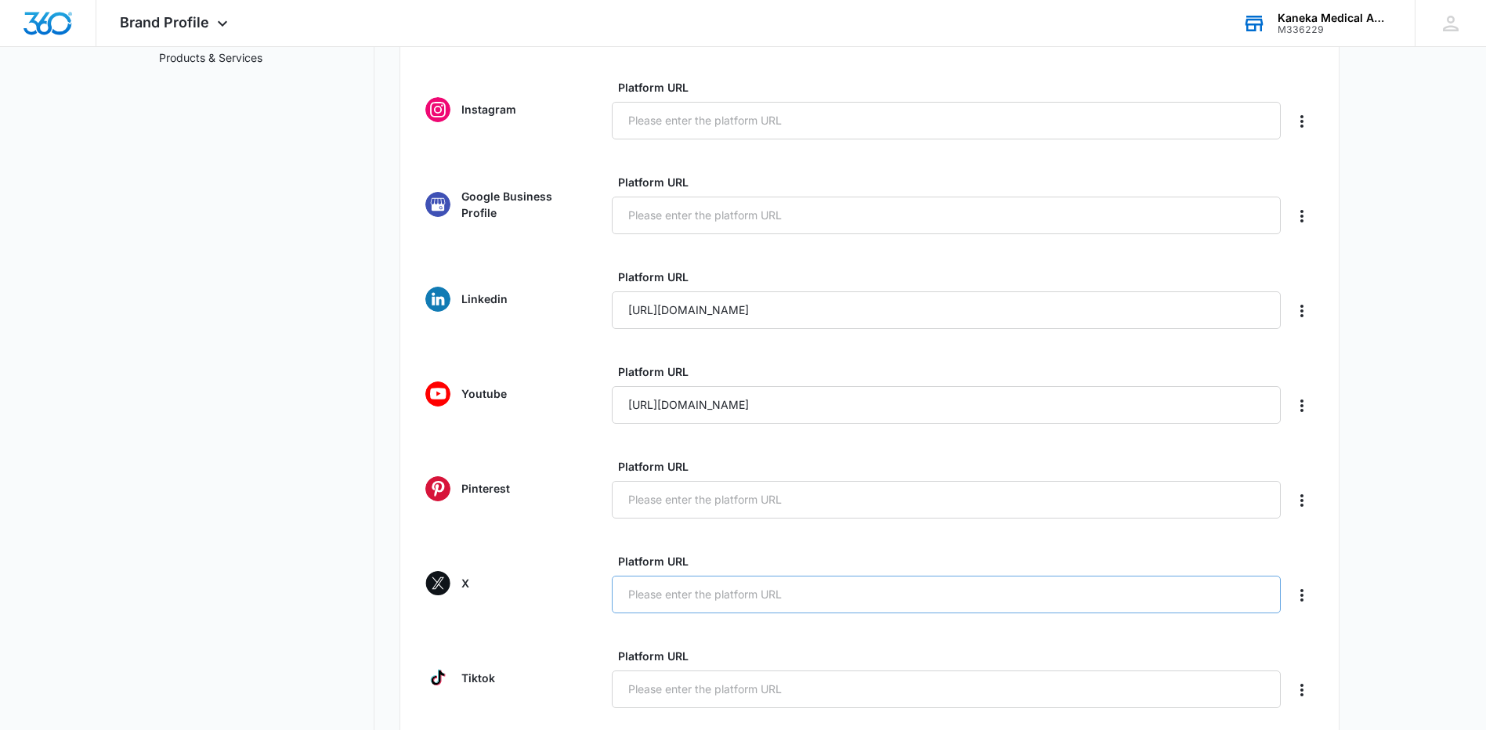
scroll to position [313, 0]
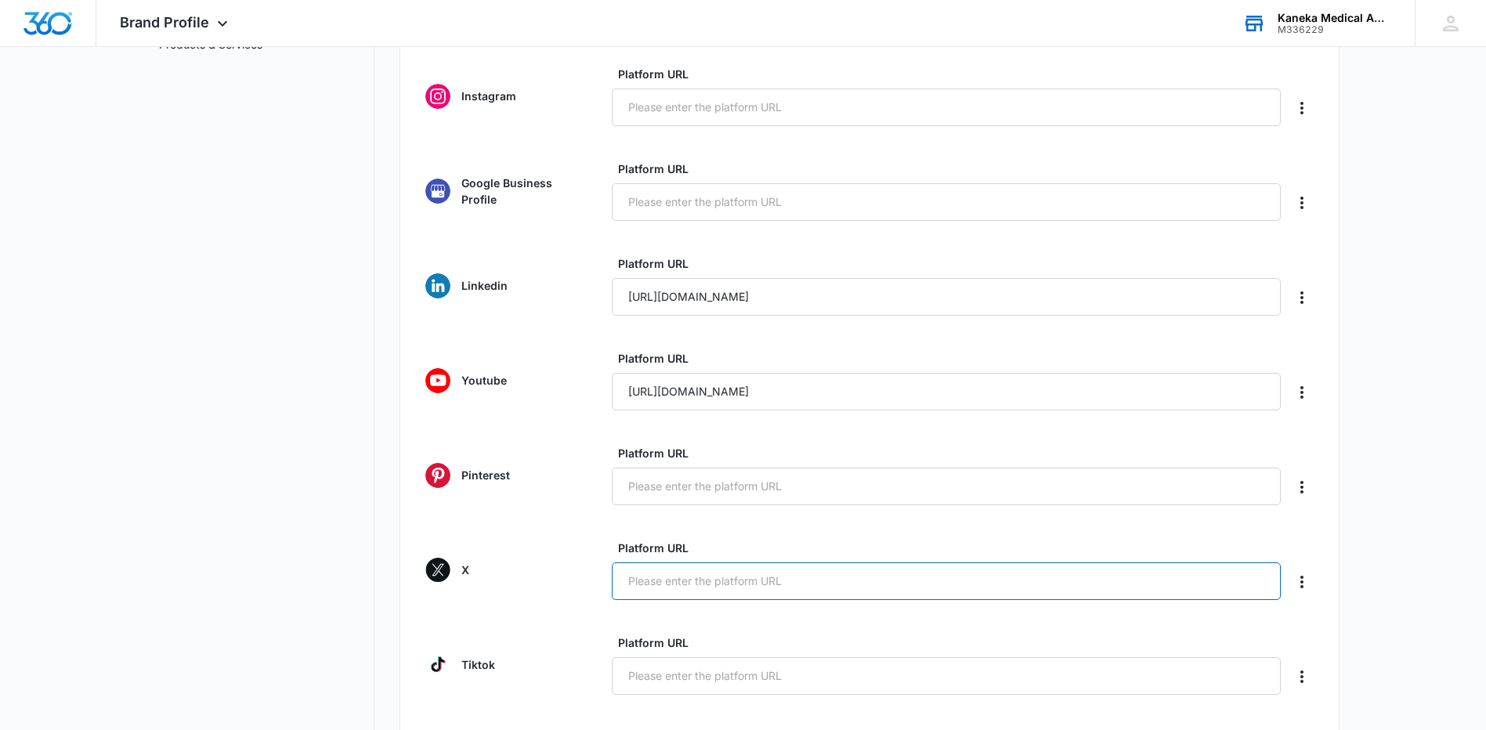
click at [672, 585] on input "Platform URL" at bounding box center [946, 582] width 669 height 38
paste input "[URL][DOMAIN_NAME]"
type input "[URL][DOMAIN_NAME]"
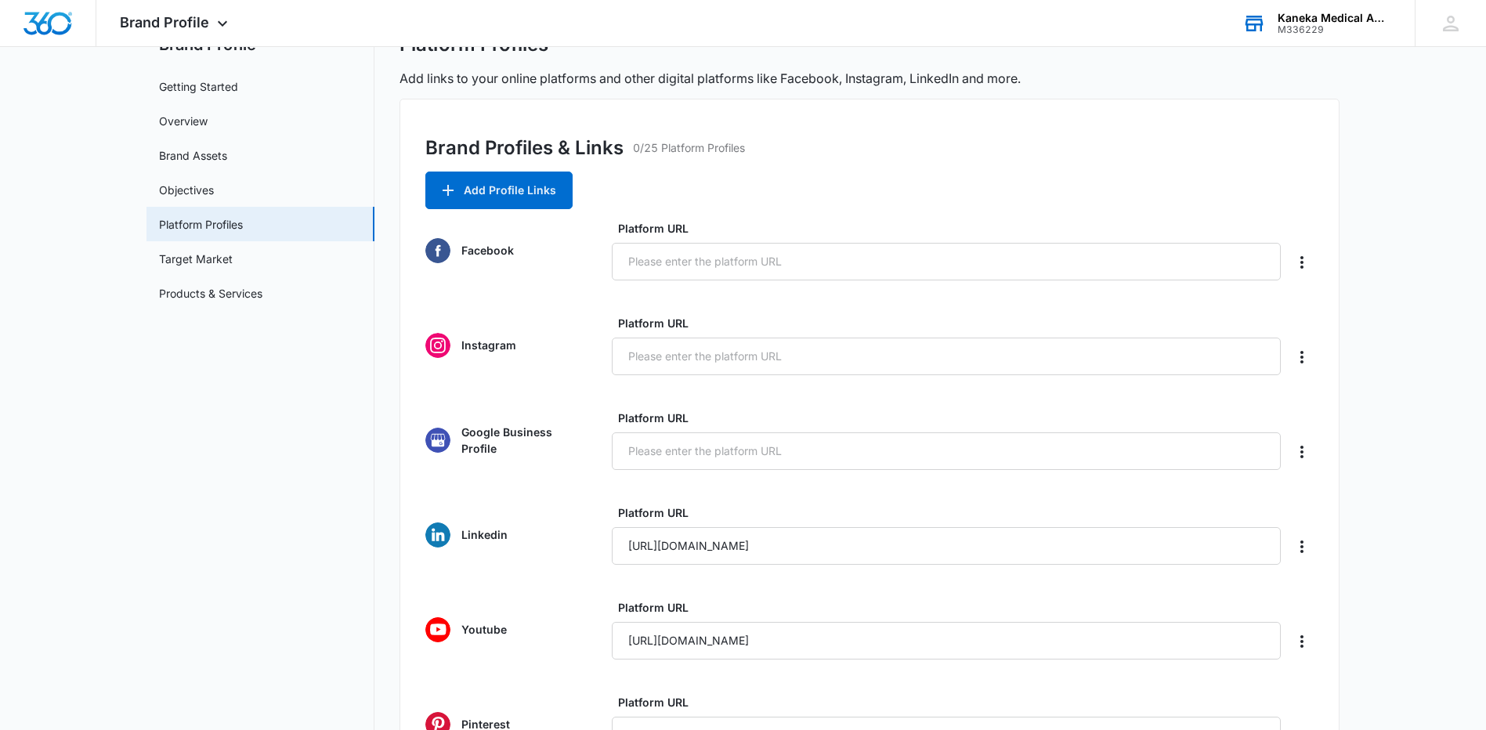
scroll to position [0, 0]
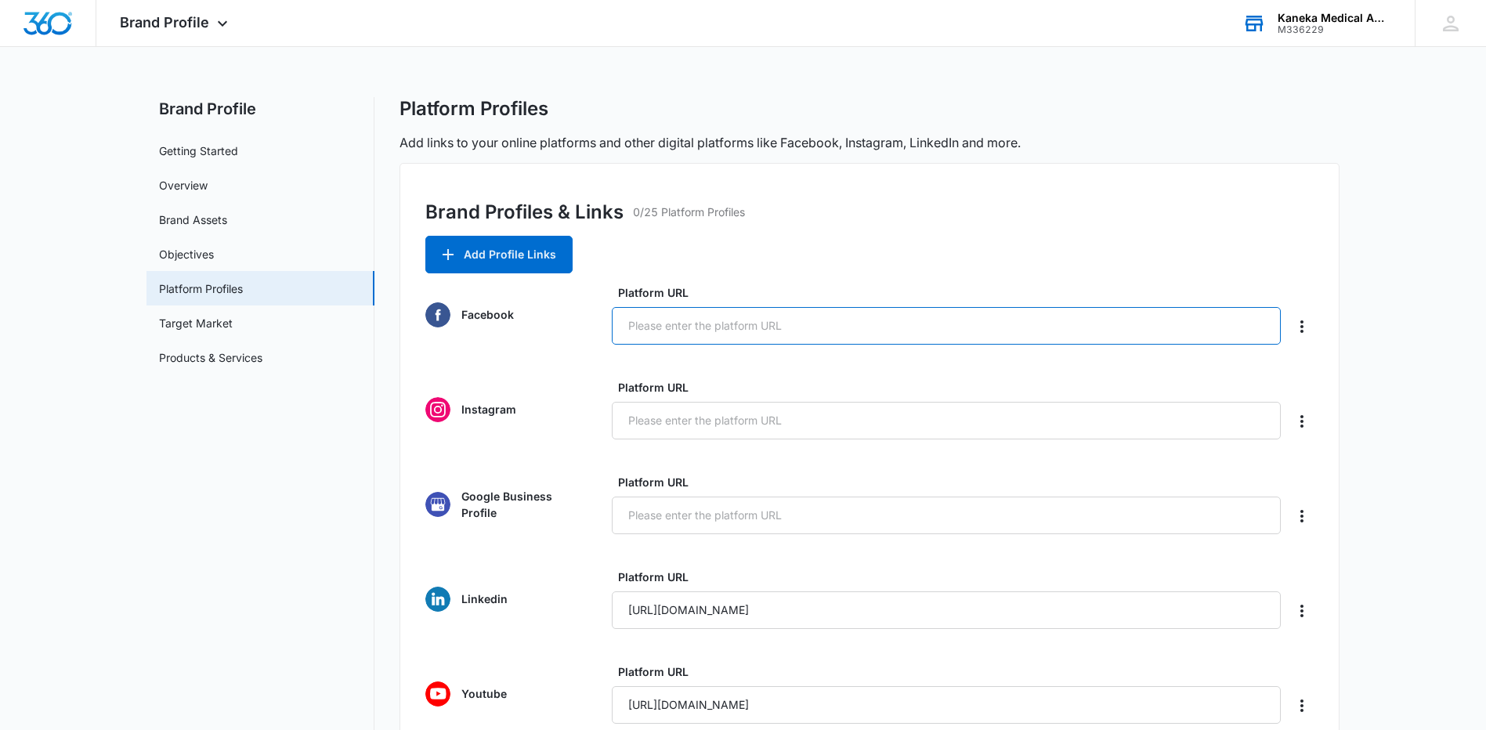
click at [671, 322] on input "Platform URL" at bounding box center [946, 326] width 669 height 38
paste input "[URL][DOMAIN_NAME]"
type input "[URL][DOMAIN_NAME]"
click at [650, 422] on input "Platform URL" at bounding box center [946, 421] width 669 height 38
paste input "[URL][DOMAIN_NAME]"
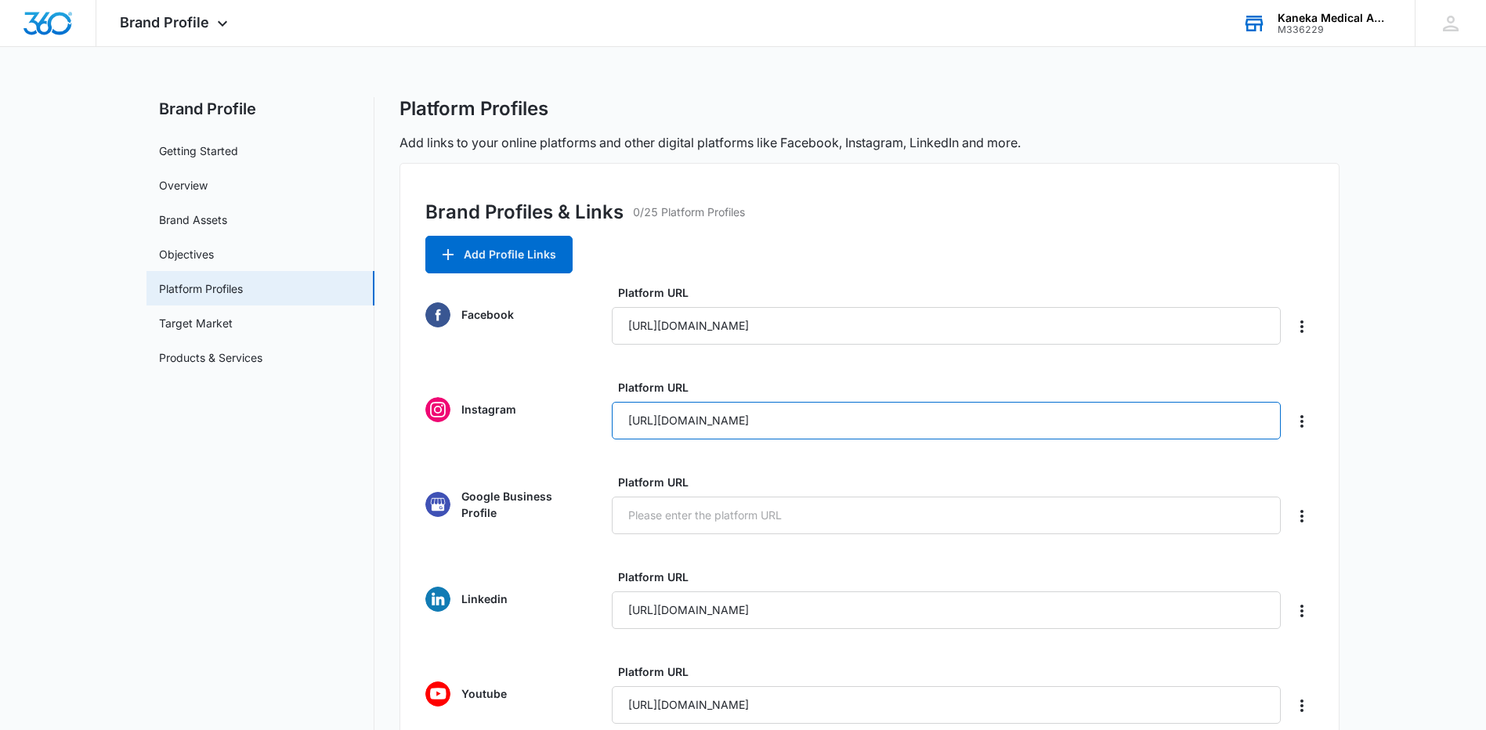
type input "[URL][DOMAIN_NAME]"
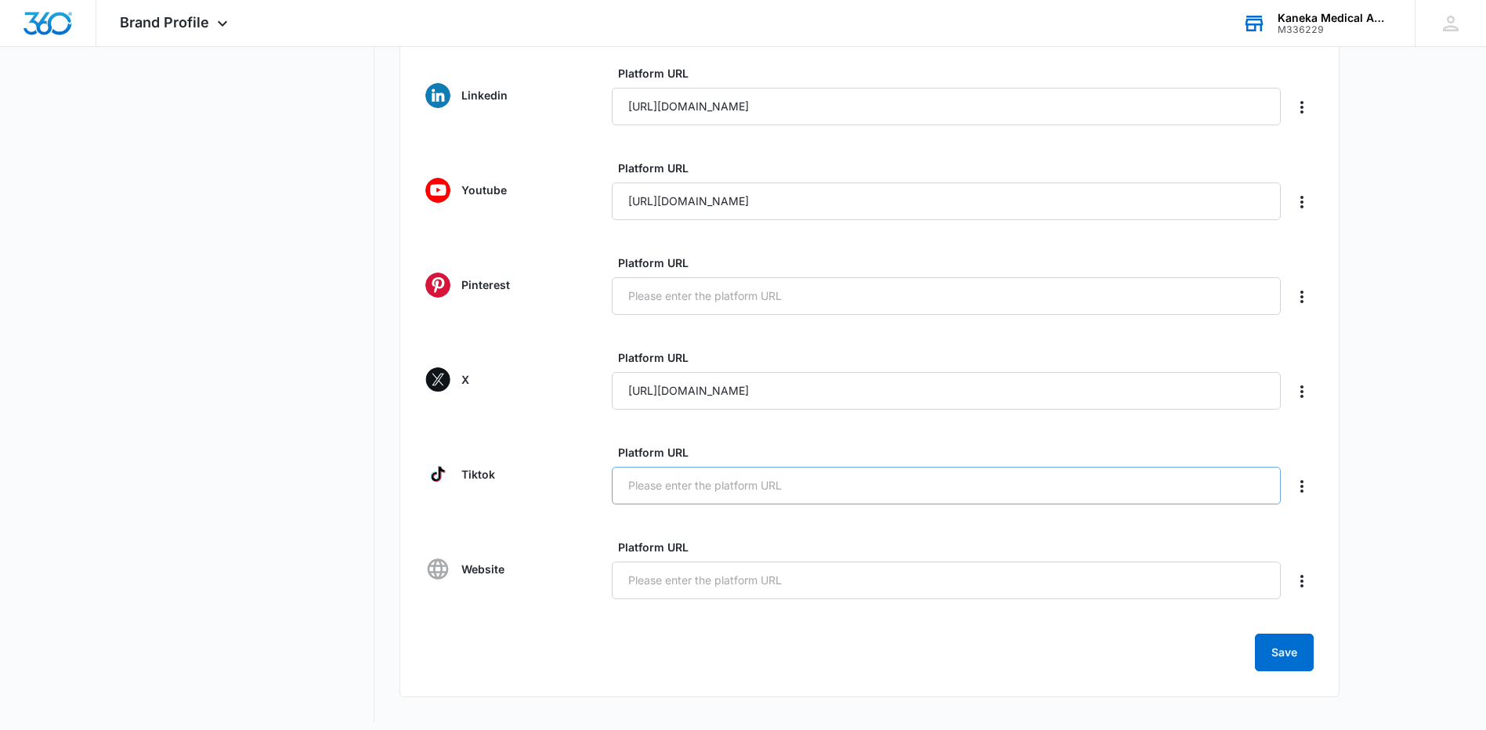
scroll to position [515, 0]
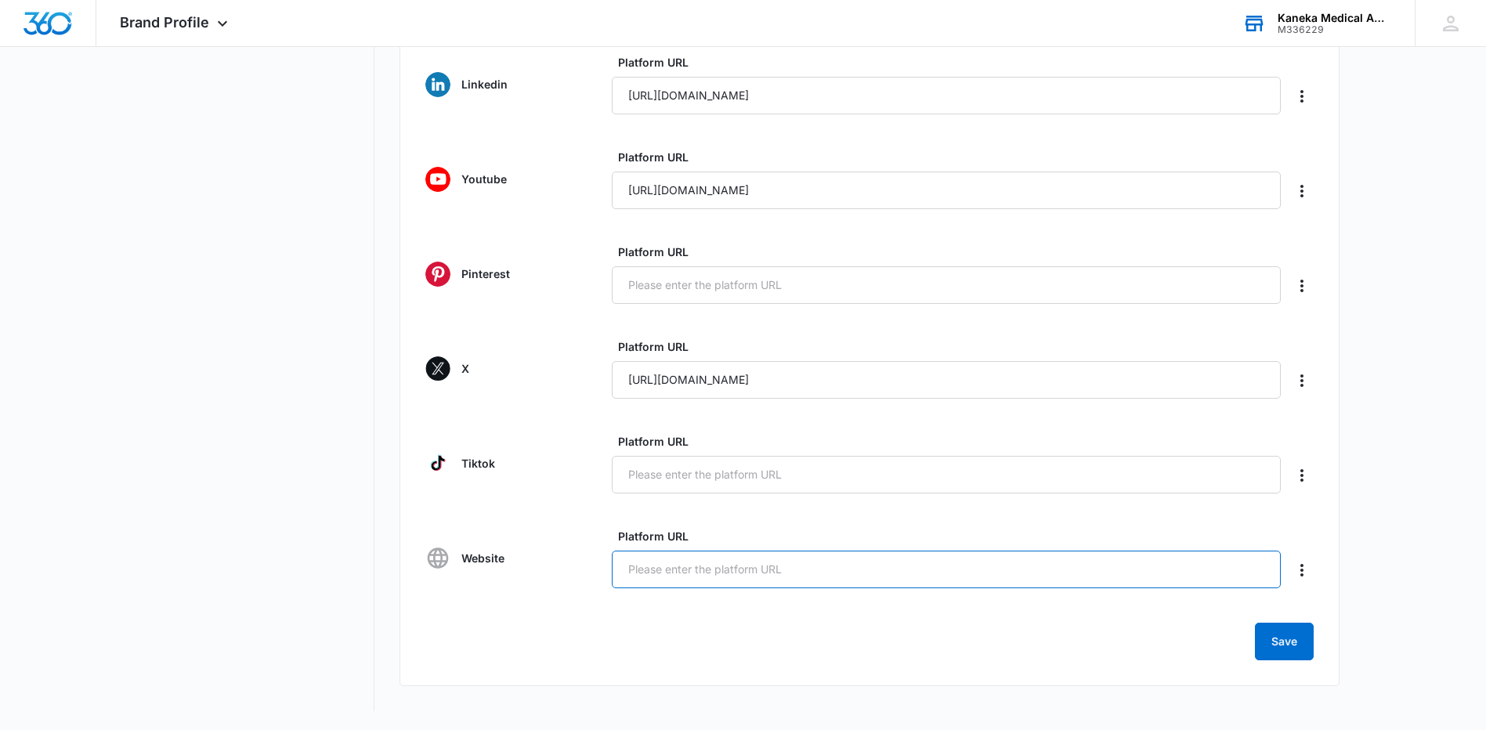
click at [670, 567] on input "Platform URL" at bounding box center [946, 570] width 669 height 38
paste input "[URL][DOMAIN_NAME]"
type input "[URL][DOMAIN_NAME]"
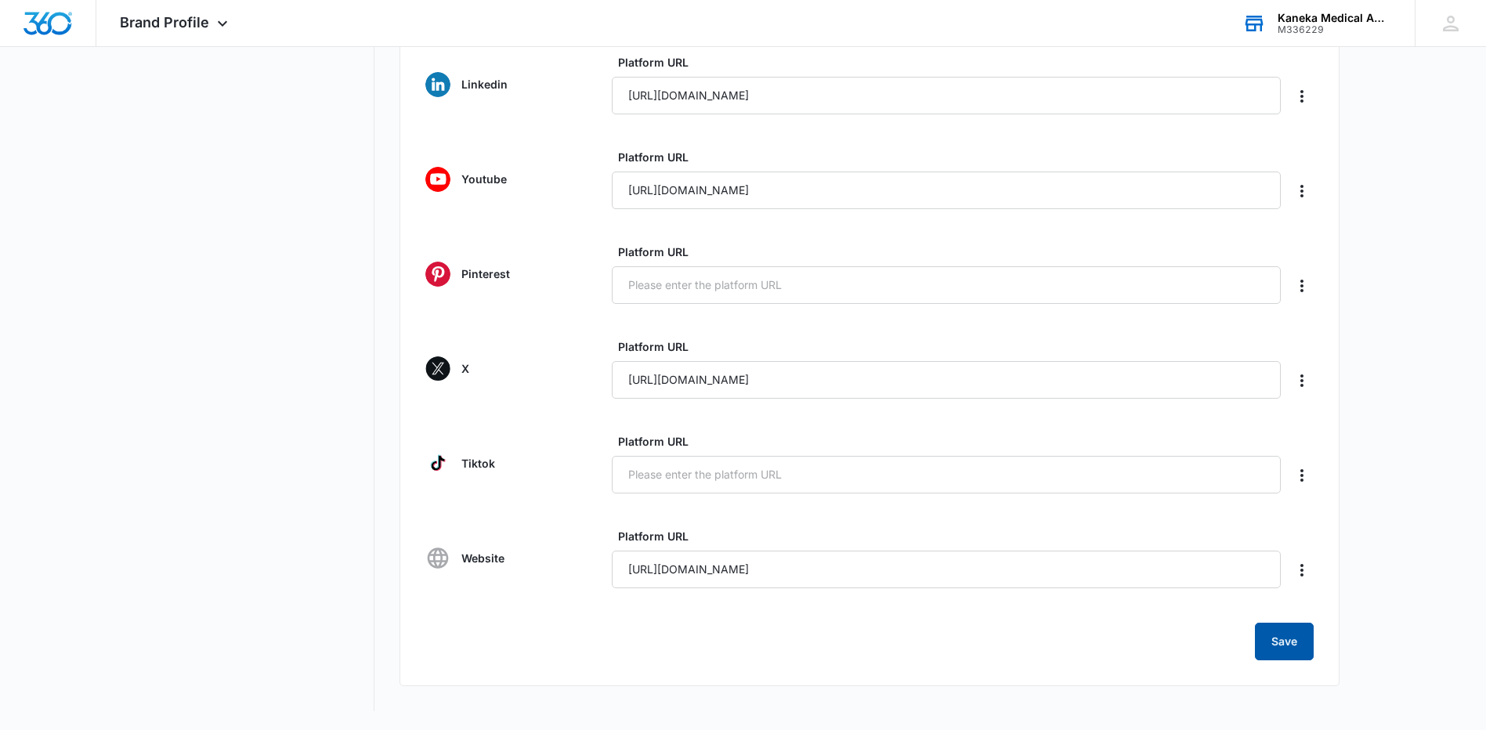
click at [1271, 639] on button "Save" at bounding box center [1284, 642] width 59 height 38
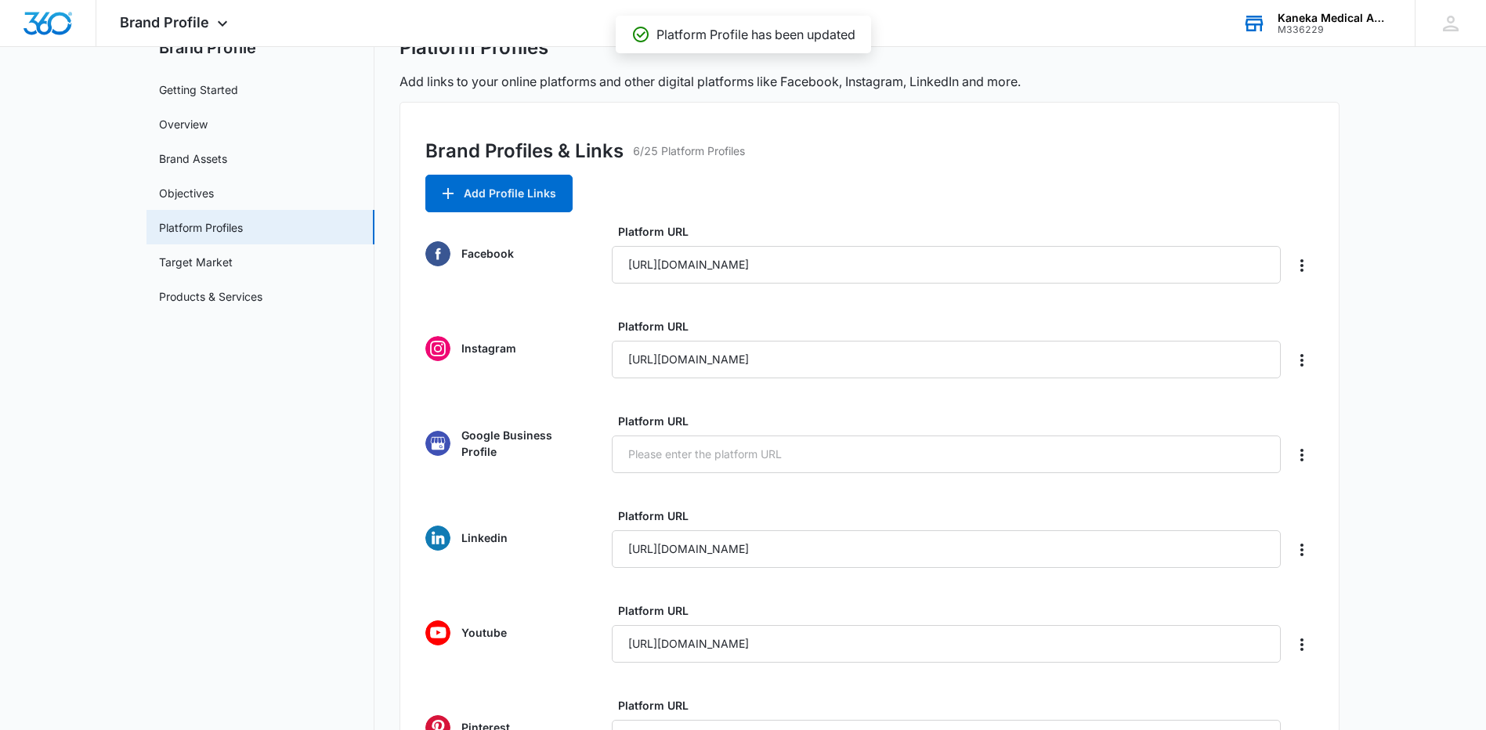
scroll to position [0, 0]
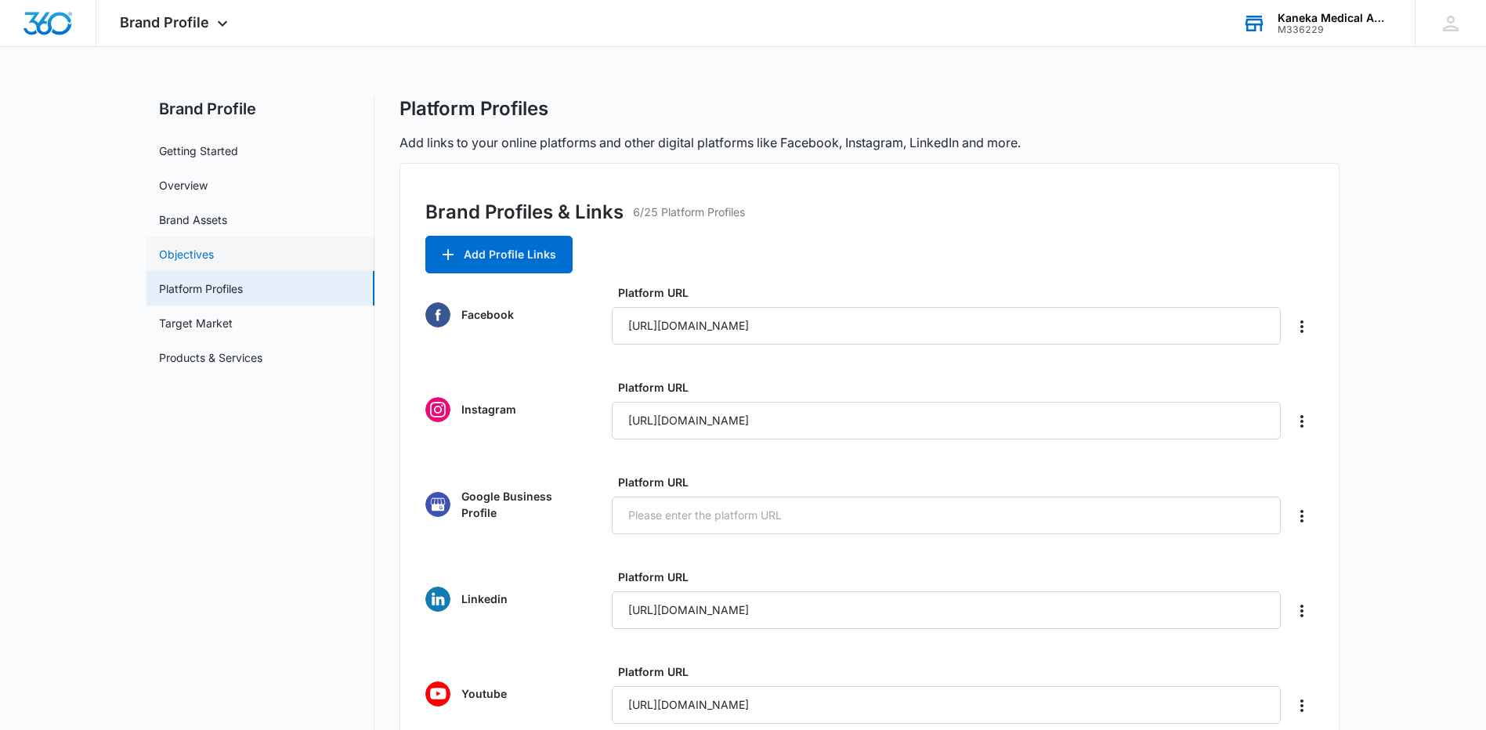
click at [183, 260] on link "Objectives" at bounding box center [186, 254] width 55 height 16
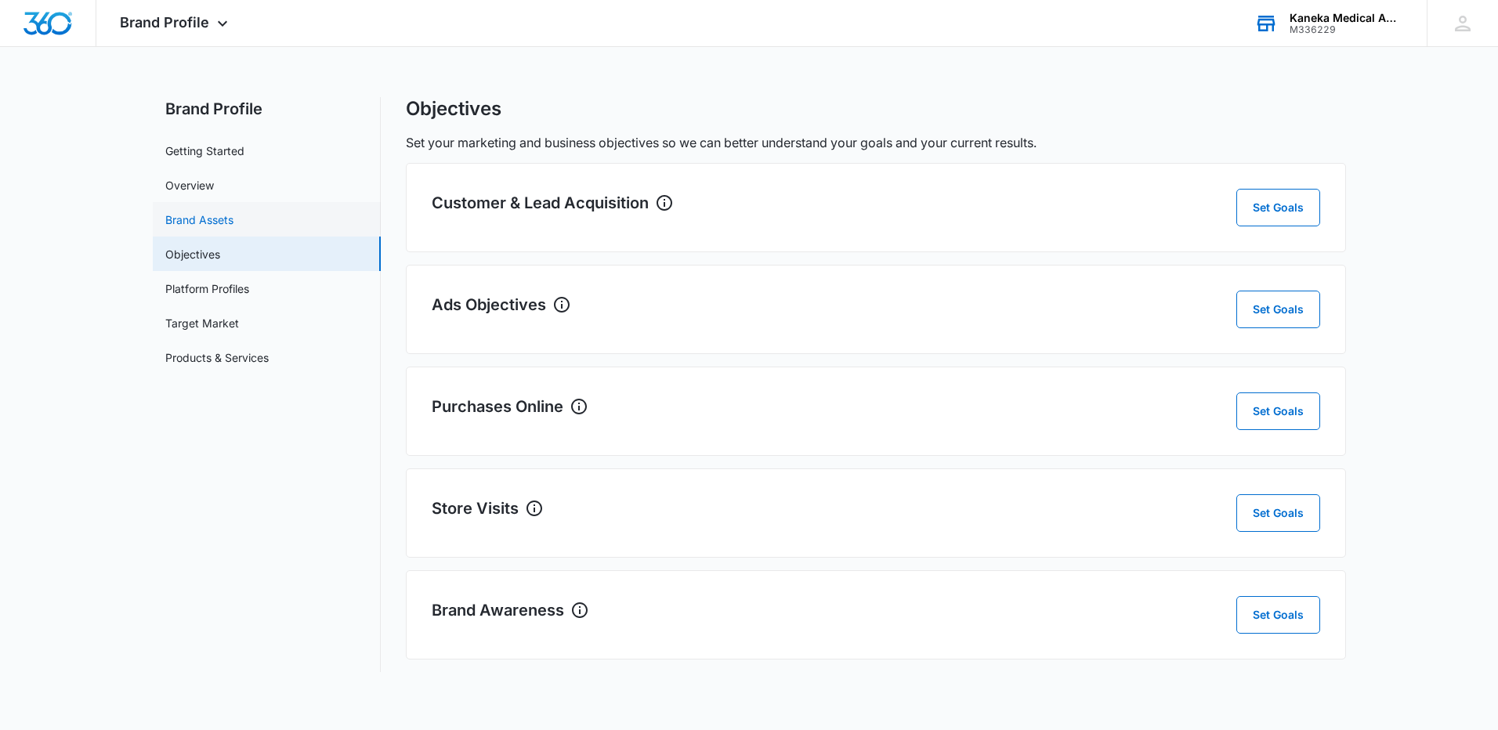
click at [184, 221] on link "Brand Assets" at bounding box center [199, 220] width 68 height 16
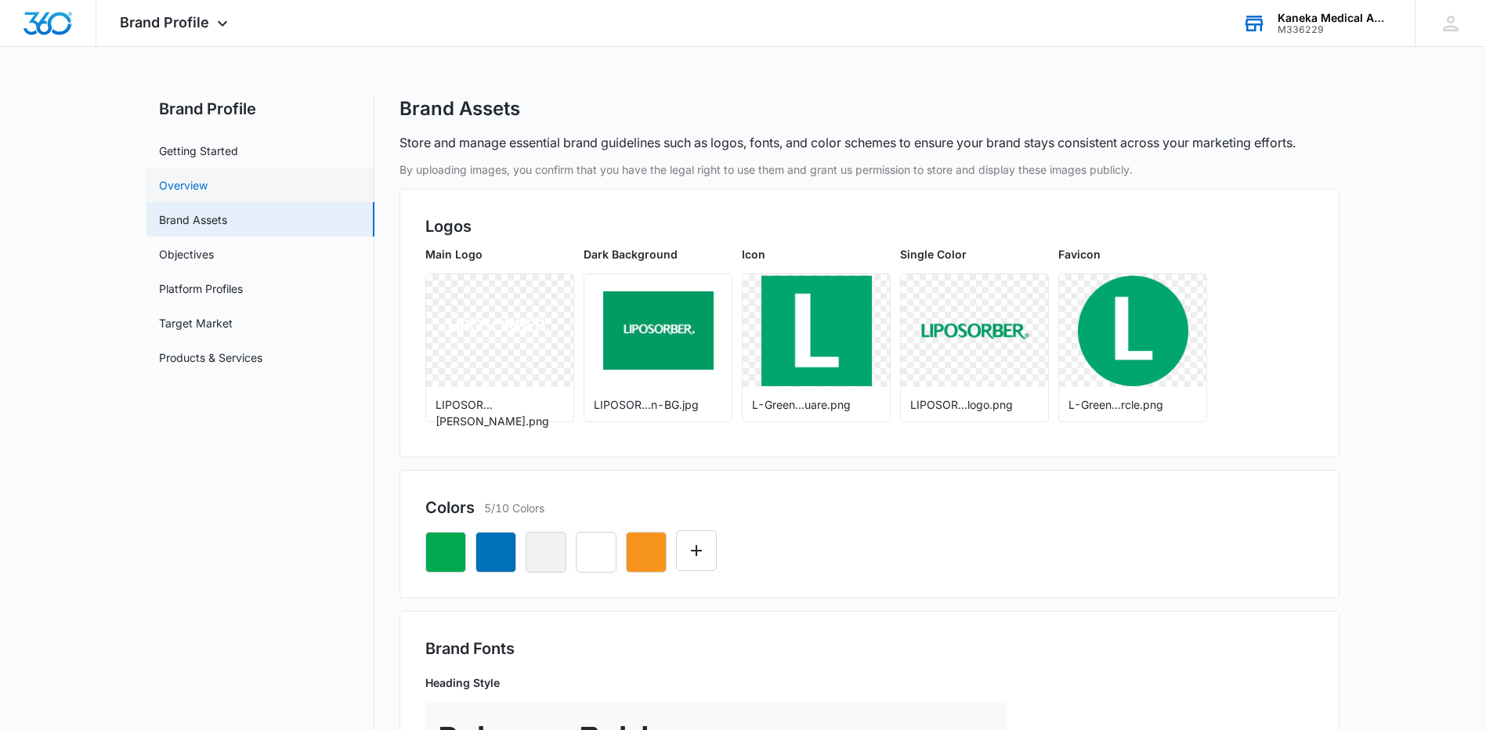
click at [179, 180] on link "Overview" at bounding box center [183, 185] width 49 height 16
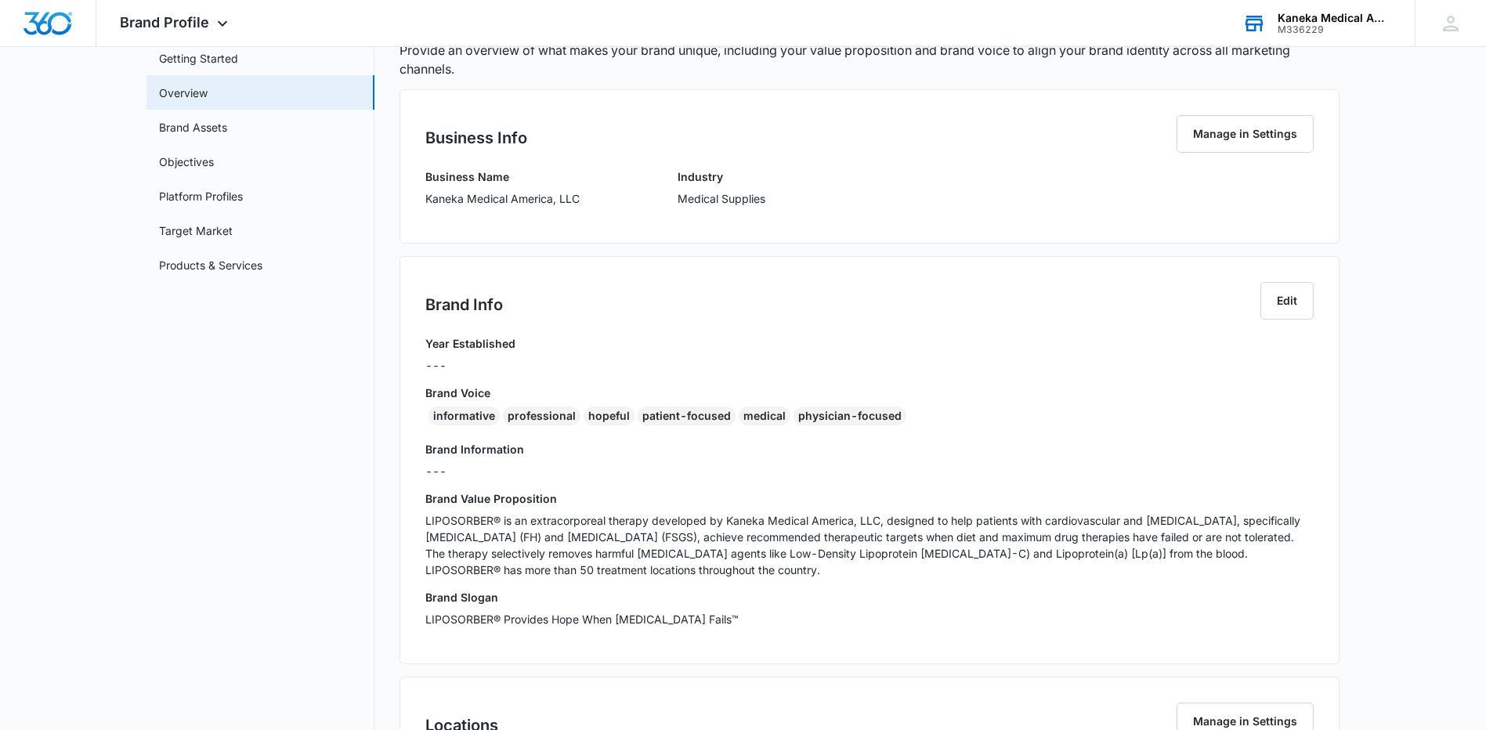
scroll to position [86, 0]
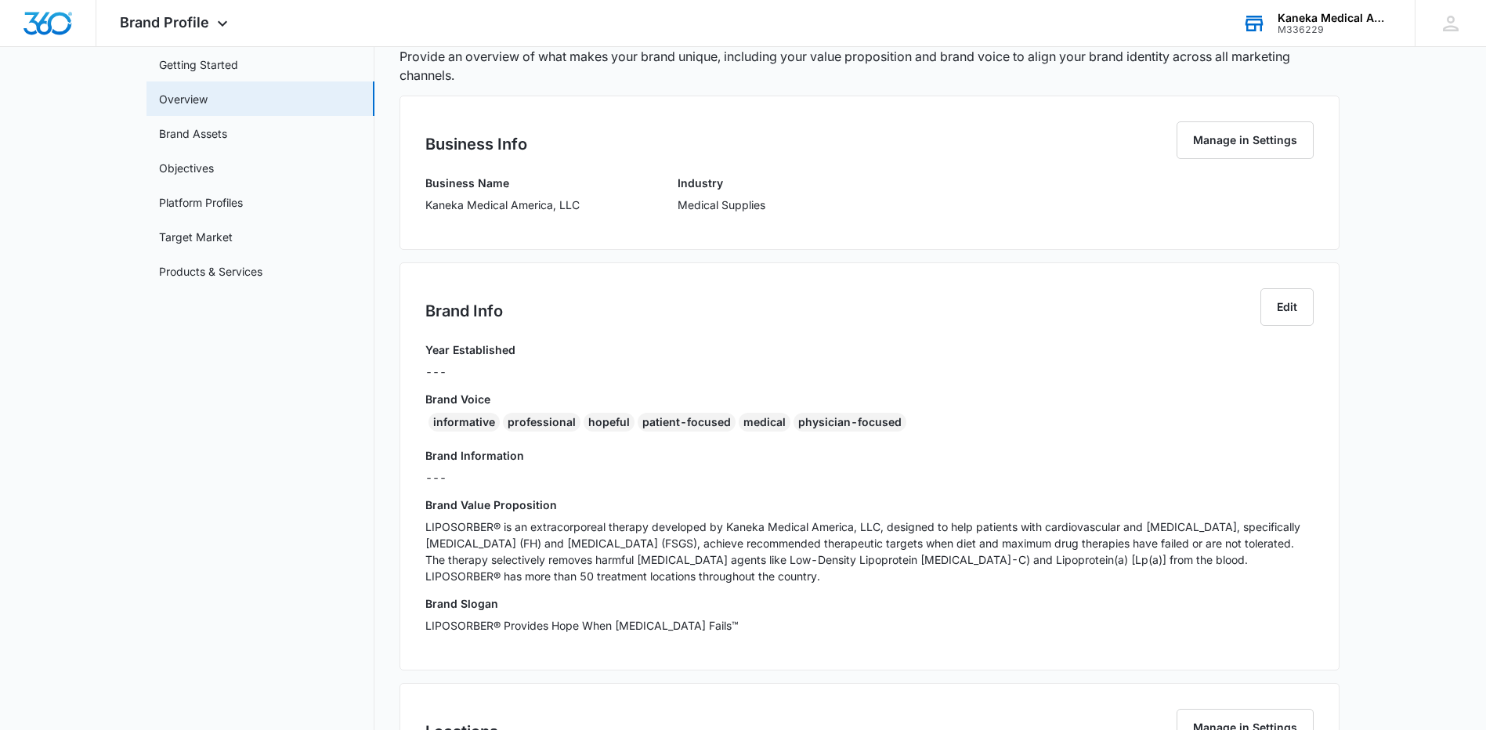
click at [748, 203] on p "Medical Supplies" at bounding box center [722, 205] width 88 height 16
click at [1221, 135] on button "Manage in Settings" at bounding box center [1245, 140] width 137 height 38
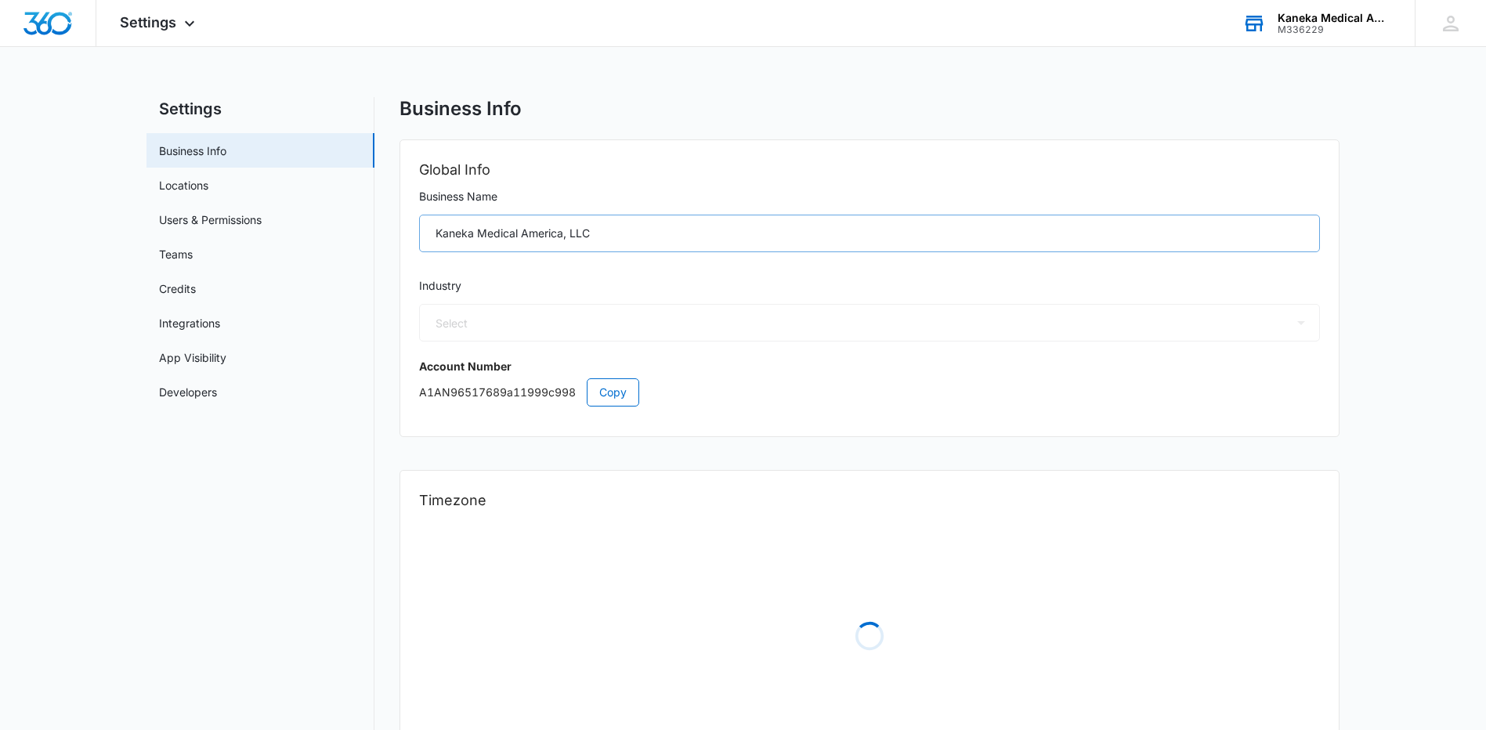
select select "33"
select select "US"
select select "America/[GEOGRAPHIC_DATA]"
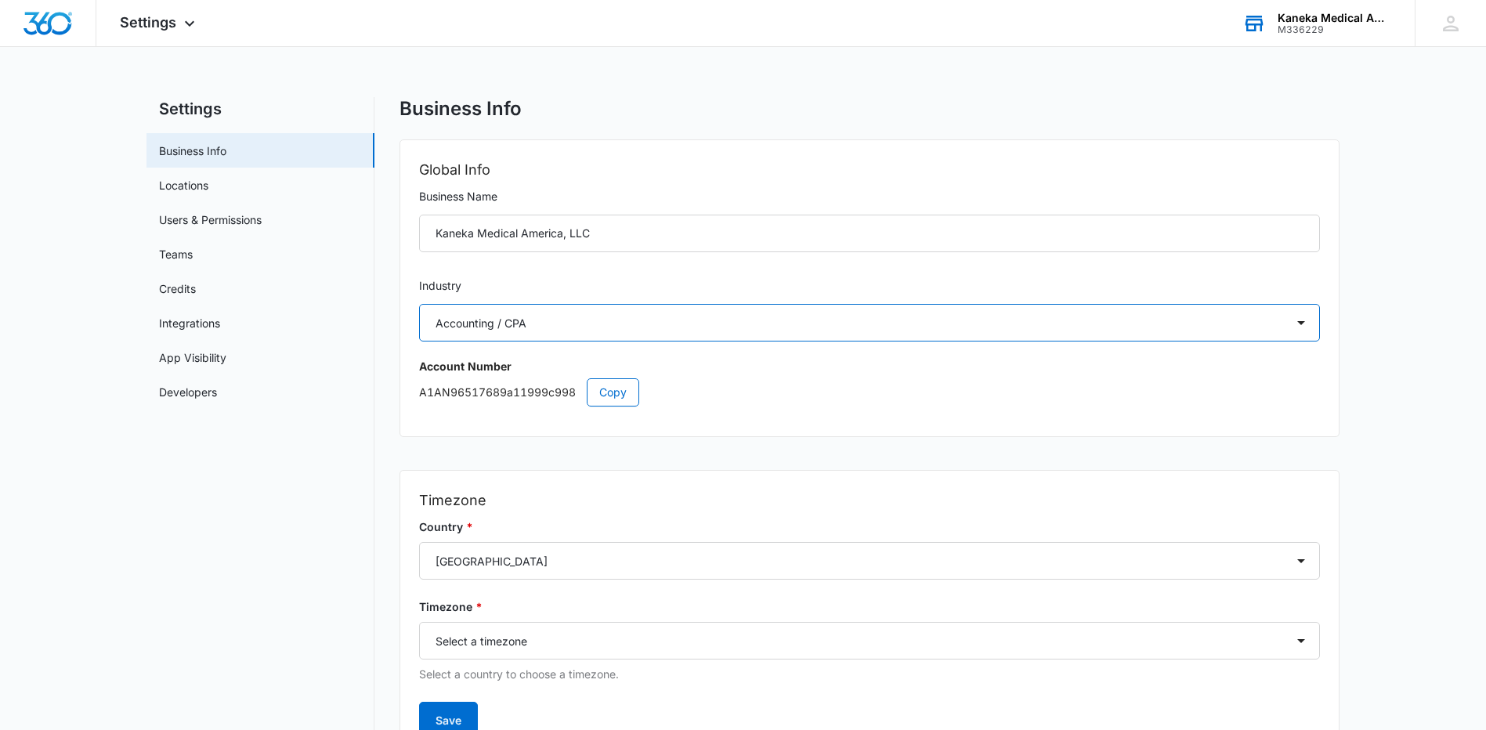
click at [1251, 312] on select "Select Accounting / CPA Assisted Living Attorney / Law Firm Auto Repair Carpet …" at bounding box center [869, 323] width 901 height 38
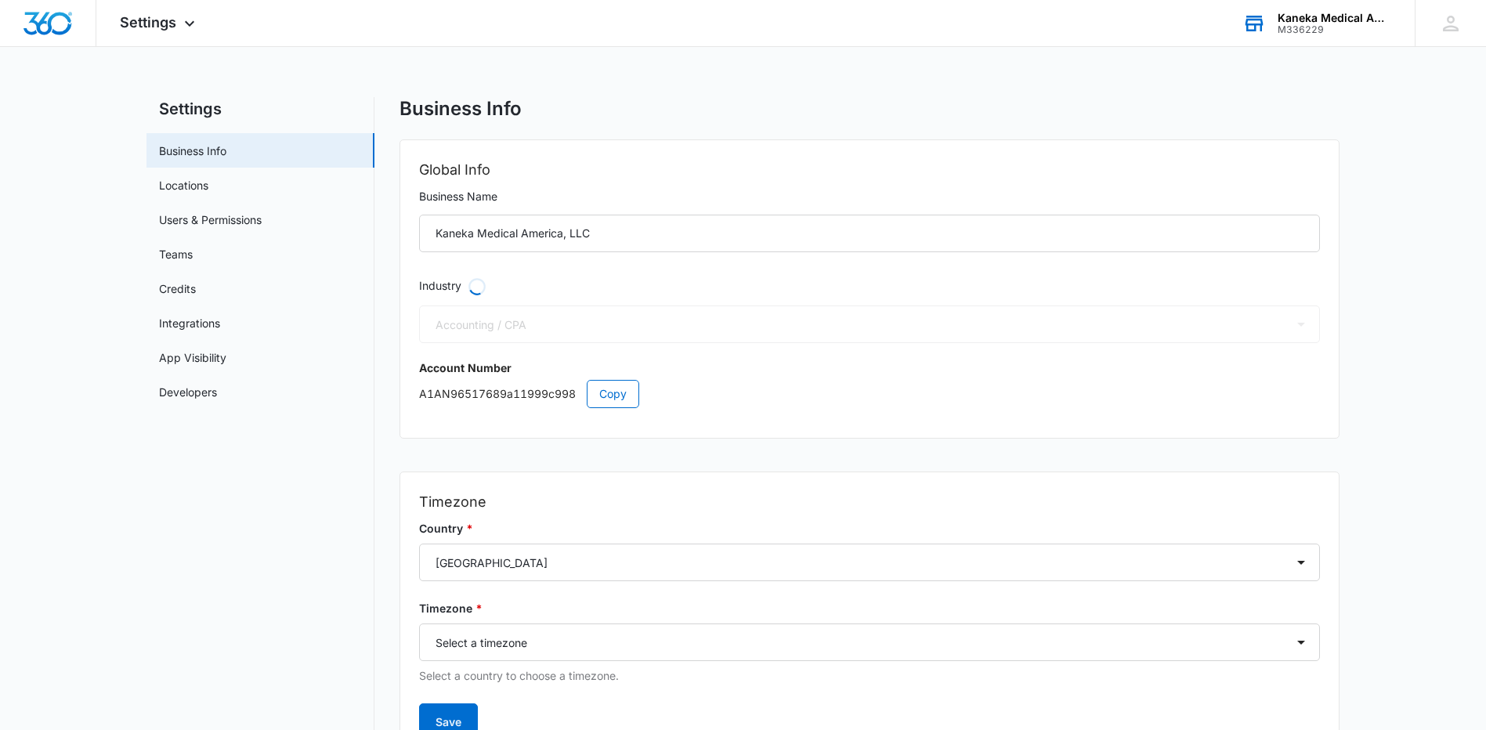
select select "13"
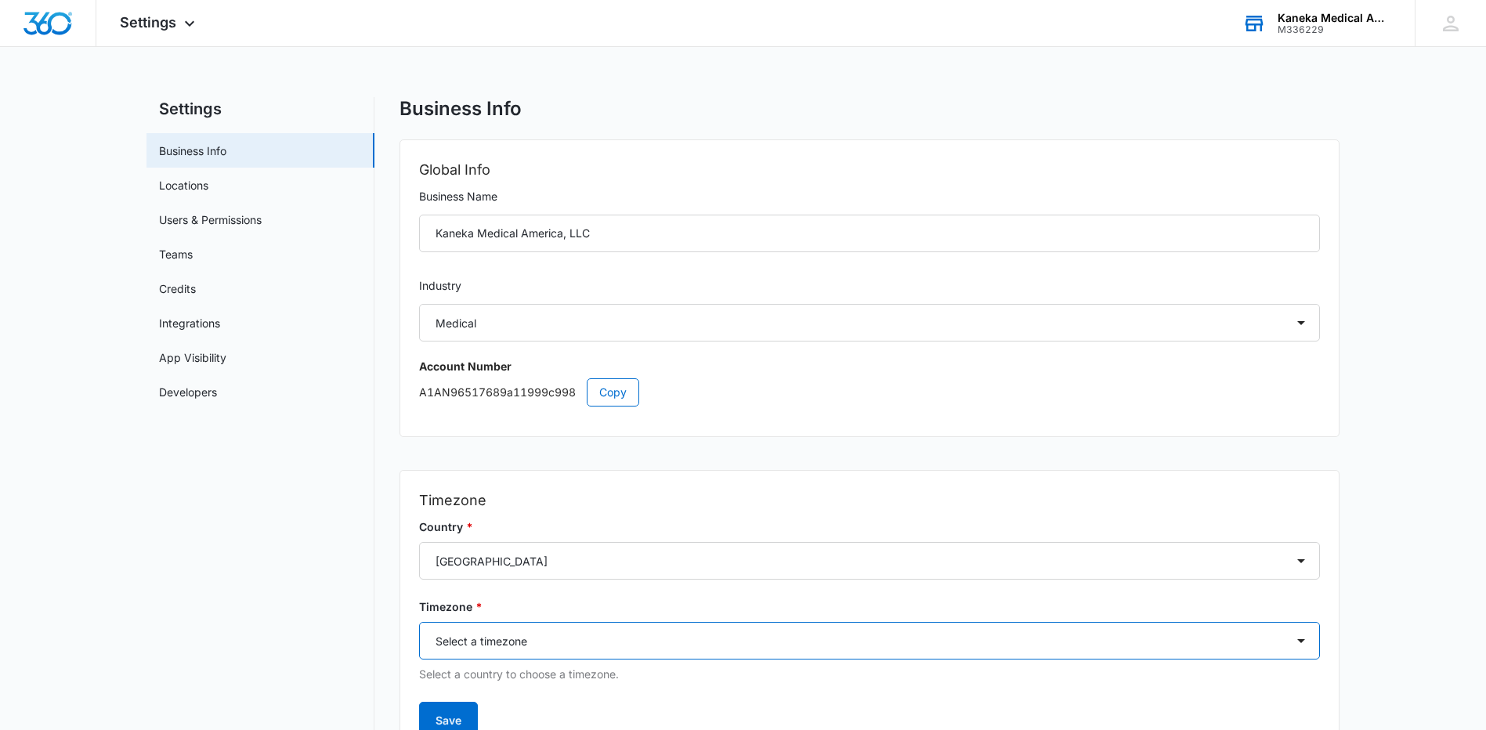
click at [598, 644] on select "Select a timezone Select a timezone [GEOGRAPHIC_DATA]/[GEOGRAPHIC_DATA] [GEOGRA…" at bounding box center [869, 641] width 901 height 38
select select "America/New_York"
click at [419, 622] on select "Select a timezone Select a timezone [GEOGRAPHIC_DATA]/[GEOGRAPHIC_DATA] [GEOGRA…" at bounding box center [869, 641] width 901 height 38
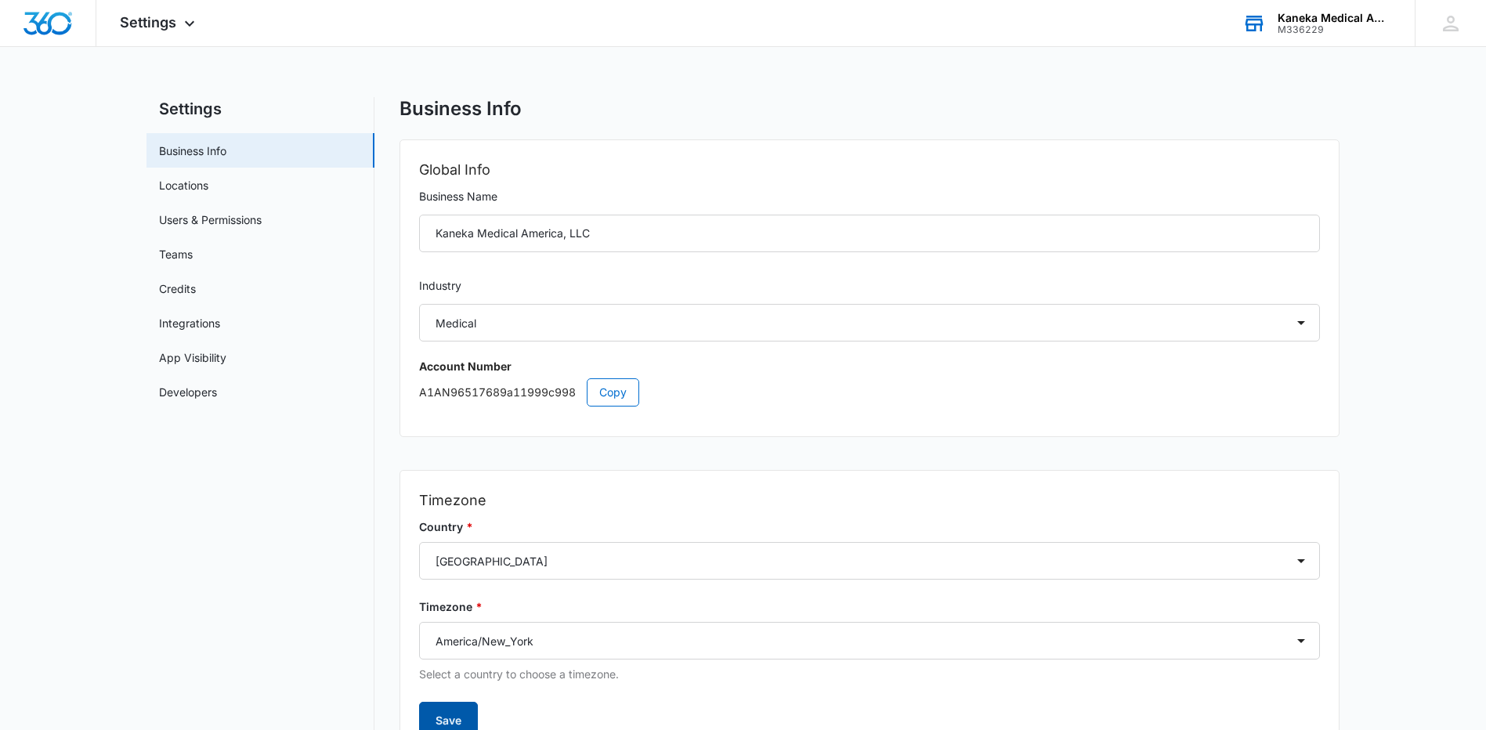
click at [440, 711] on button "Save" at bounding box center [448, 721] width 59 height 38
click at [174, 213] on link "Users & Permissions" at bounding box center [210, 220] width 103 height 16
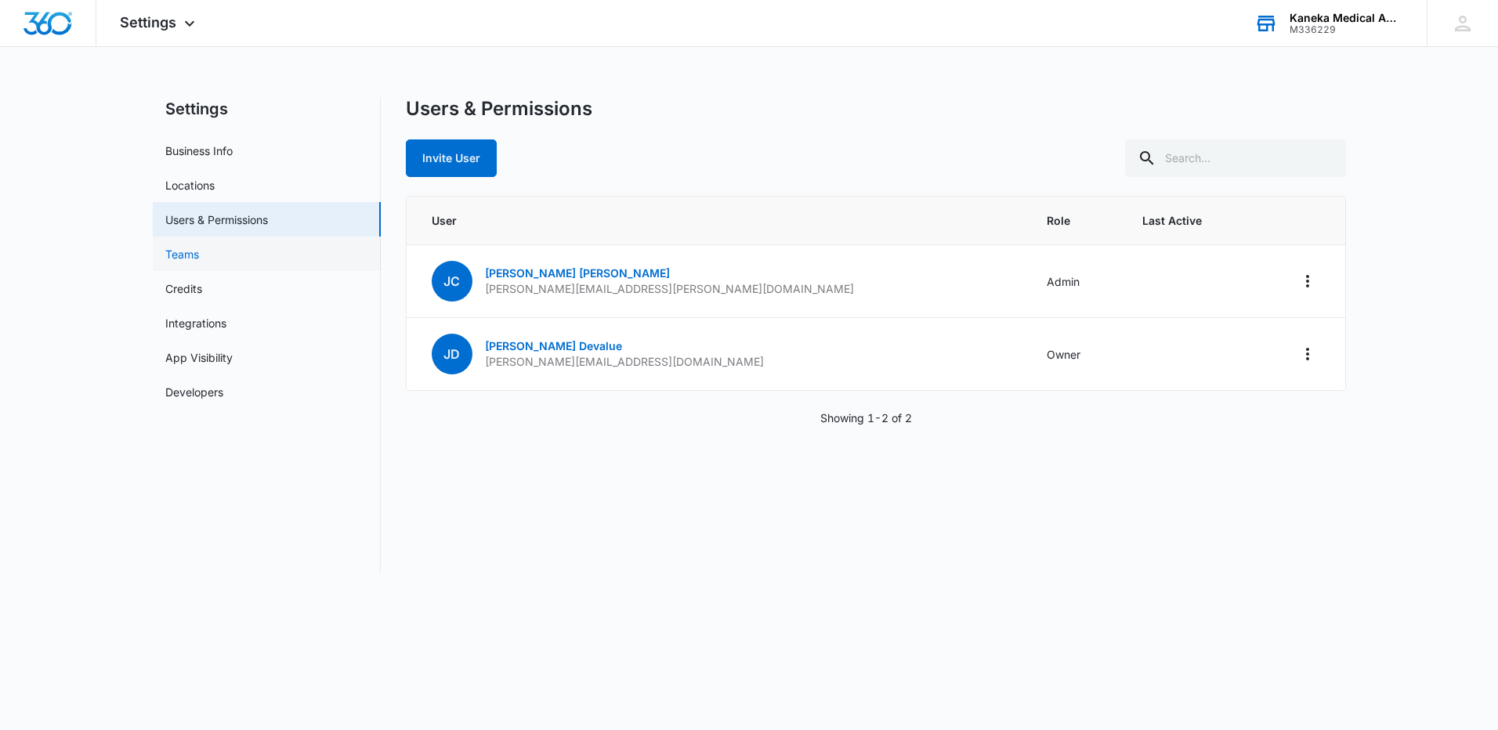
click at [183, 247] on link "Teams" at bounding box center [182, 254] width 34 height 16
click at [351, 529] on nav "Settings Business Info Locations Users & Permissions Teams Credits Integrations…" at bounding box center [267, 334] width 228 height 475
click at [185, 151] on link "Business Info" at bounding box center [198, 151] width 67 height 16
select select "13"
select select "US"
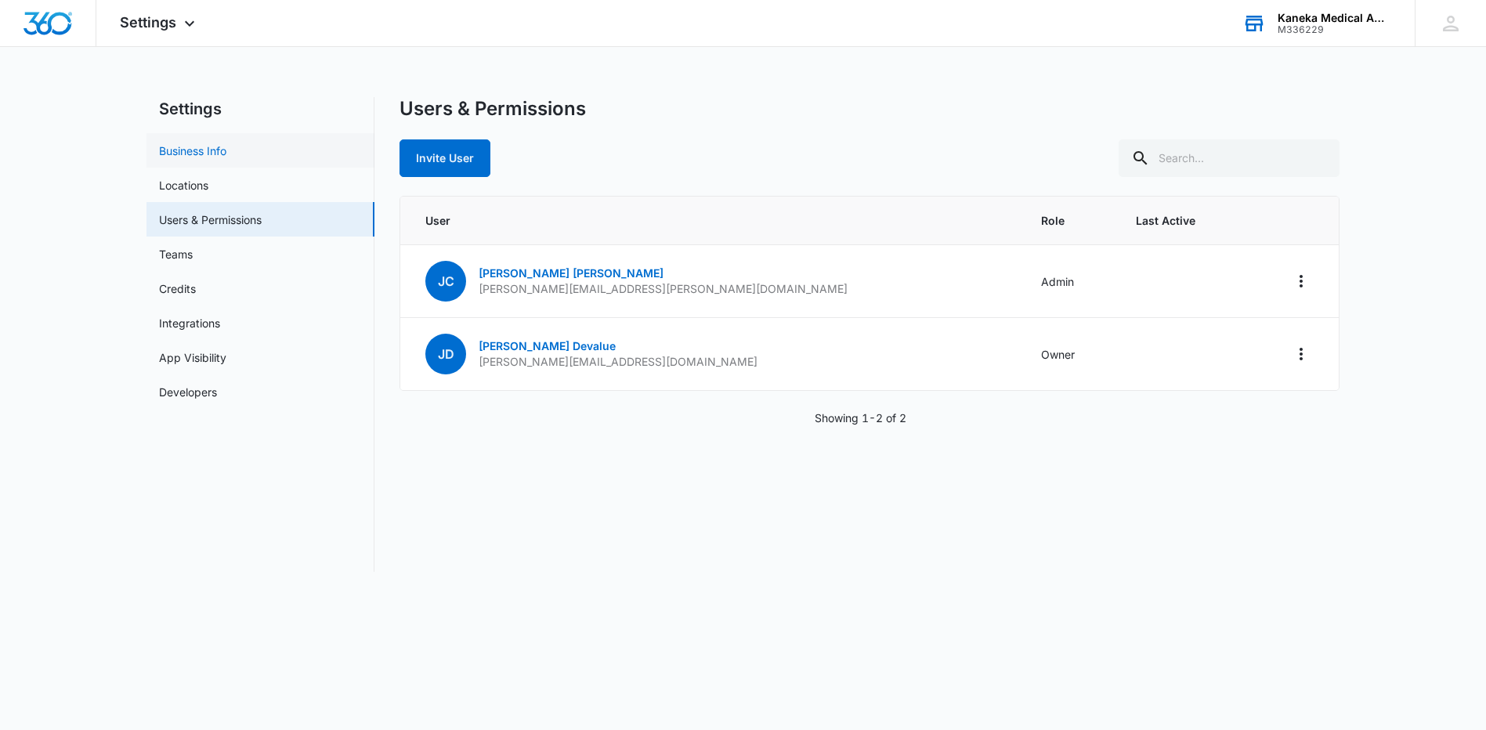
select select "America/New_York"
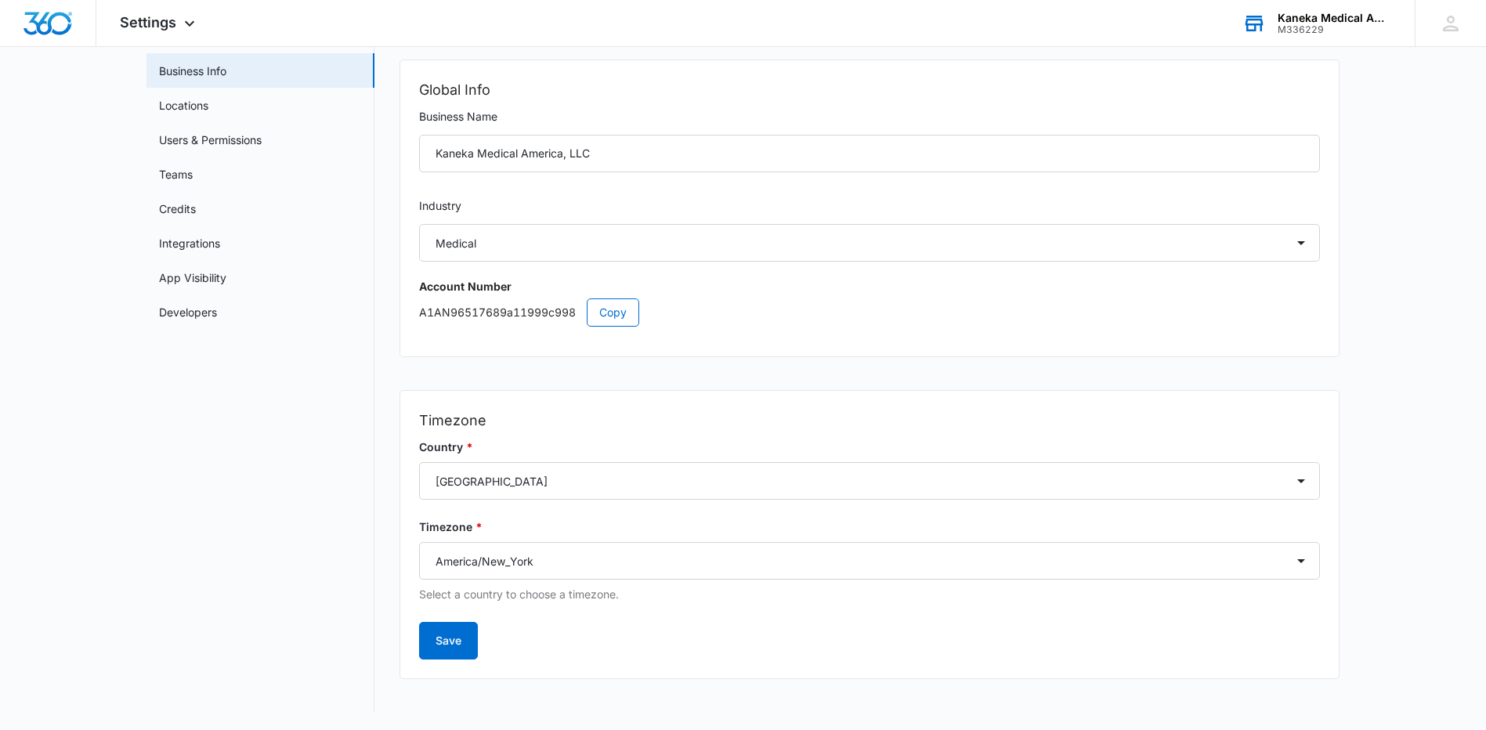
scroll to position [81, 0]
click at [181, 141] on link "Users & Permissions" at bounding box center [210, 139] width 103 height 16
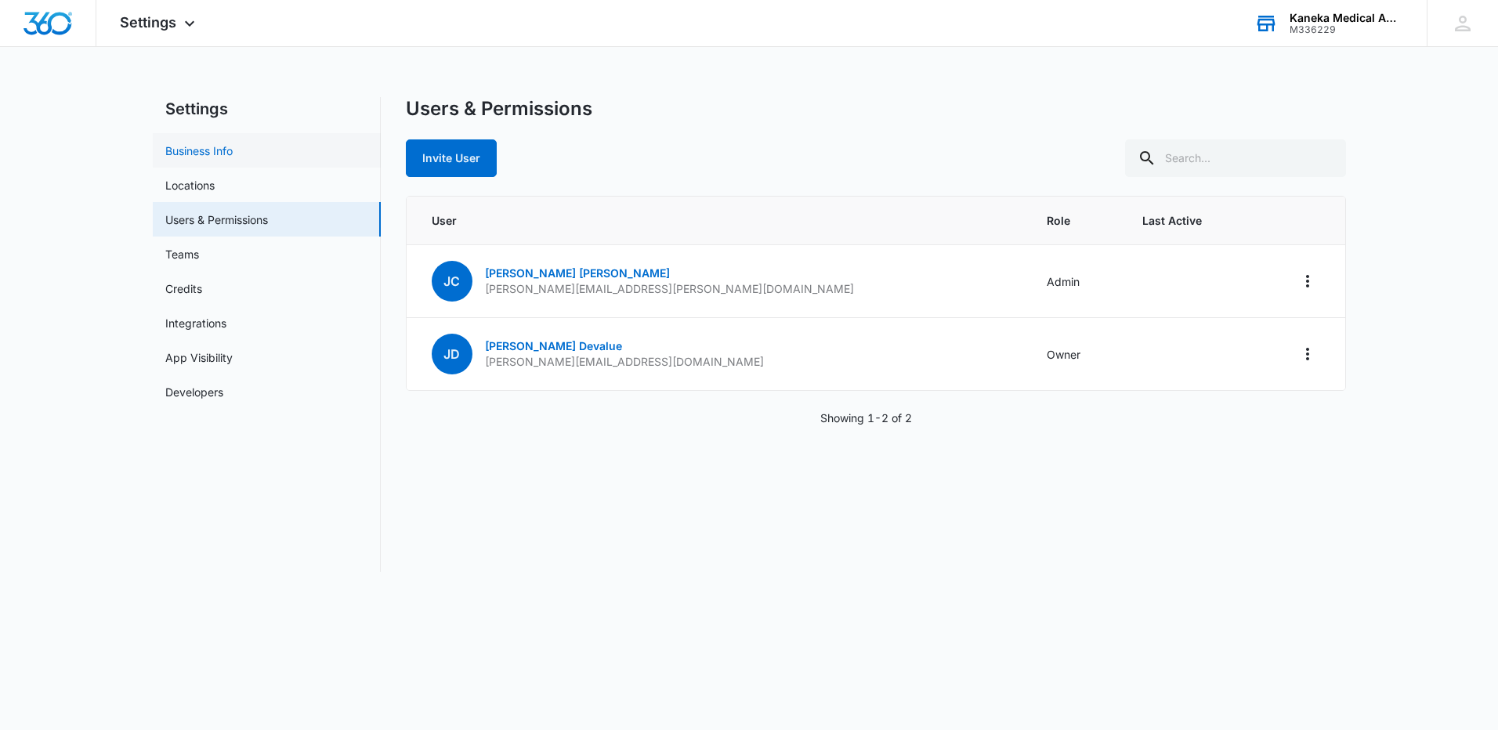
click at [191, 150] on link "Business Info" at bounding box center [198, 151] width 67 height 16
select select "13"
select select "US"
select select "America/New_York"
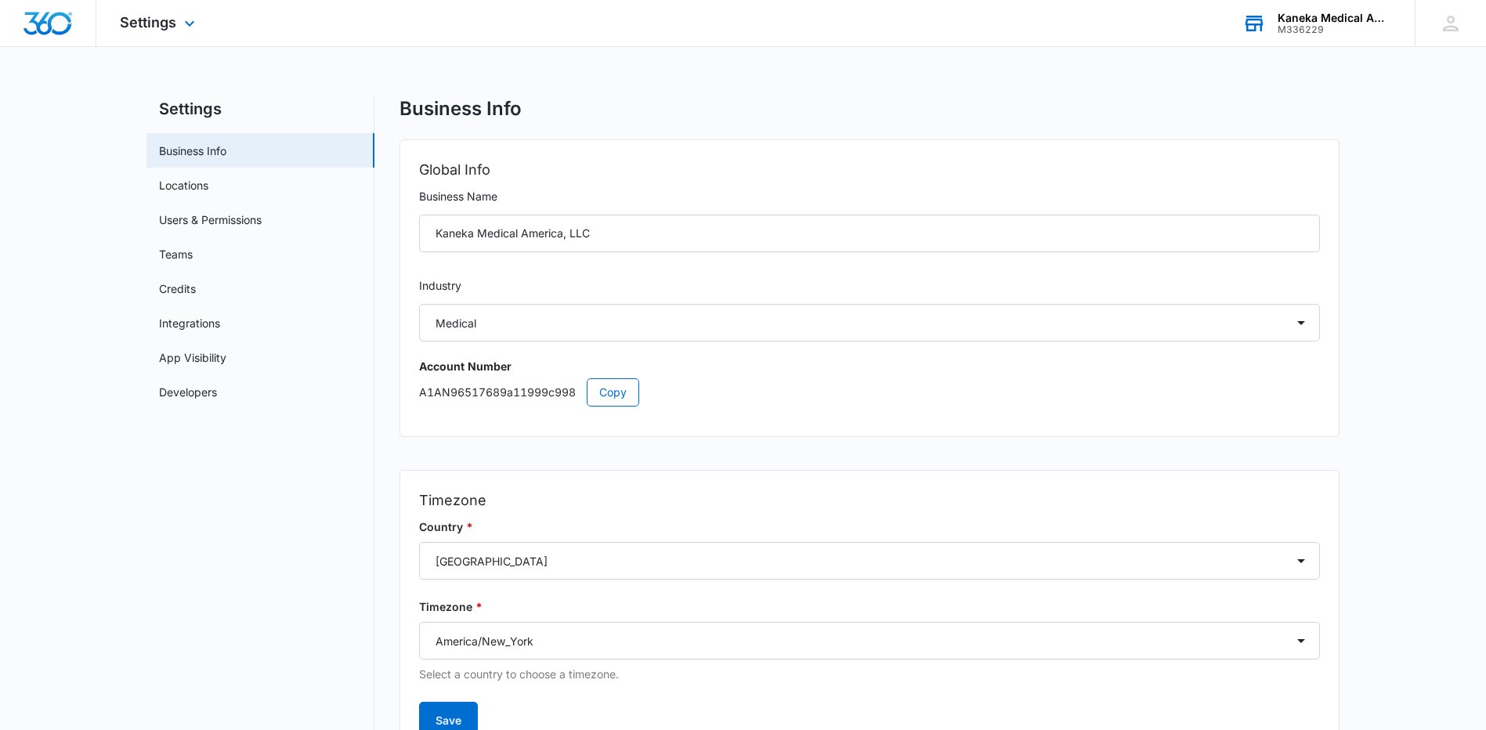
click at [33, 33] on img "Dashboard" at bounding box center [48, 24] width 50 height 24
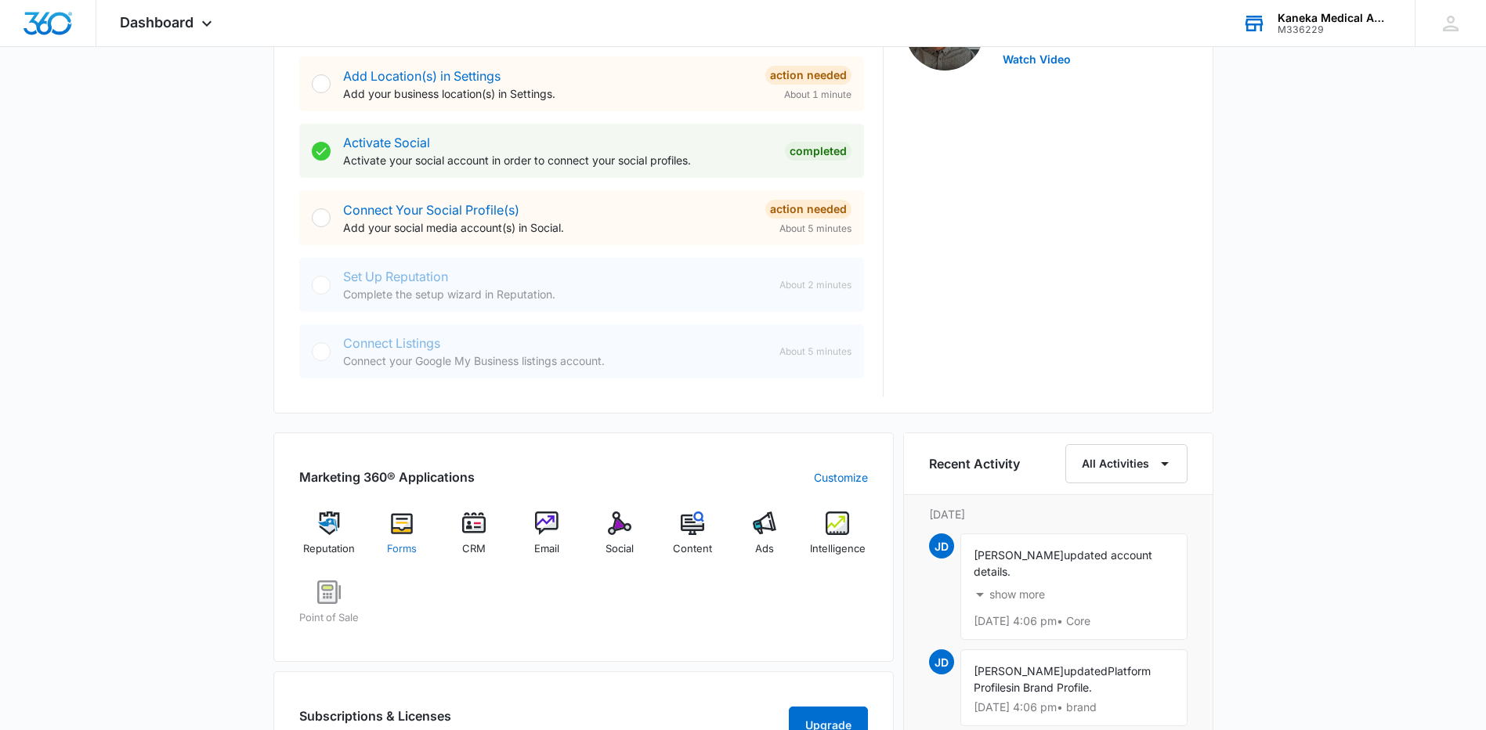
scroll to position [313, 0]
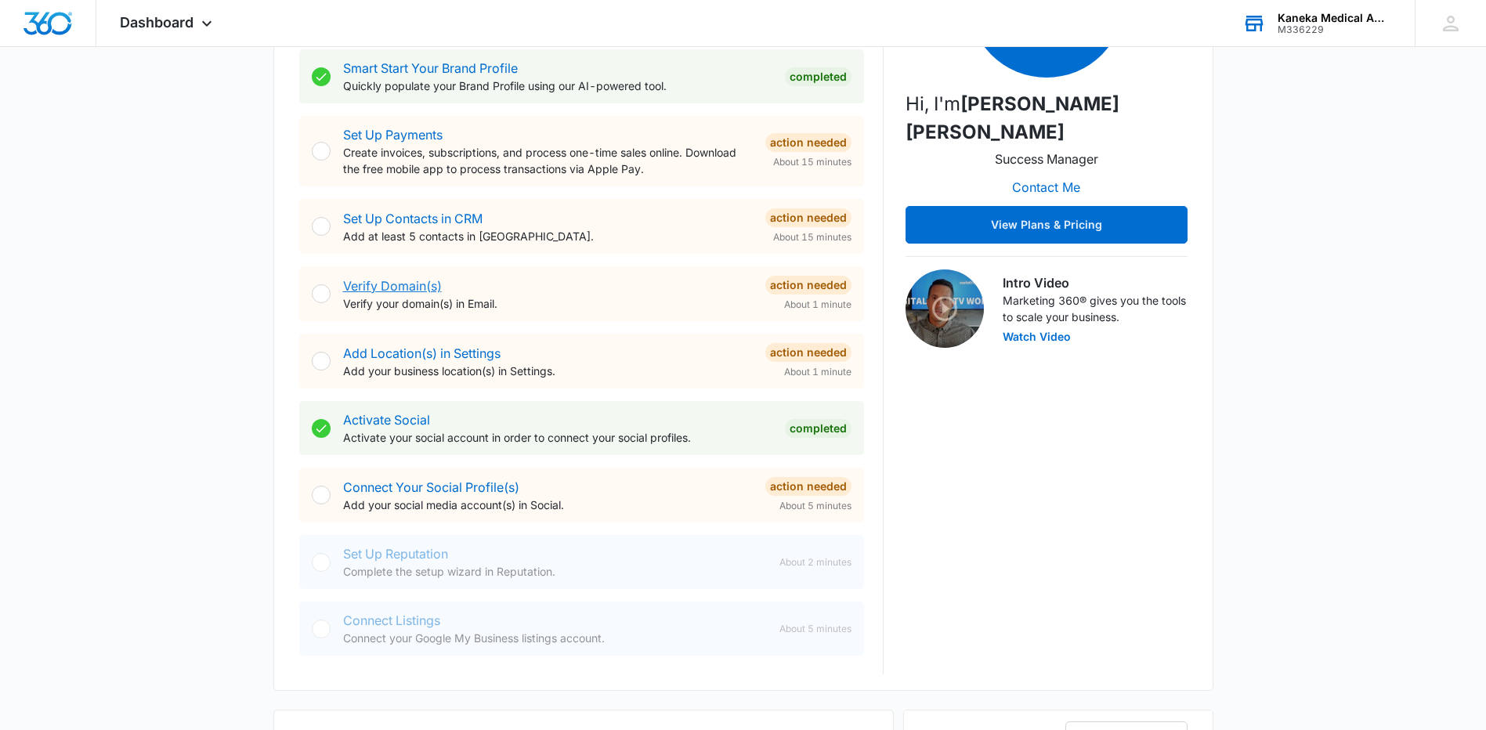
click at [424, 288] on link "Verify Domain(s)" at bounding box center [392, 286] width 99 height 16
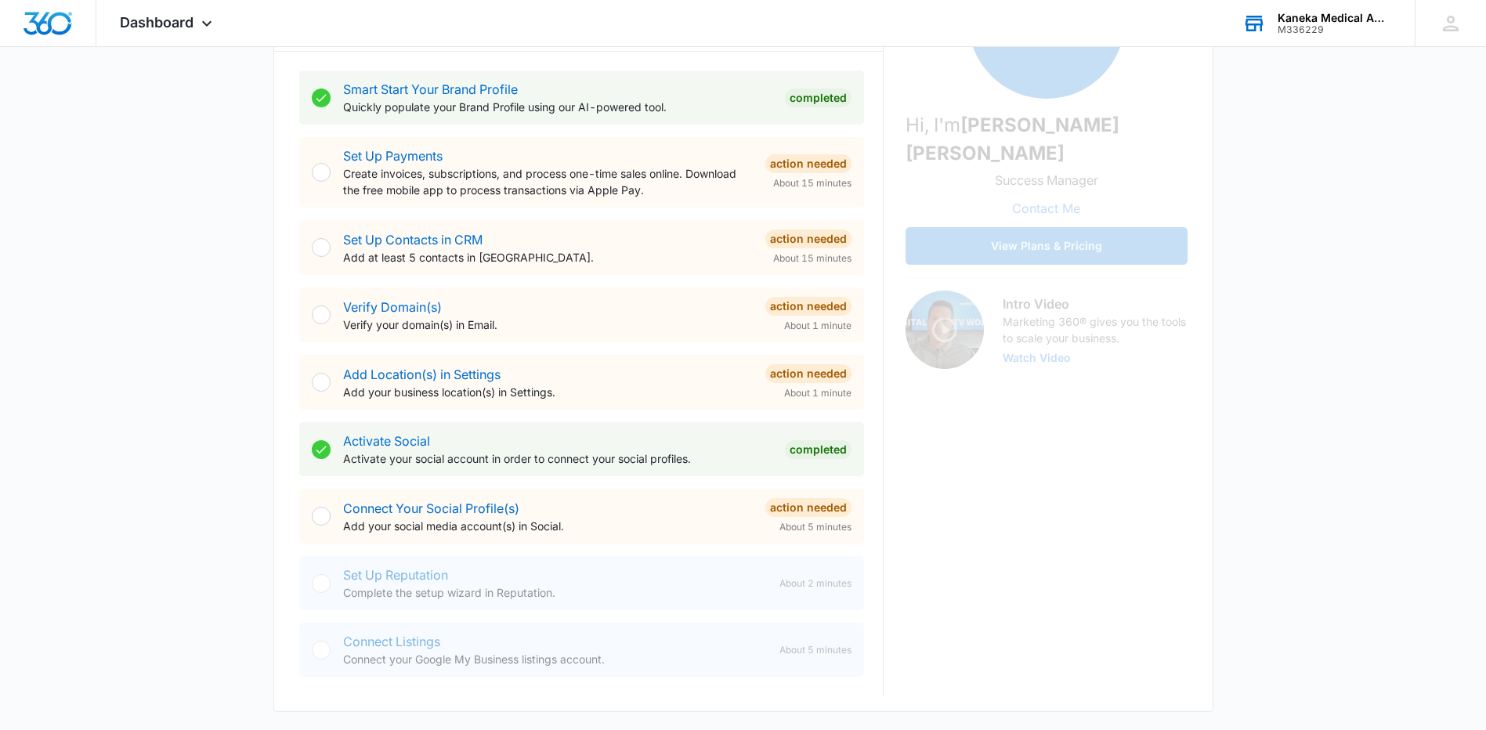
scroll to position [313, 0]
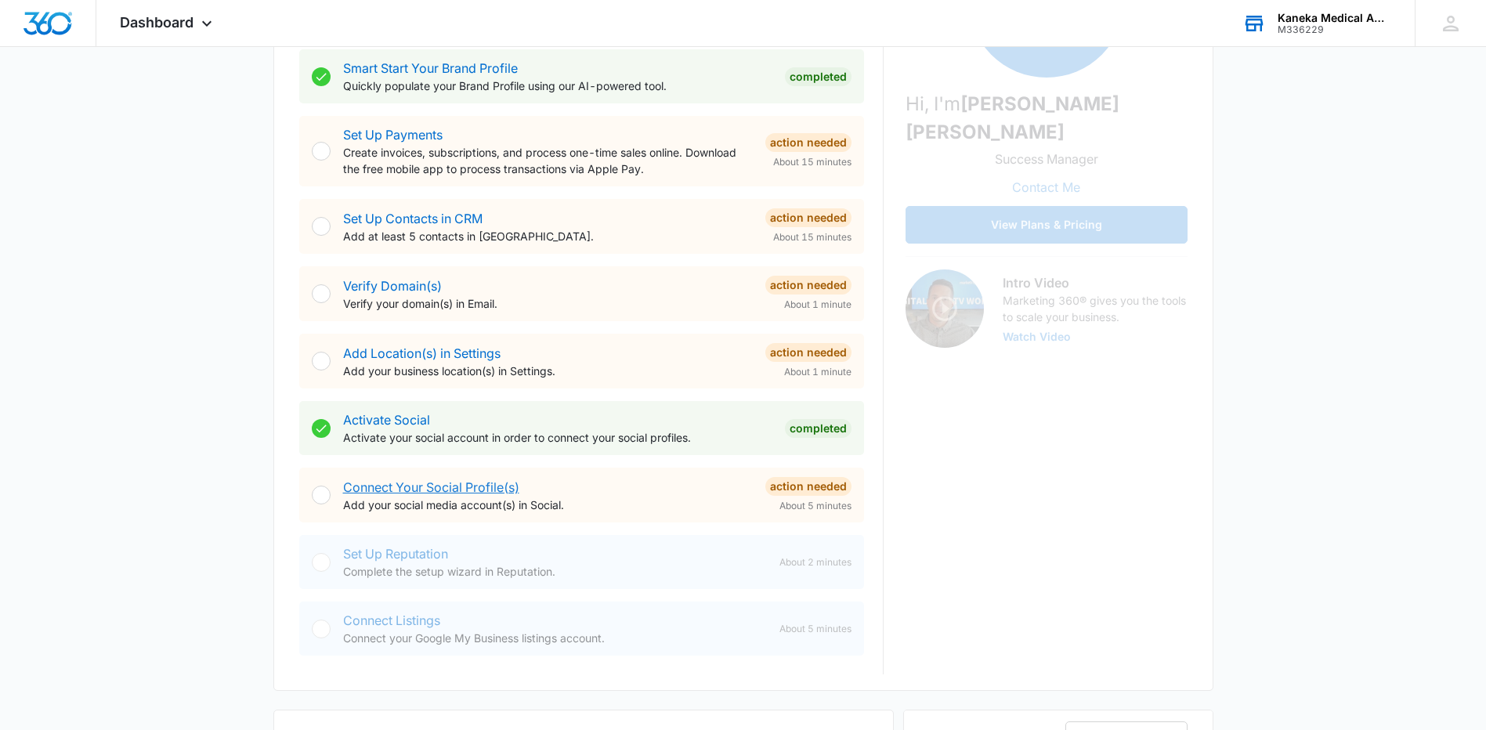
click at [448, 483] on link "Connect Your Social Profile(s)" at bounding box center [431, 488] width 176 height 16
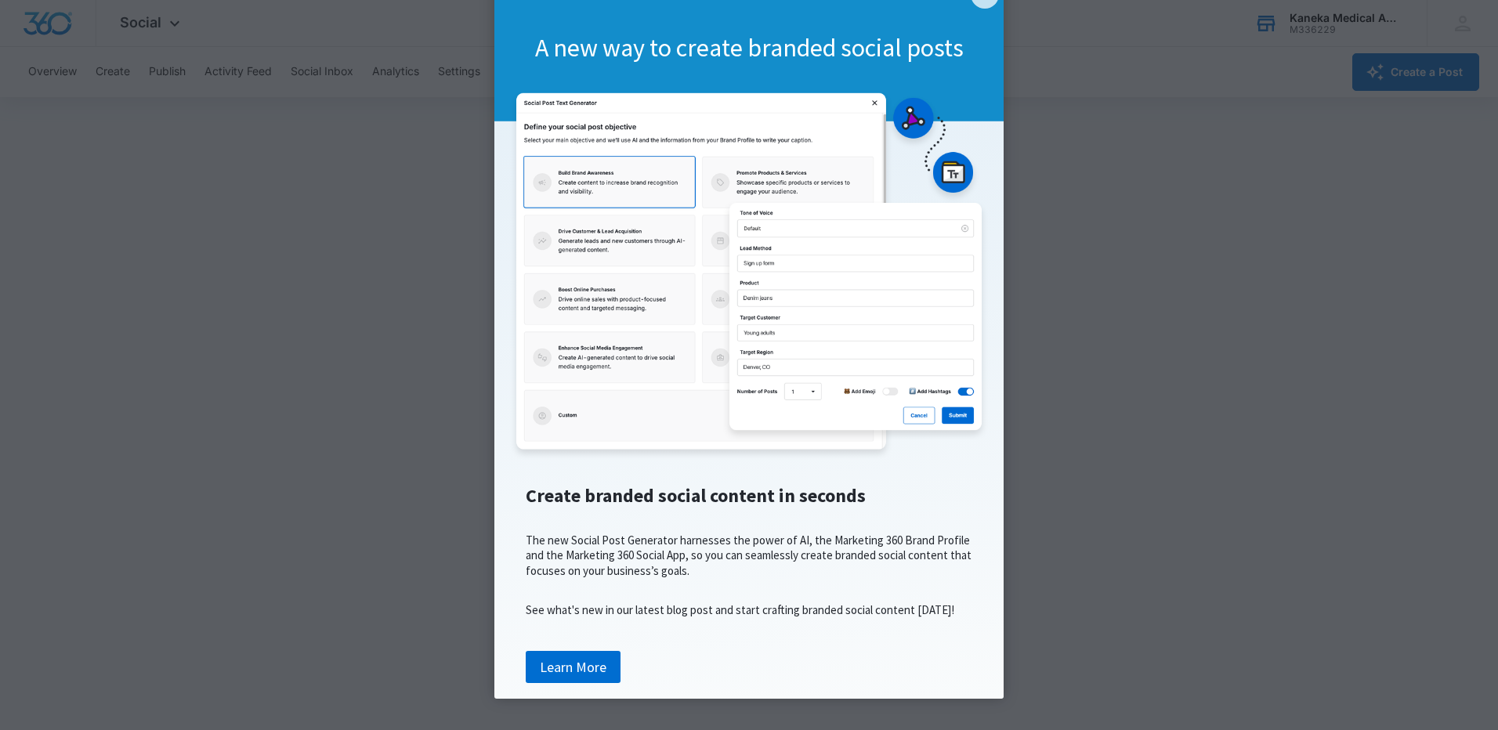
scroll to position [97, 0]
click at [556, 668] on link "Learn More" at bounding box center [573, 667] width 95 height 33
